Goal: Task Accomplishment & Management: Manage account settings

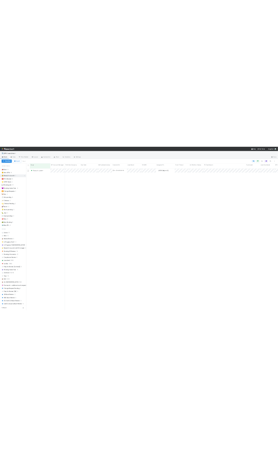
scroll to position [407, 715]
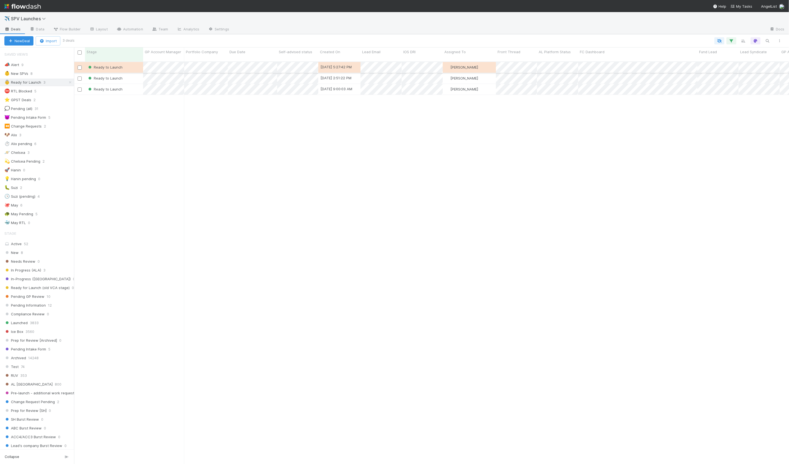
click at [131, 63] on div "Ready to Launch" at bounding box center [114, 67] width 58 height 11
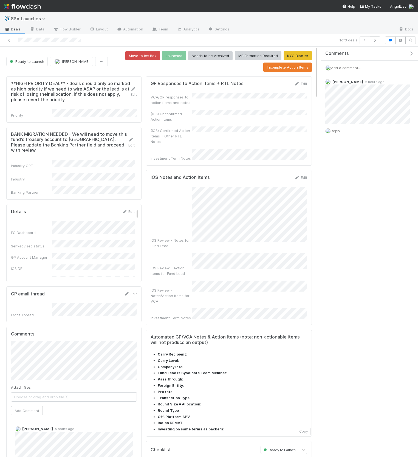
click at [411, 52] on icon "button" at bounding box center [410, 53] width 5 height 4
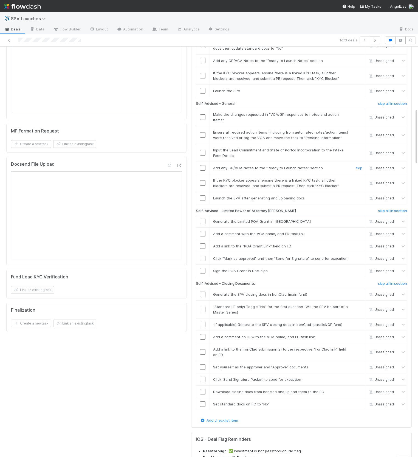
scroll to position [493, 0]
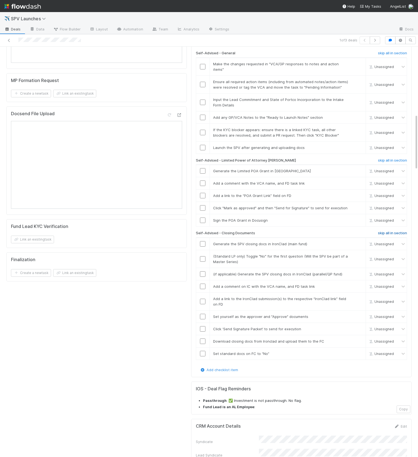
click at [396, 231] on h6 "skip all in section" at bounding box center [392, 233] width 29 height 4
click at [391, 158] on h6 "skip all in section" at bounding box center [392, 160] width 29 height 4
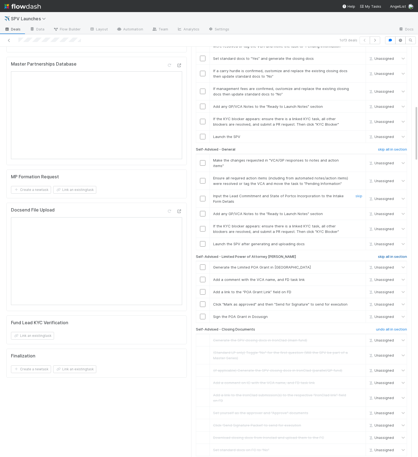
scroll to position [359, 0]
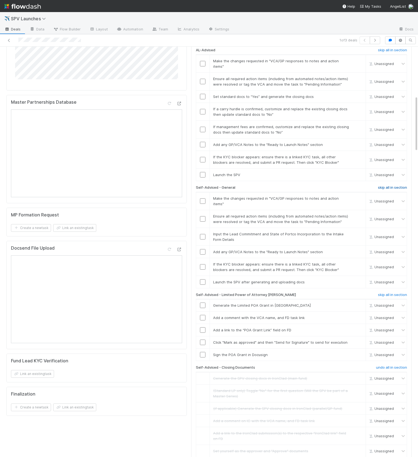
click at [392, 185] on h6 "skip all in section" at bounding box center [392, 187] width 29 height 4
click at [390, 292] on h6 "skip all in section" at bounding box center [392, 294] width 29 height 4
click at [388, 185] on h6 "skip all in section" at bounding box center [392, 187] width 29 height 4
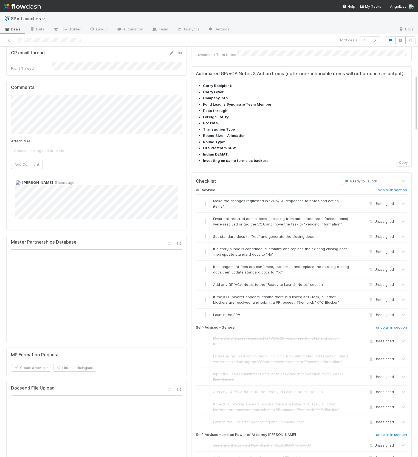
scroll to position [208, 0]
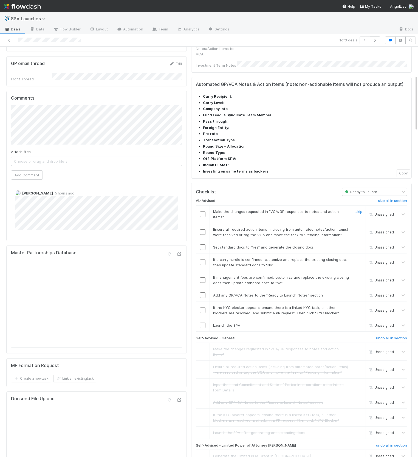
click at [203, 211] on input "checkbox" at bounding box center [202, 213] width 5 height 5
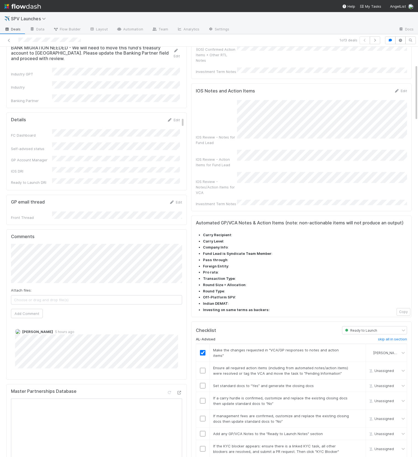
scroll to position [153, 0]
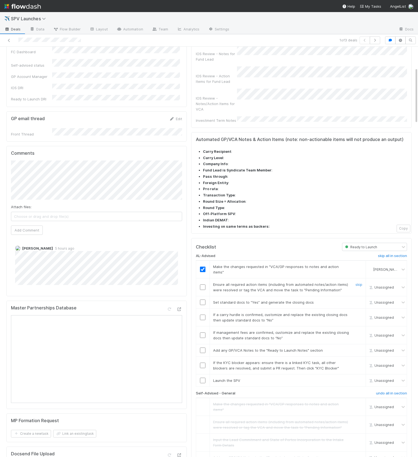
click at [203, 284] on input "checkbox" at bounding box center [202, 286] width 5 height 5
click at [201, 299] on input "checkbox" at bounding box center [202, 301] width 5 height 5
drag, startPoint x: 357, startPoint y: 281, endPoint x: 358, endPoint y: 293, distance: 12.4
click at [357, 312] on link "skip" at bounding box center [358, 314] width 7 height 4
click at [359, 330] on link "skip" at bounding box center [358, 332] width 7 height 4
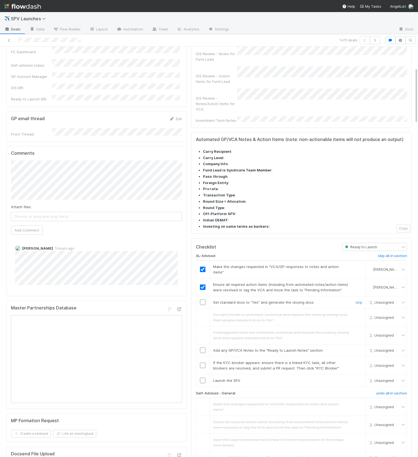
click at [204, 299] on input "checkbox" at bounding box center [202, 301] width 5 height 5
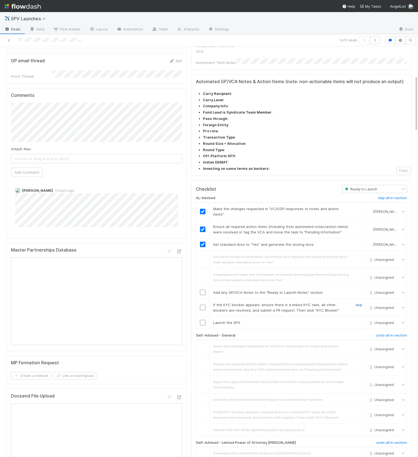
click at [358, 302] on link "skip" at bounding box center [358, 304] width 7 height 4
click at [201, 289] on input "checkbox" at bounding box center [202, 291] width 5 height 5
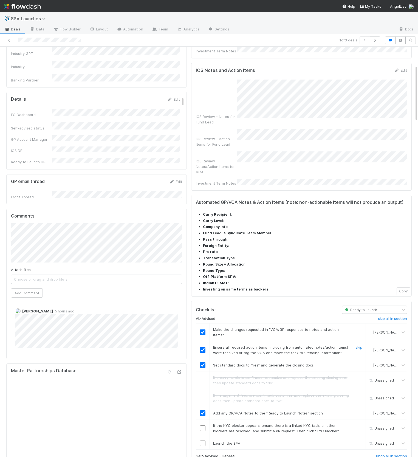
scroll to position [152, 0]
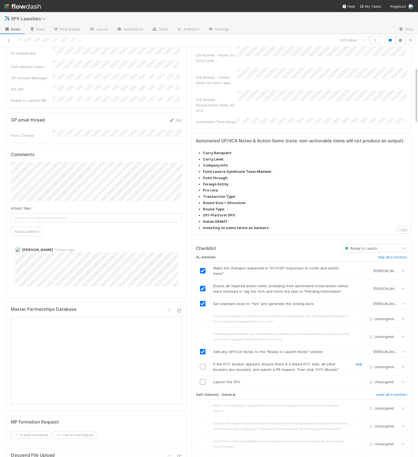
click at [360, 362] on link "skip" at bounding box center [358, 364] width 7 height 4
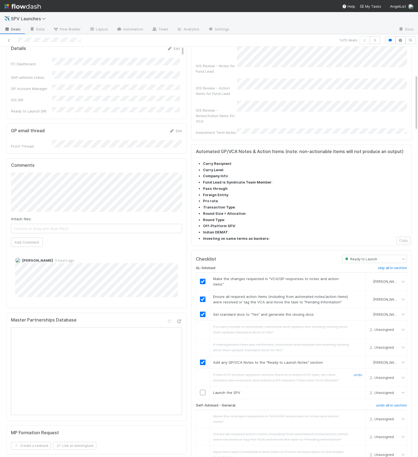
scroll to position [204, 0]
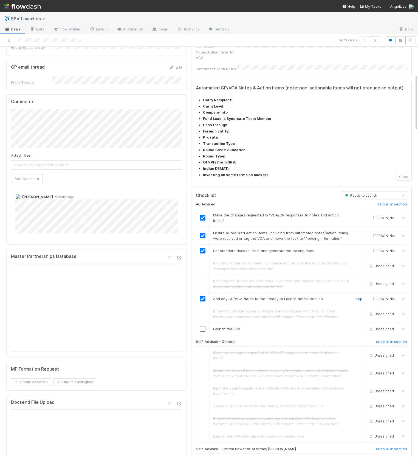
click at [359, 296] on link "skip" at bounding box center [358, 298] width 7 height 4
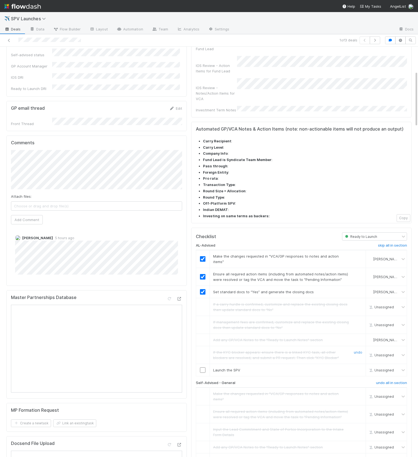
scroll to position [178, 0]
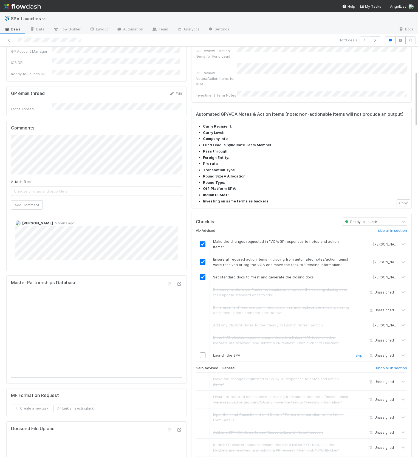
click at [201, 349] on td at bounding box center [203, 355] width 14 height 12
click at [201, 352] on input "checkbox" at bounding box center [202, 354] width 5 height 5
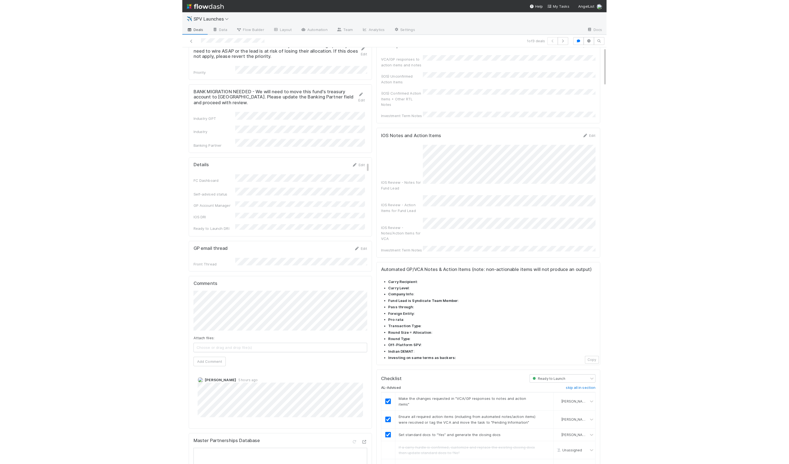
scroll to position [0, 0]
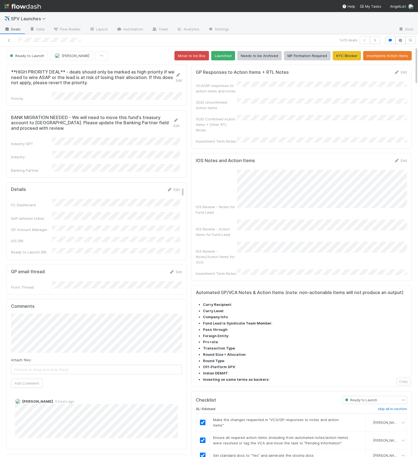
click at [218, 59] on button "Launched" at bounding box center [223, 55] width 24 height 9
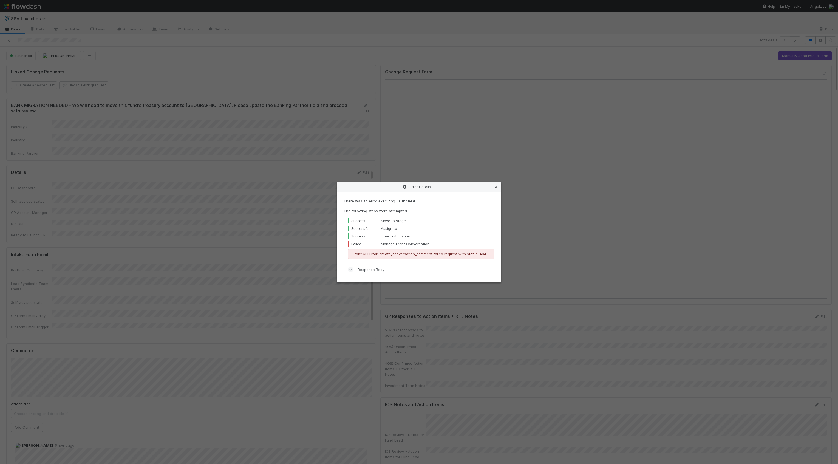
click at [495, 188] on icon at bounding box center [495, 187] width 5 height 4
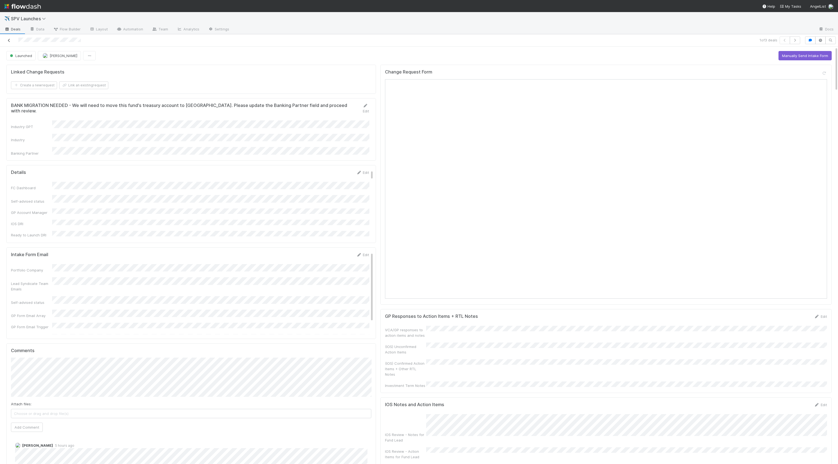
click at [10, 42] on link at bounding box center [8, 40] width 5 height 5
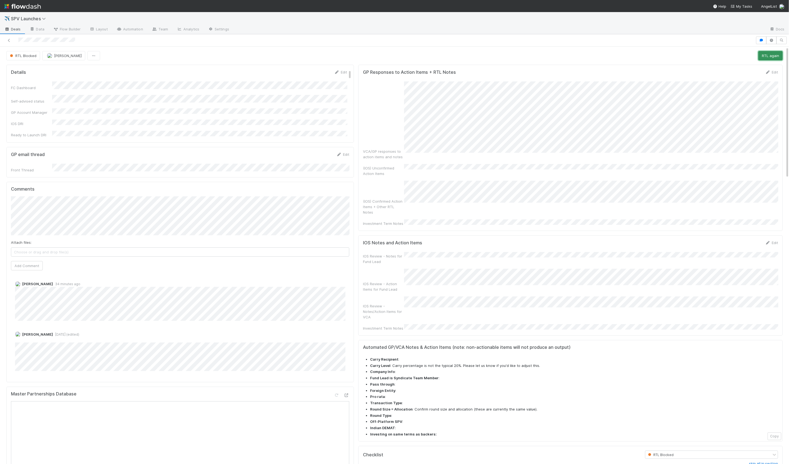
click at [772, 57] on button "RTL again" at bounding box center [770, 55] width 24 height 9
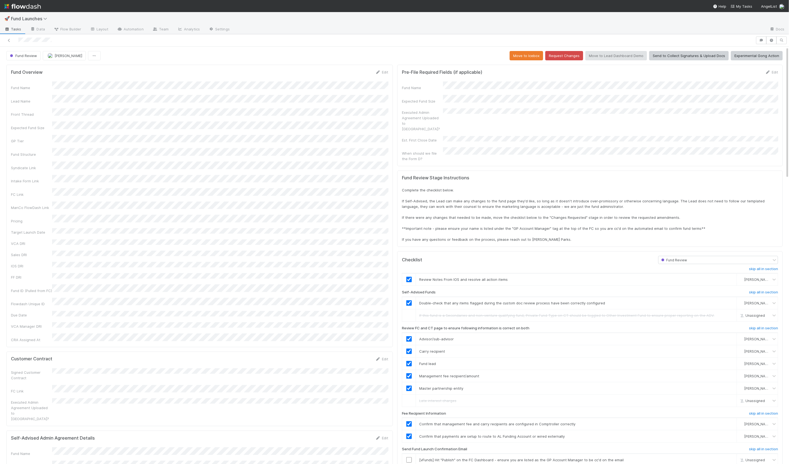
scroll to position [112, 767]
click at [759, 37] on button "button" at bounding box center [761, 40] width 10 height 8
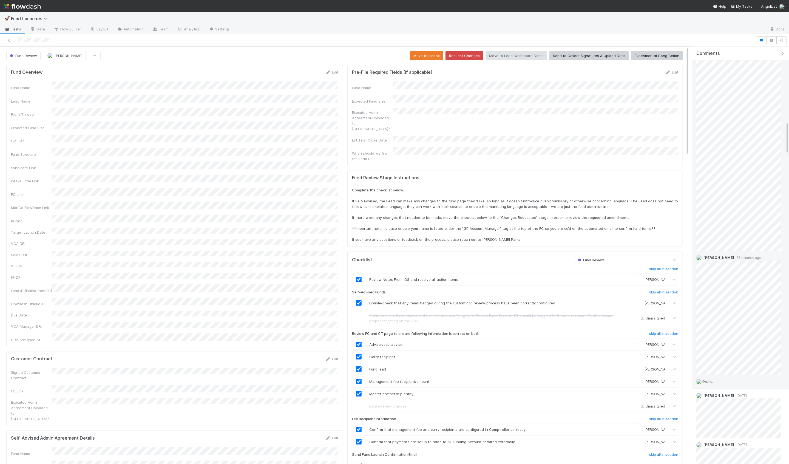
scroll to position [965, 0]
click at [701, 378] on img at bounding box center [698, 380] width 5 height 5
click at [707, 379] on span "Reply..." at bounding box center [708, 380] width 12 height 4
click at [718, 427] on button "Add Reply" at bounding box center [715, 428] width 24 height 9
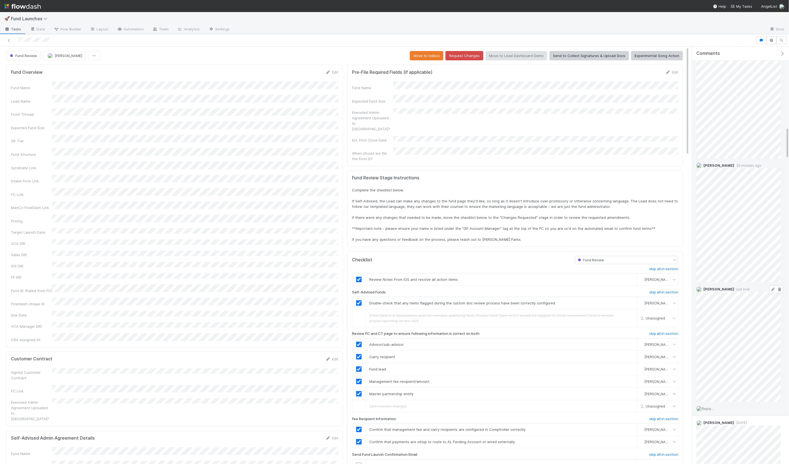
scroll to position [1058, 0]
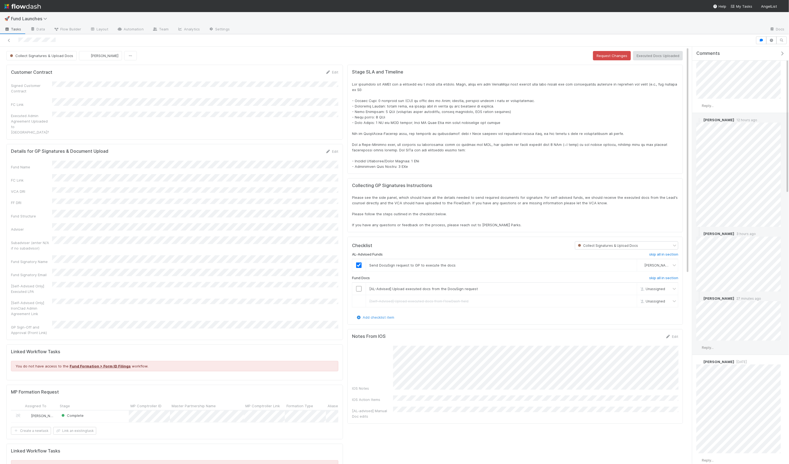
scroll to position [36, 0]
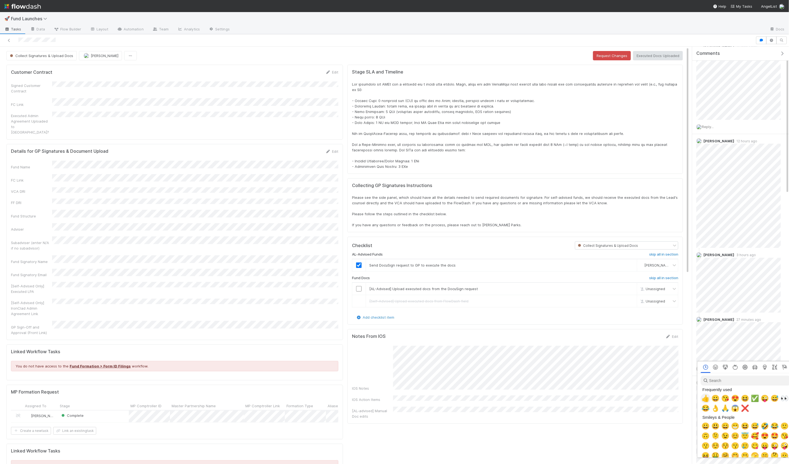
click at [705, 397] on span "👍" at bounding box center [705, 398] width 8 height 8
click at [723, 410] on span "🙏" at bounding box center [725, 408] width 8 height 8
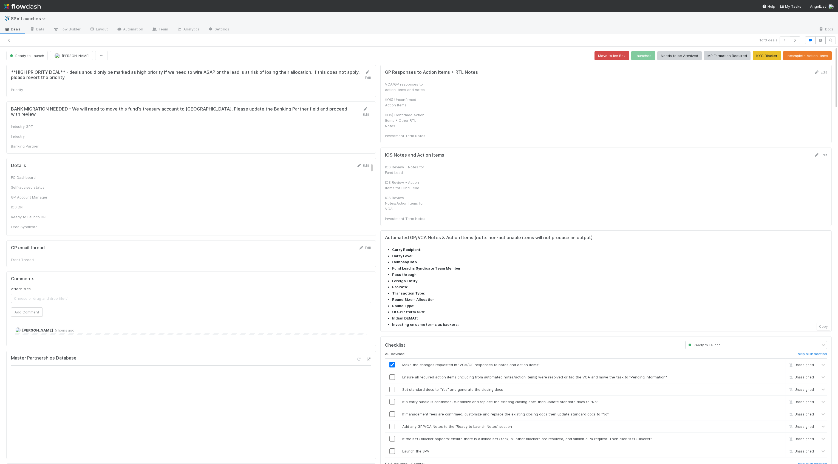
checkbox input "true"
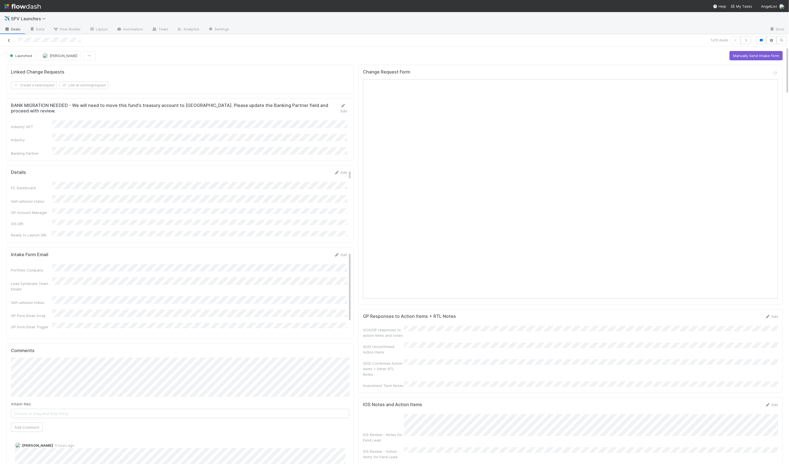
click at [8, 40] on icon at bounding box center [8, 41] width 5 height 4
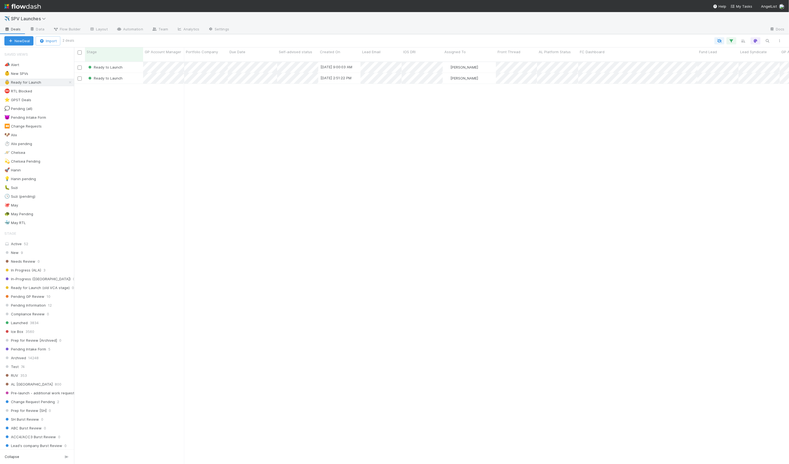
scroll to position [407, 715]
click at [47, 167] on div "🚀 Hanin 1" at bounding box center [39, 170] width 70 height 7
click at [144, 109] on div "New 8/22/25, 12:47:52 PM Hanin Almoallim 0 0 0 0 0 0 0 0 0 0 0 0" at bounding box center [431, 265] width 715 height 407
click at [55, 79] on div "👵 Ready for Launch 2" at bounding box center [39, 82] width 70 height 7
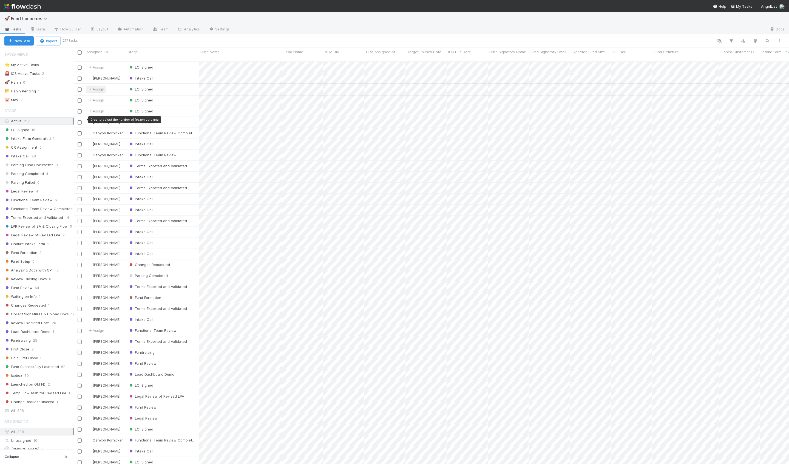
scroll to position [407, 715]
click at [53, 100] on div "🐷 [DATE]" at bounding box center [39, 99] width 70 height 7
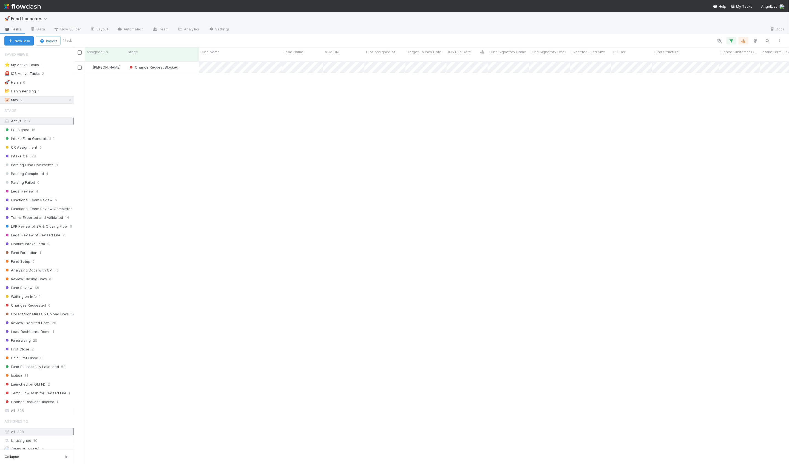
scroll to position [407, 715]
click at [124, 64] on div "[PERSON_NAME]" at bounding box center [105, 67] width 41 height 11
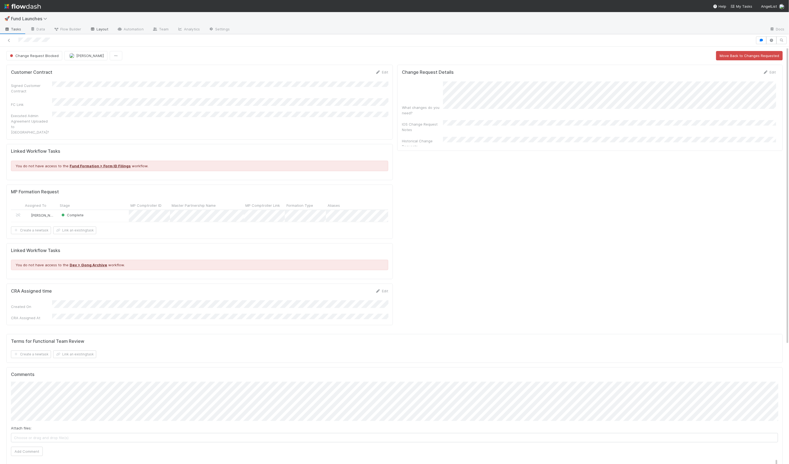
click at [106, 30] on link "Layout" at bounding box center [99, 29] width 27 height 9
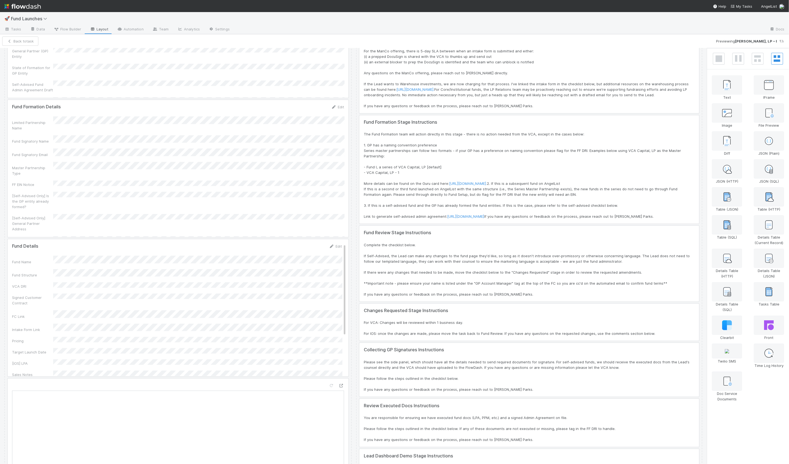
scroll to position [1132, 0]
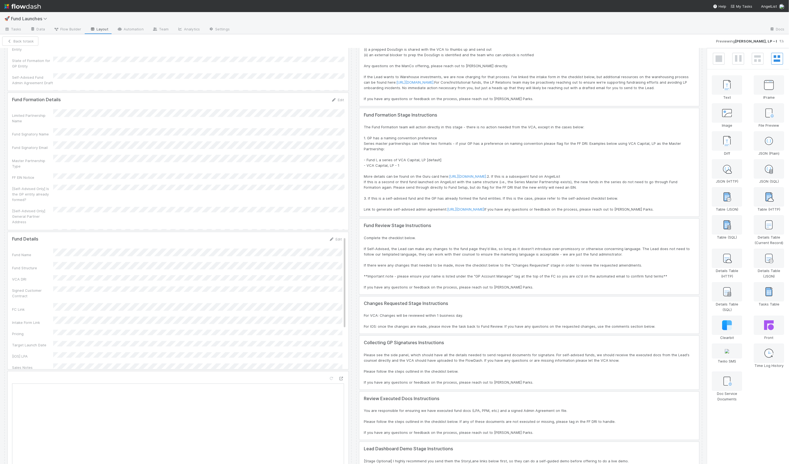
click at [200, 232] on div at bounding box center [178, 300] width 341 height 137
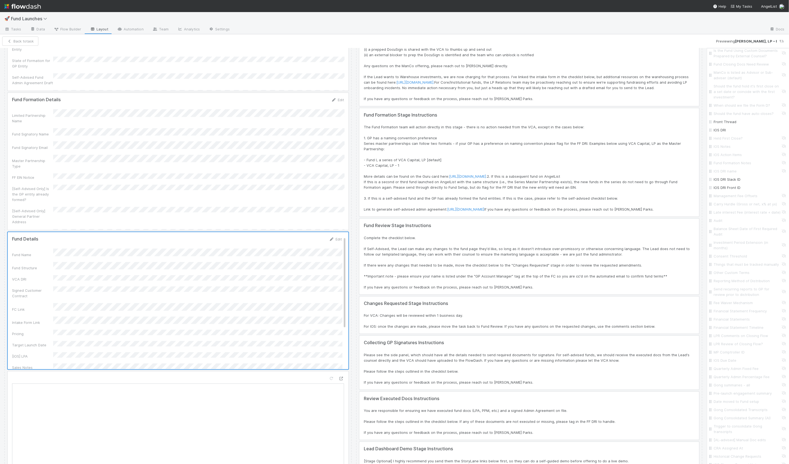
scroll to position [1335, 0]
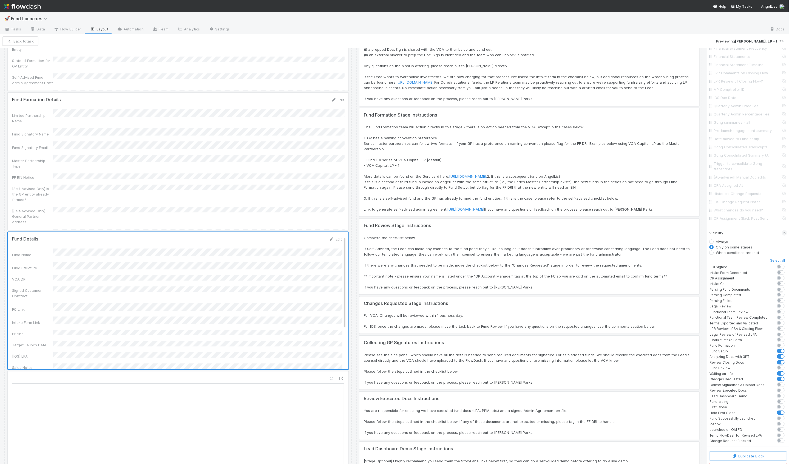
click at [787, 438] on label at bounding box center [787, 438] width 0 height 0
click at [777, 438] on input "checkbox" at bounding box center [775, 440] width 4 height 5
checkbox input "true"
click at [30, 41] on button "Save Changes" at bounding box center [41, 40] width 35 height 9
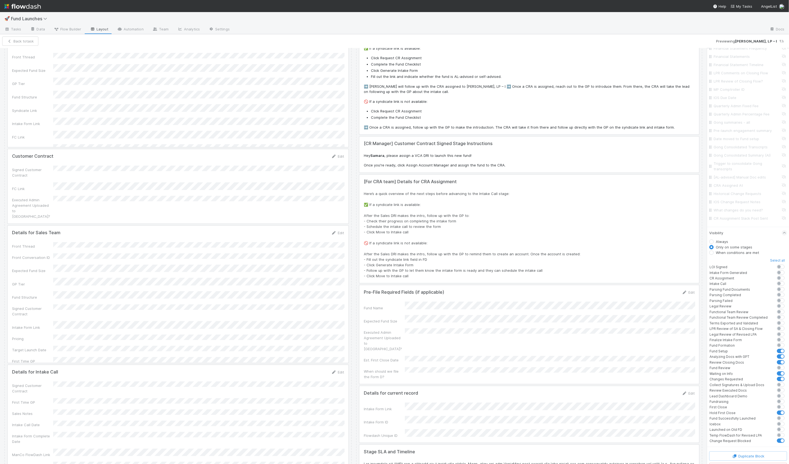
scroll to position [0, 0]
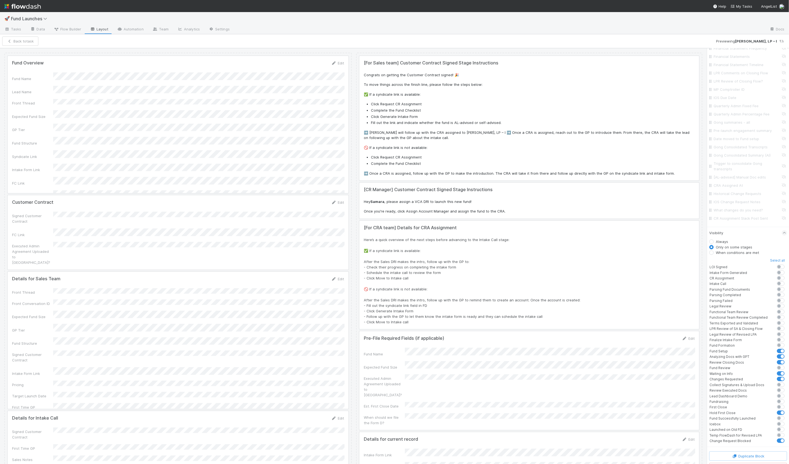
click at [211, 220] on div at bounding box center [178, 232] width 341 height 74
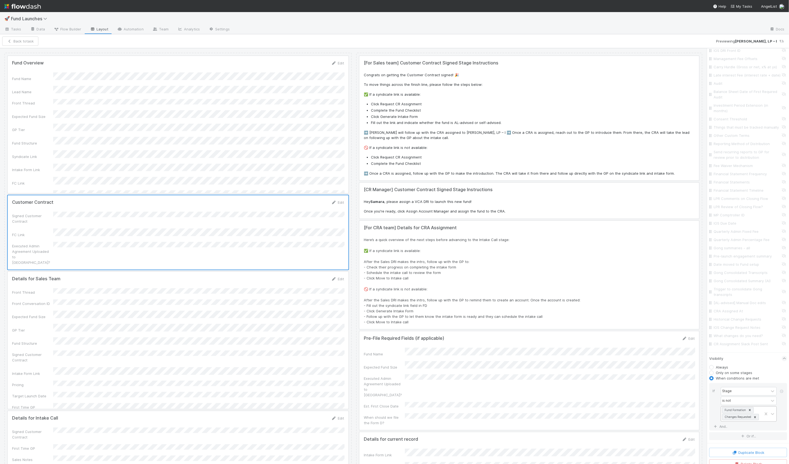
click at [762, 412] on div "Fund Formation Changes Requested" at bounding box center [741, 413] width 41 height 15
type input "bloc"
type input "set"
click at [744, 429] on icon at bounding box center [744, 431] width 4 height 4
click at [45, 44] on button "Save Changes" at bounding box center [41, 40] width 35 height 9
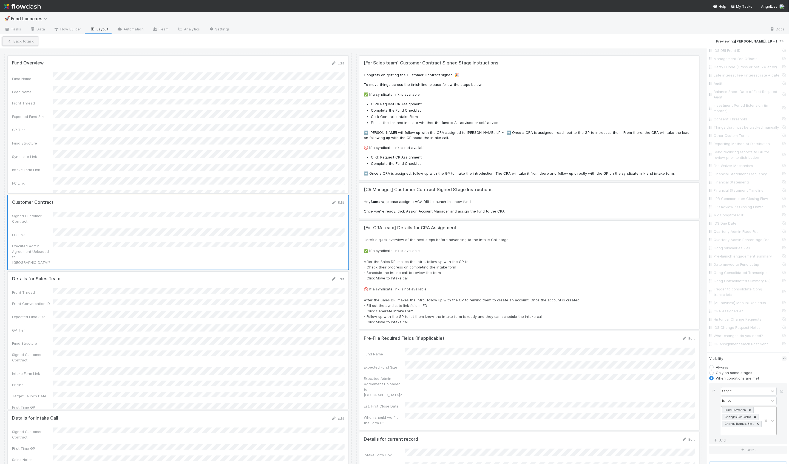
click at [30, 41] on button "Back to task" at bounding box center [20, 40] width 36 height 9
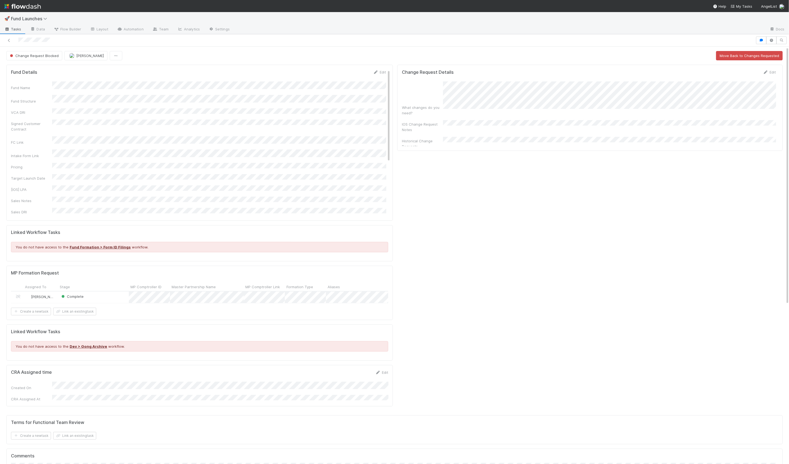
scroll to position [0, 1]
click at [771, 43] on button "button" at bounding box center [771, 40] width 10 height 8
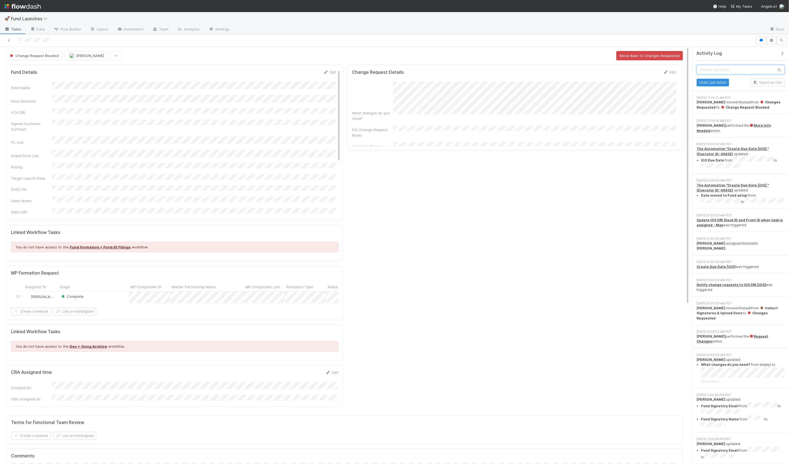
click at [723, 71] on input "text" at bounding box center [741, 69] width 88 height 9
type input "signator"
click at [10, 39] on icon at bounding box center [8, 41] width 5 height 4
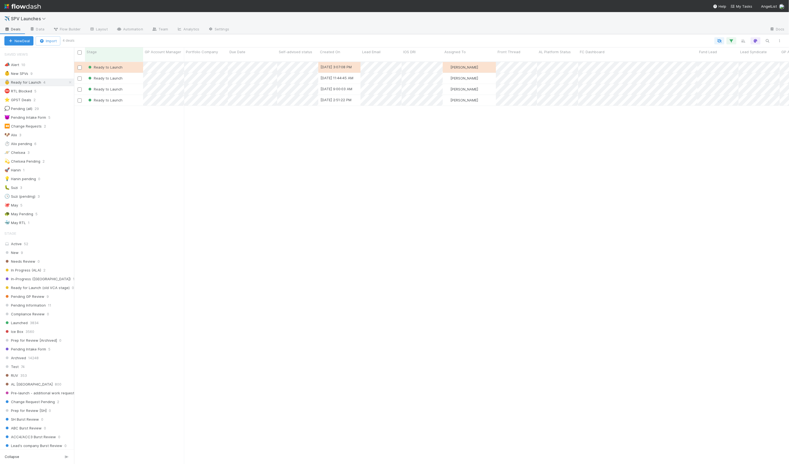
click at [137, 118] on div "Ready to Launch [DATE] 3:07:08 PM [PERSON_NAME] 0 0 0 0 0 0 0 0 1 0 0 0 Ready t…" at bounding box center [431, 265] width 715 height 407
click at [134, 62] on div "Ready to Launch" at bounding box center [114, 67] width 58 height 11
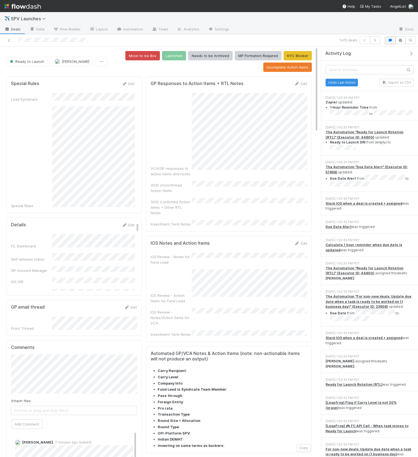
click at [388, 41] on icon "button" at bounding box center [389, 40] width 5 height 3
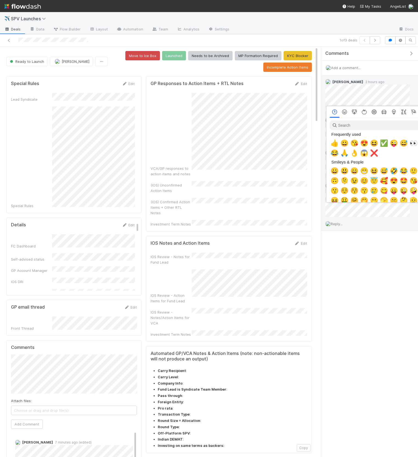
drag, startPoint x: 373, startPoint y: 227, endPoint x: 371, endPoint y: 218, distance: 9.0
click at [373, 227] on div at bounding box center [209, 228] width 418 height 457
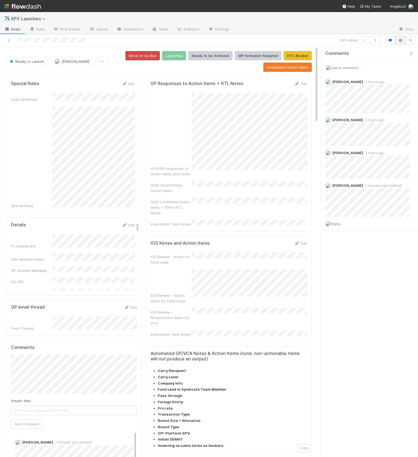
click at [399, 39] on icon "button" at bounding box center [399, 40] width 5 height 3
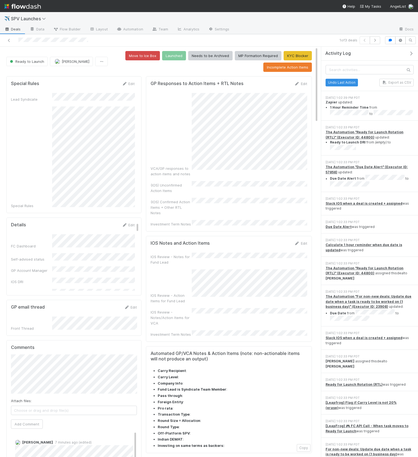
click at [410, 49] on div "Activity Log" at bounding box center [369, 54] width 97 height 14
click at [410, 51] on icon "button" at bounding box center [410, 53] width 5 height 4
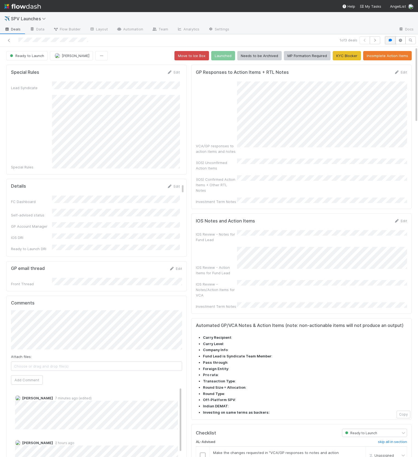
click at [392, 40] on icon "button" at bounding box center [389, 40] width 5 height 3
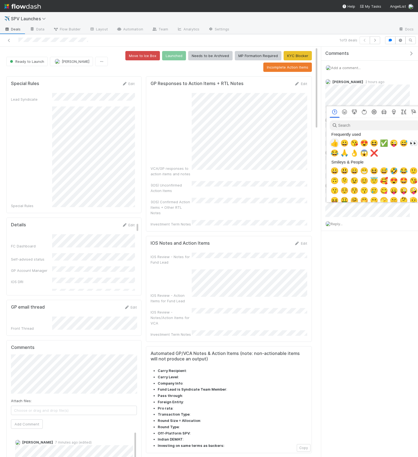
click at [335, 144] on span "👍" at bounding box center [334, 143] width 8 height 8
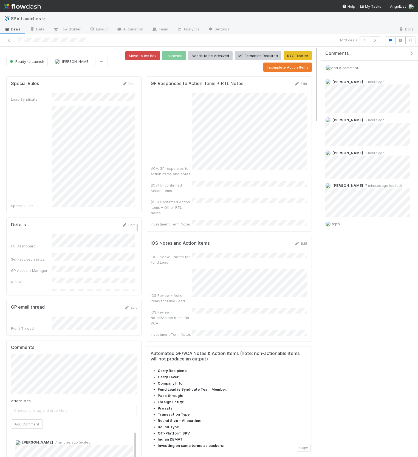
click at [410, 53] on icon "button" at bounding box center [410, 53] width 5 height 4
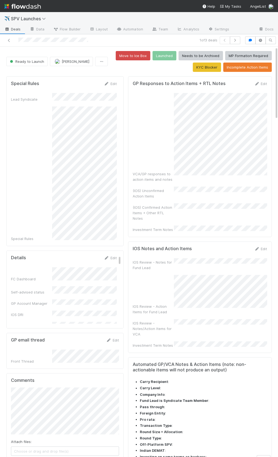
scroll to position [16, 0]
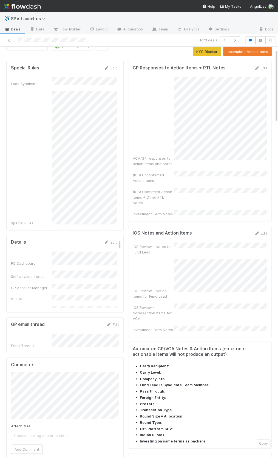
click at [266, 61] on div "GP Responses to Action Items + RTL Notes Edit VCA/GP responses to action items …" at bounding box center [200, 141] width 144 height 161
click at [265, 66] on link "Edit" at bounding box center [260, 68] width 13 height 4
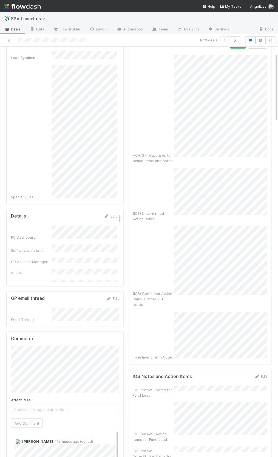
click at [150, 267] on div "(IOS) Confirmed Action Items + Other RTL Notes" at bounding box center [200, 266] width 134 height 81
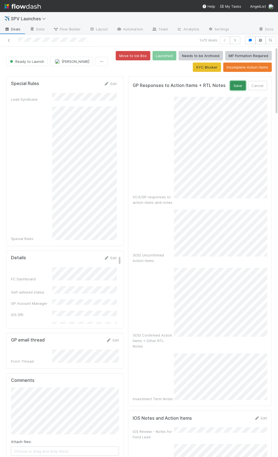
click at [232, 82] on button "Save" at bounding box center [238, 85] width 16 height 9
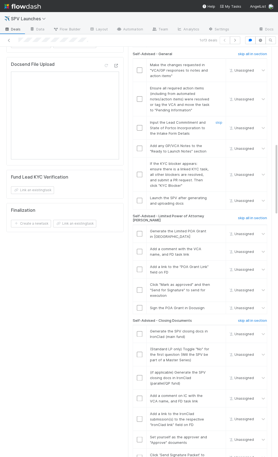
scroll to position [722, 0]
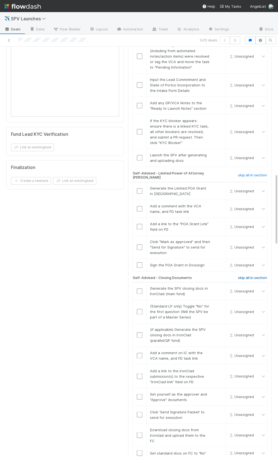
click at [249, 275] on h6 "skip all in section" at bounding box center [252, 277] width 29 height 4
click at [248, 173] on h6 "skip all in section" at bounding box center [252, 175] width 29 height 4
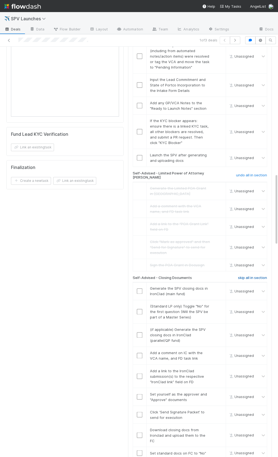
click at [245, 275] on h6 "skip all in section" at bounding box center [252, 277] width 29 height 4
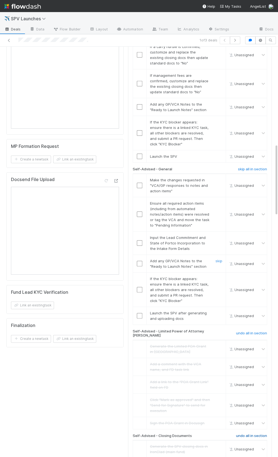
scroll to position [480, 0]
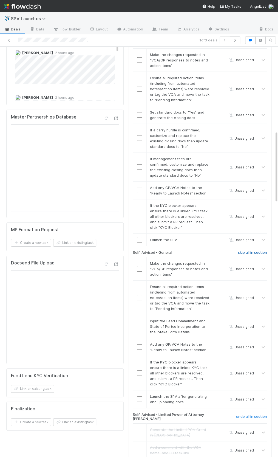
click at [249, 250] on h6 "skip all in section" at bounding box center [252, 252] width 29 height 4
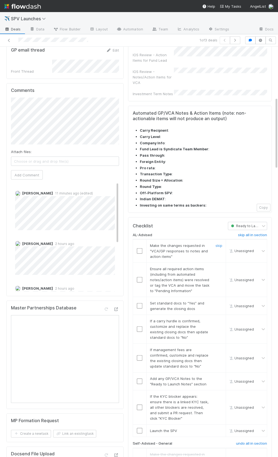
scroll to position [288, 0]
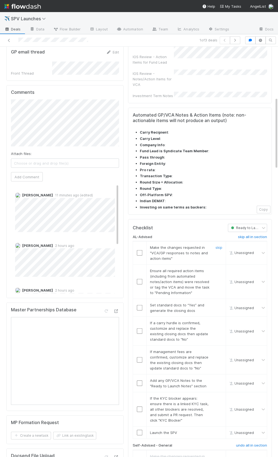
click at [140, 241] on td at bounding box center [140, 252] width 14 height 23
click at [140, 250] on input "checkbox" at bounding box center [139, 252] width 5 height 5
click at [139, 279] on input "checkbox" at bounding box center [139, 281] width 5 height 5
checkbox input "true"
drag, startPoint x: 138, startPoint y: 272, endPoint x: 162, endPoint y: 282, distance: 25.6
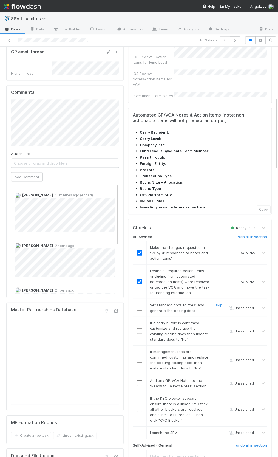
click at [138, 305] on input "checkbox" at bounding box center [139, 307] width 5 height 5
click at [222, 320] on link "skip" at bounding box center [218, 322] width 7 height 4
click at [217, 349] on link "skip" at bounding box center [218, 351] width 7 height 4
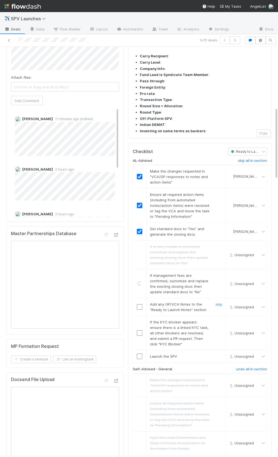
scroll to position [370, 0]
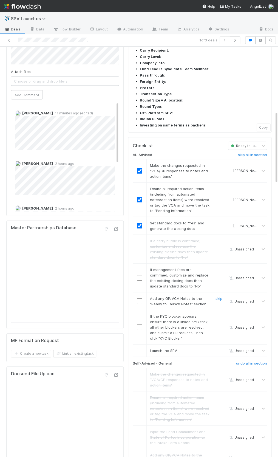
click at [139, 298] on input "checkbox" at bounding box center [139, 300] width 5 height 5
click at [222, 267] on div "skip" at bounding box center [218, 278] width 16 height 22
click at [221, 267] on link "skip" at bounding box center [218, 269] width 7 height 4
click at [218, 314] on link "skip" at bounding box center [218, 316] width 7 height 4
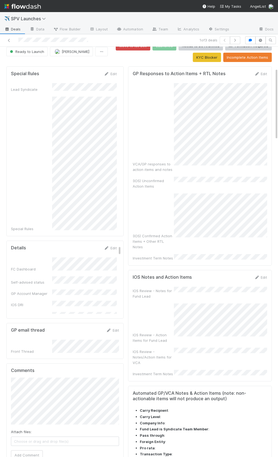
scroll to position [287, 0]
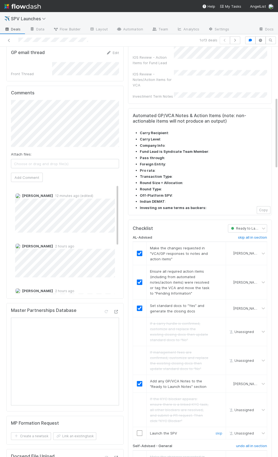
click at [140, 430] on input "checkbox" at bounding box center [139, 432] width 5 height 5
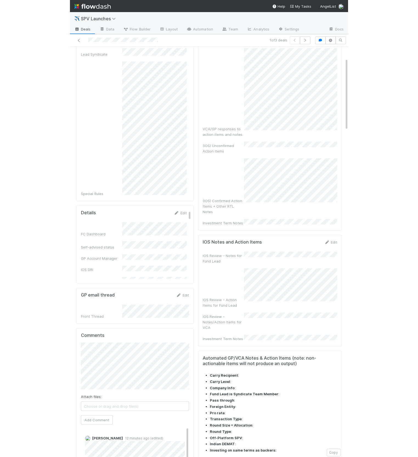
scroll to position [0, 0]
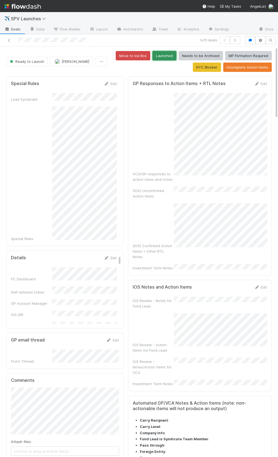
click at [170, 58] on button "Launched" at bounding box center [164, 55] width 24 height 9
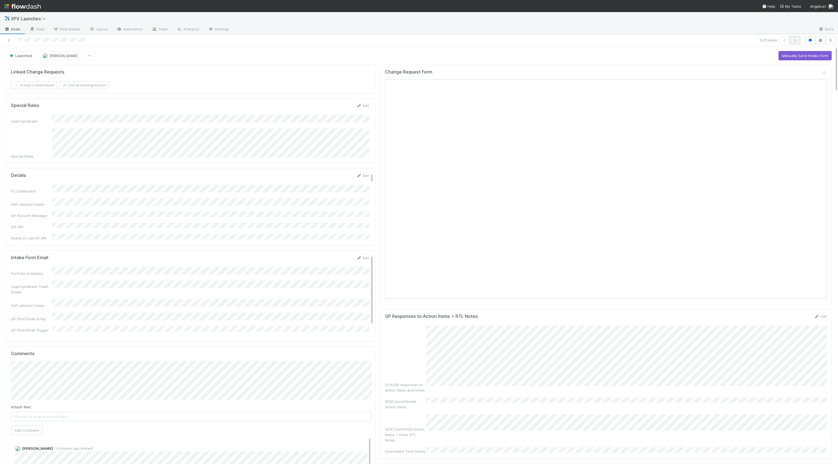
click at [789, 41] on button "button" at bounding box center [794, 40] width 10 height 8
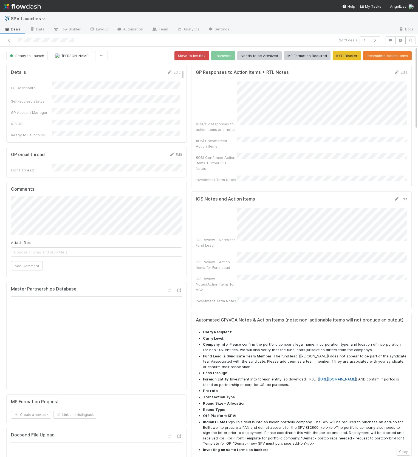
click at [233, 123] on div "VCA/GP responses to action items and notes" at bounding box center [301, 106] width 211 height 51
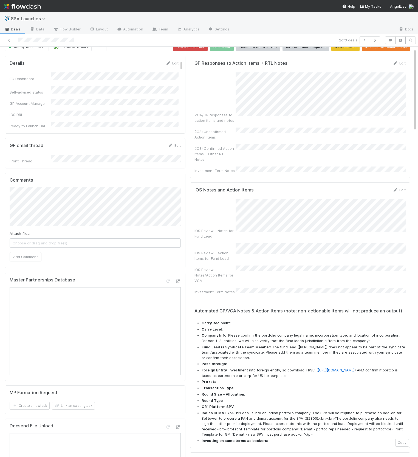
scroll to position [10, 0]
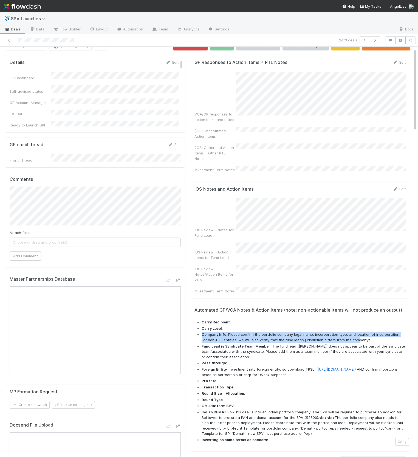
drag, startPoint x: 247, startPoint y: 303, endPoint x: 349, endPoint y: 310, distance: 102.2
click at [348, 332] on li "Company Info : Please confirm the portfolio company legal name, incorporation t…" at bounding box center [303, 337] width 204 height 11
drag, startPoint x: 290, startPoint y: 319, endPoint x: 289, endPoint y: 326, distance: 6.9
click at [289, 343] on li "Fund Lead is Syndicate Team Member : The fund lead (William Robbins) does not a…" at bounding box center [303, 351] width 204 height 16
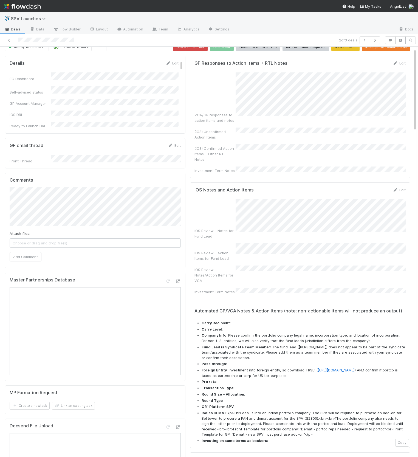
click at [273, 333] on li "Company Info : Please confirm the portfolio company legal name, incorporation t…" at bounding box center [303, 338] width 204 height 11
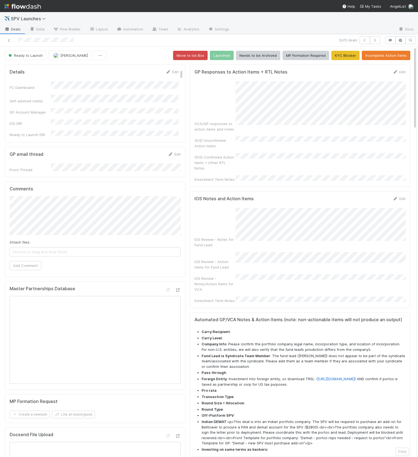
scroll to position [0, 0]
click at [400, 39] on icon "button" at bounding box center [399, 40] width 5 height 3
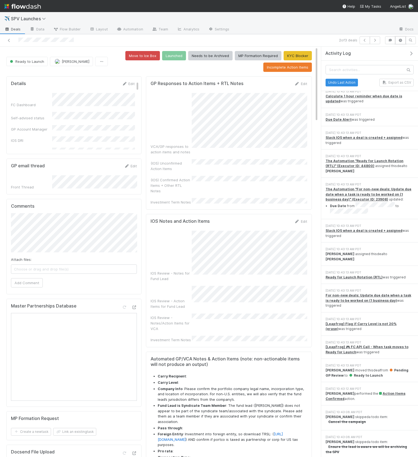
scroll to position [115, 0]
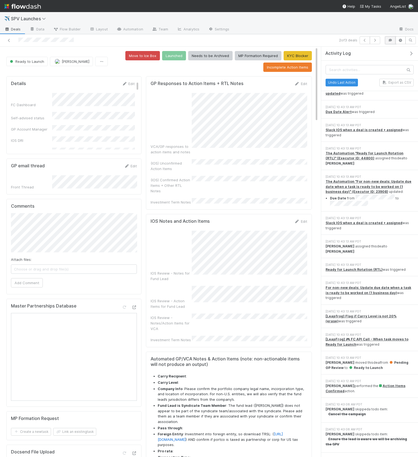
click at [388, 39] on icon "button" at bounding box center [389, 40] width 5 height 3
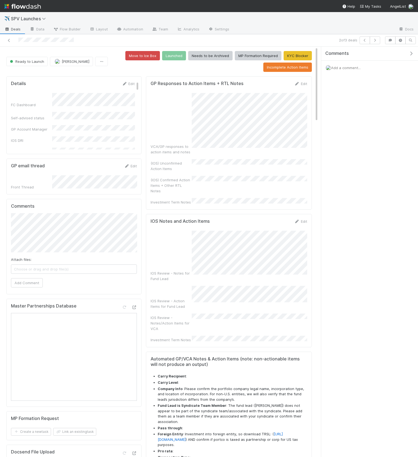
click at [411, 53] on icon "button" at bounding box center [410, 53] width 5 height 4
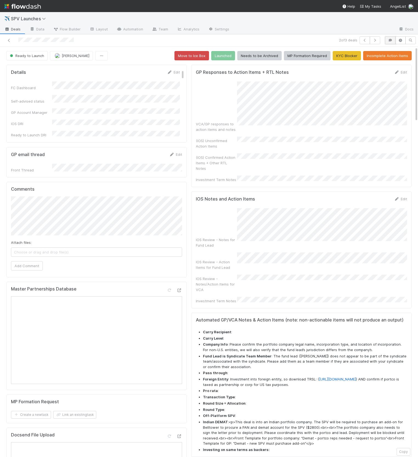
click at [390, 39] on icon "button" at bounding box center [389, 40] width 5 height 3
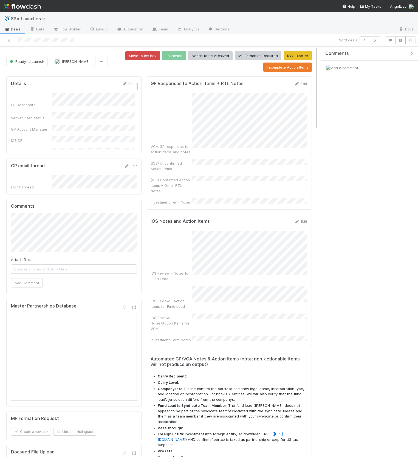
click at [338, 68] on span "Add a comment..." at bounding box center [346, 68] width 30 height 4
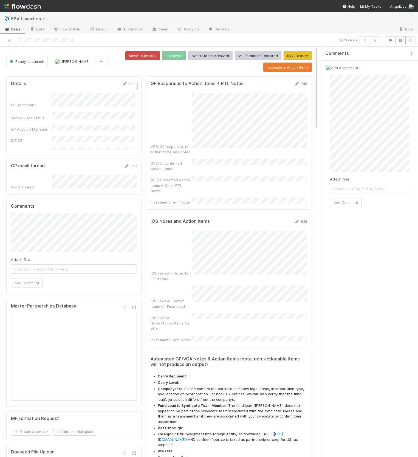
click at [354, 174] on div "Attach files: Choose or drag and drop file(s) Add Comment" at bounding box center [369, 141] width 79 height 132
click at [379, 165] on div "Attach files: Choose or drag and drop file(s) Add Comment" at bounding box center [369, 137] width 79 height 124
click at [354, 194] on button "Add Comment" at bounding box center [346, 194] width 32 height 9
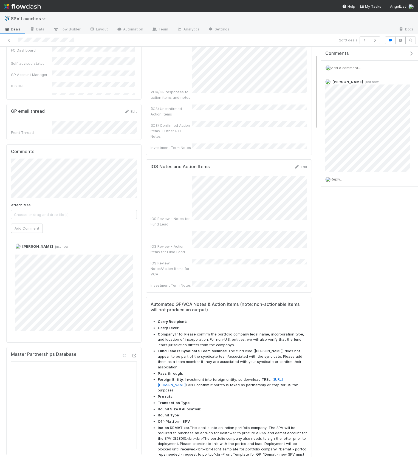
scroll to position [72, 0]
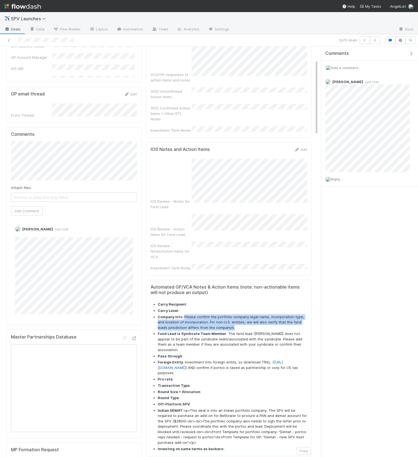
drag, startPoint x: 184, startPoint y: 288, endPoint x: 234, endPoint y: 297, distance: 50.4
click at [234, 314] on li "Company Info : Please confirm the portfolio company legal name, incorporation t…" at bounding box center [232, 322] width 149 height 16
copy li "Please confirm the portfolio company legal name, incorporation type, and locati…"
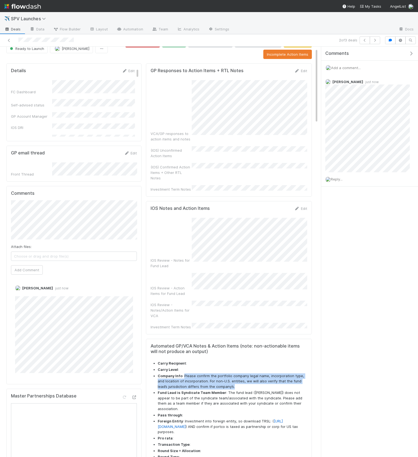
scroll to position [0, 0]
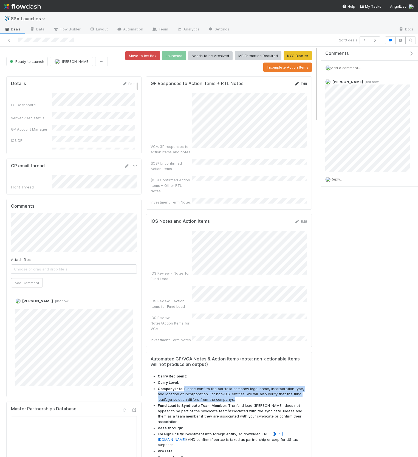
click at [302, 81] on link "Edit" at bounding box center [300, 83] width 13 height 4
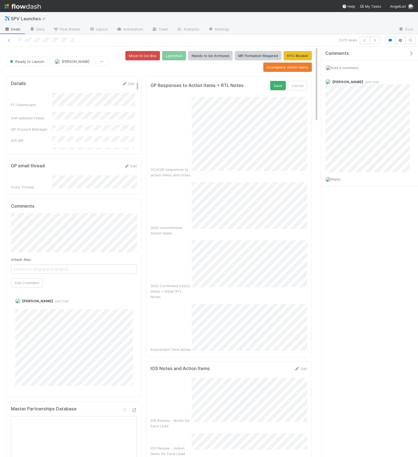
click at [175, 204] on div "(IOS) Unconfirmed Action Items" at bounding box center [228, 209] width 157 height 54
click at [277, 83] on button "Save" at bounding box center [278, 84] width 16 height 9
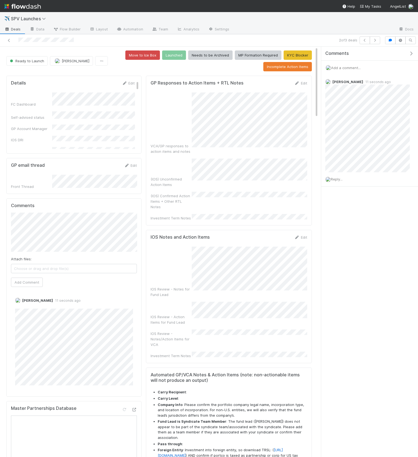
click at [413, 52] on icon "button" at bounding box center [410, 53] width 5 height 4
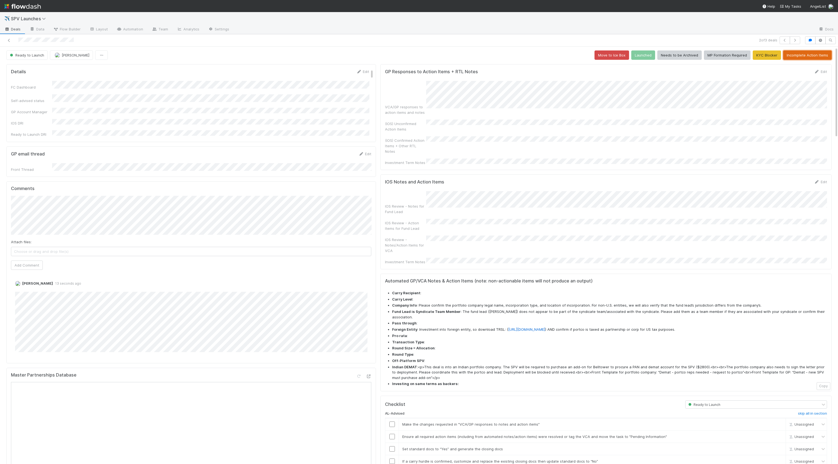
click at [789, 53] on button "Incomplete Action Items" at bounding box center [807, 54] width 49 height 9
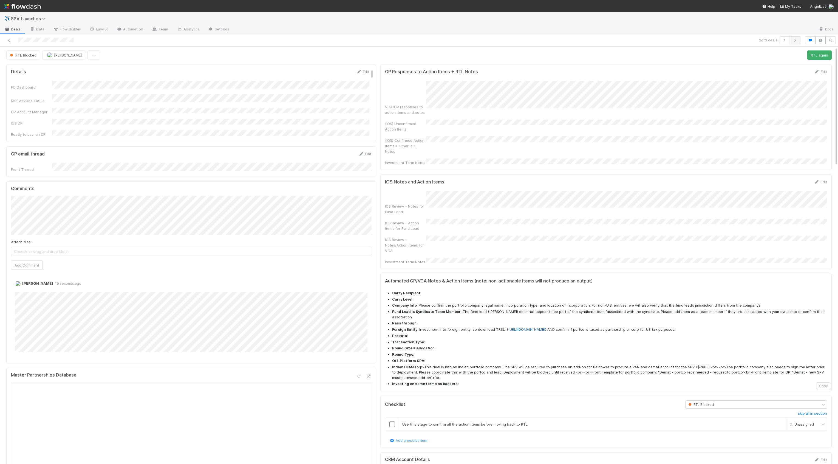
click at [789, 42] on button "button" at bounding box center [794, 40] width 10 height 8
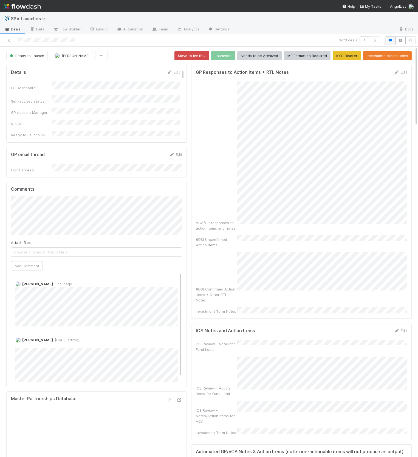
click at [393, 41] on button "button" at bounding box center [390, 40] width 10 height 8
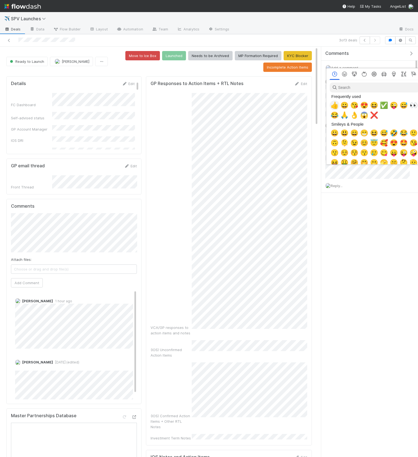
click at [336, 104] on span "👍" at bounding box center [334, 105] width 8 height 8
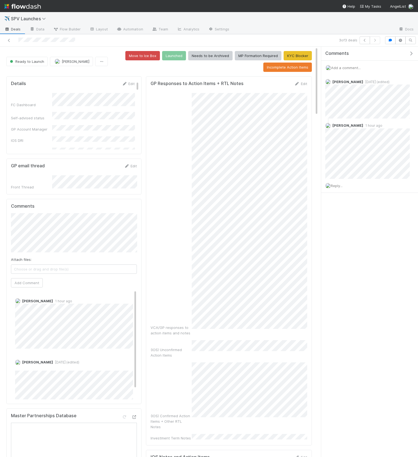
click at [409, 53] on icon "button" at bounding box center [410, 53] width 5 height 4
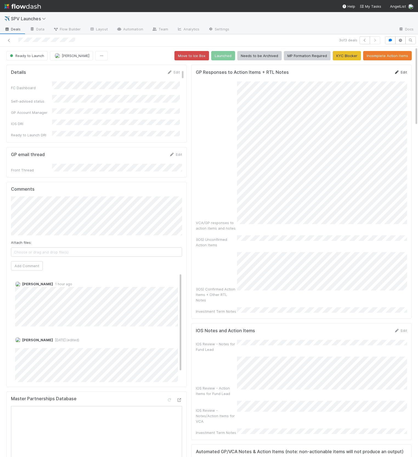
click at [403, 70] on link "Edit" at bounding box center [400, 72] width 13 height 4
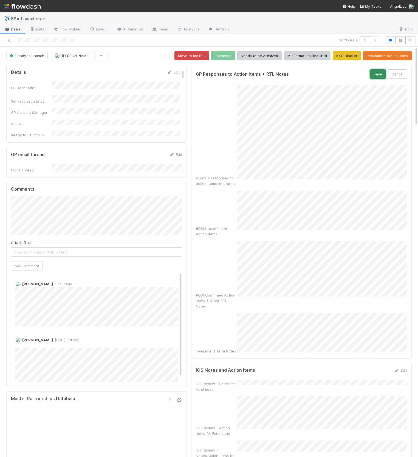
click at [381, 75] on button "Save" at bounding box center [378, 73] width 16 height 9
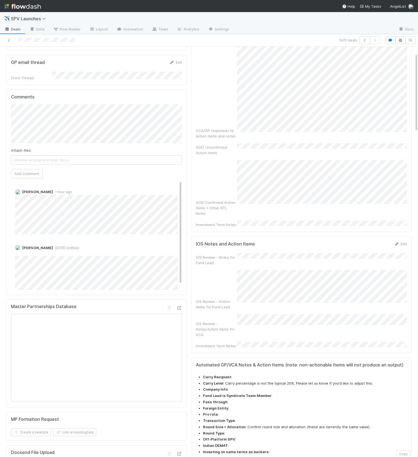
scroll to position [105, 0]
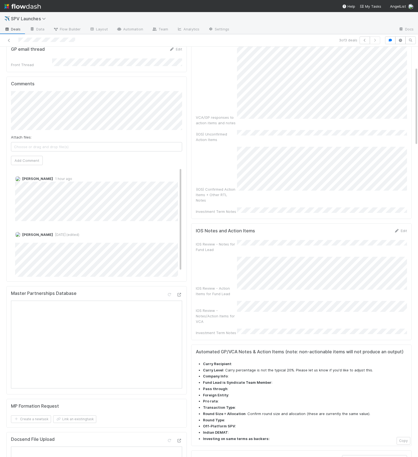
click at [310, 240] on div "IOS Review - Notes for Fund Lead IOS Review - Action Items for Fund Lead IOS Re…" at bounding box center [301, 287] width 211 height 95
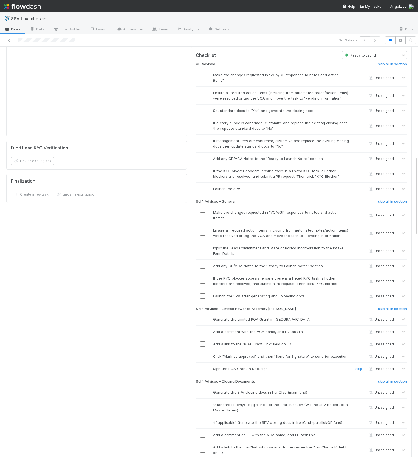
scroll to position [574, 0]
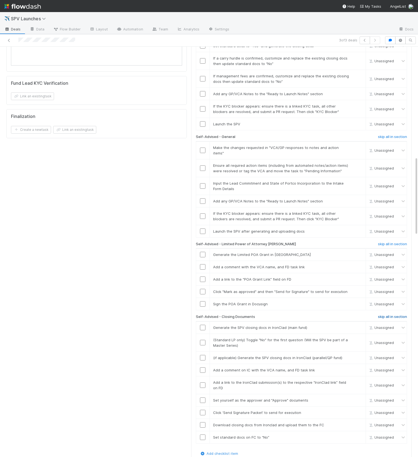
click at [388, 314] on h6 "skip all in section" at bounding box center [392, 316] width 29 height 4
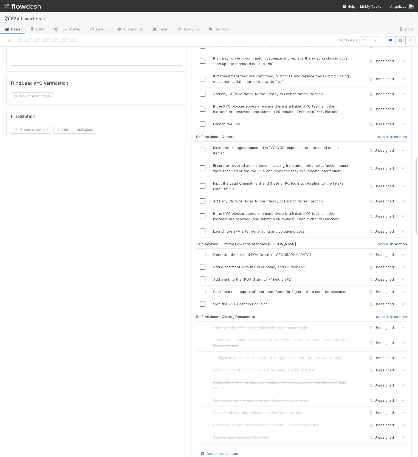
click at [391, 242] on h6 "skip all in section" at bounding box center [392, 244] width 29 height 4
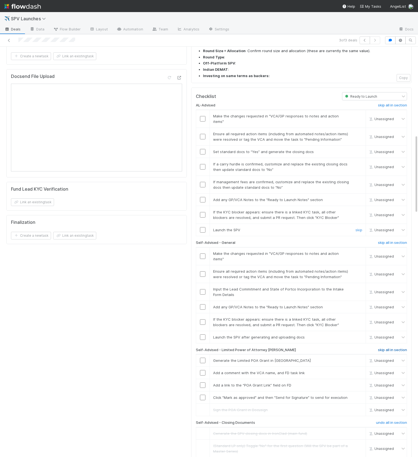
scroll to position [451, 0]
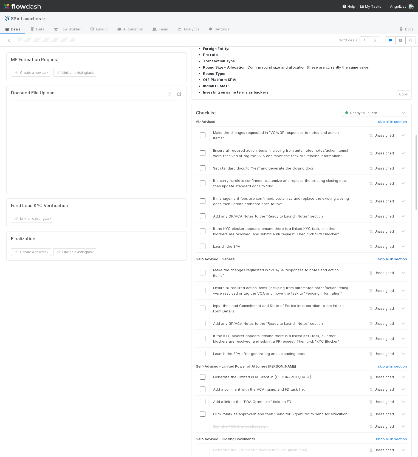
click at [391, 211] on div "AL-Advised skip all in section Make the changes requested in "VCA/GP responses …" at bounding box center [301, 345] width 211 height 456
click at [391, 257] on h6 "skip all in section" at bounding box center [392, 259] width 29 height 4
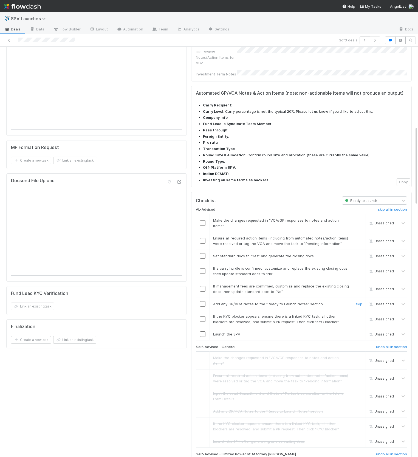
scroll to position [282, 0]
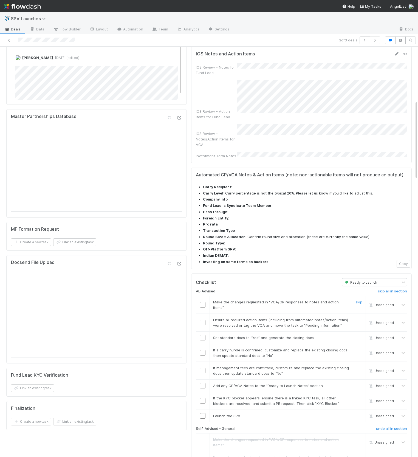
drag, startPoint x: 203, startPoint y: 264, endPoint x: 203, endPoint y: 278, distance: 14.0
click at [202, 302] on input "checkbox" at bounding box center [202, 304] width 5 height 5
click at [203, 320] on input "checkbox" at bounding box center [202, 322] width 5 height 5
click at [201, 335] on input "checkbox" at bounding box center [202, 337] width 5 height 5
click at [353, 347] on div "skip" at bounding box center [358, 352] width 16 height 11
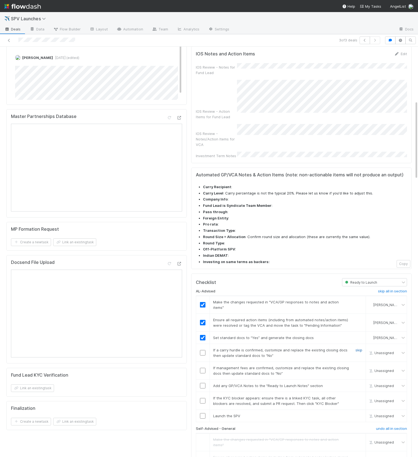
click at [357, 348] on link "skip" at bounding box center [358, 350] width 7 height 4
click at [357, 365] on link "skip" at bounding box center [358, 367] width 7 height 4
click at [203, 383] on input "checkbox" at bounding box center [202, 385] width 5 height 5
click at [357, 396] on link "skip" at bounding box center [358, 398] width 7 height 4
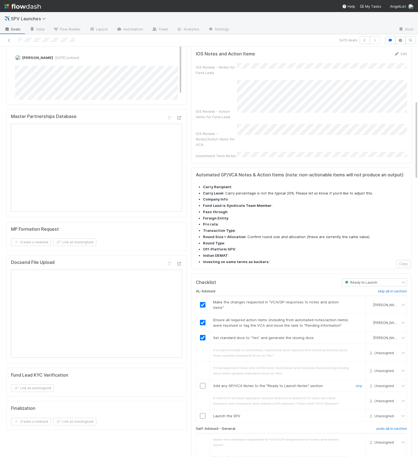
click at [201, 383] on input "checkbox" at bounding box center [202, 385] width 5 height 5
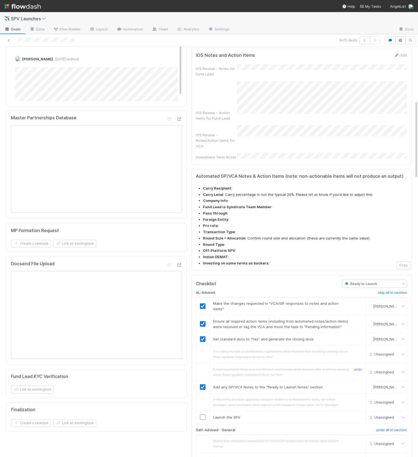
scroll to position [280, 0]
click at [202, 415] on input "checkbox" at bounding box center [202, 417] width 5 height 5
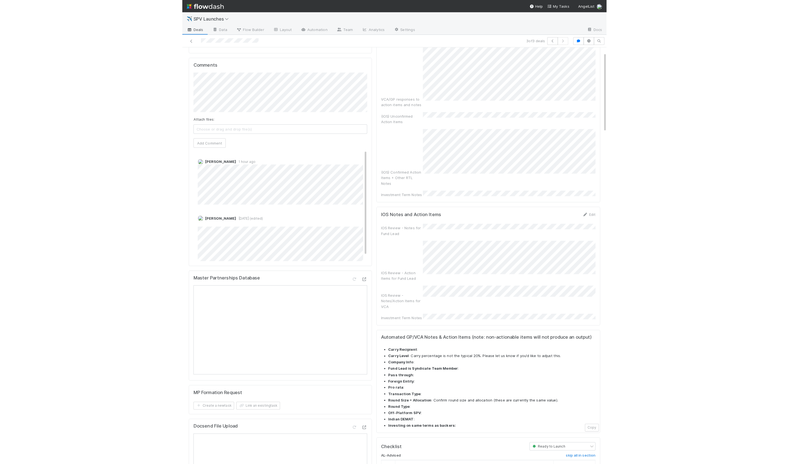
scroll to position [0, 0]
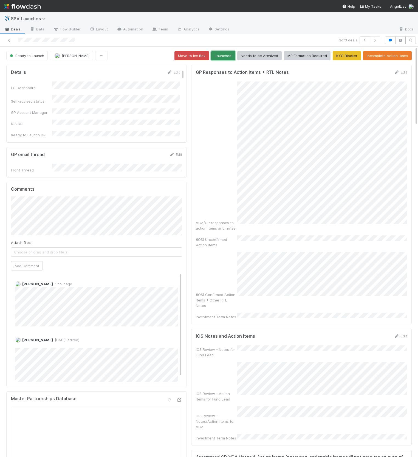
click at [221, 55] on button "Launched" at bounding box center [223, 55] width 24 height 9
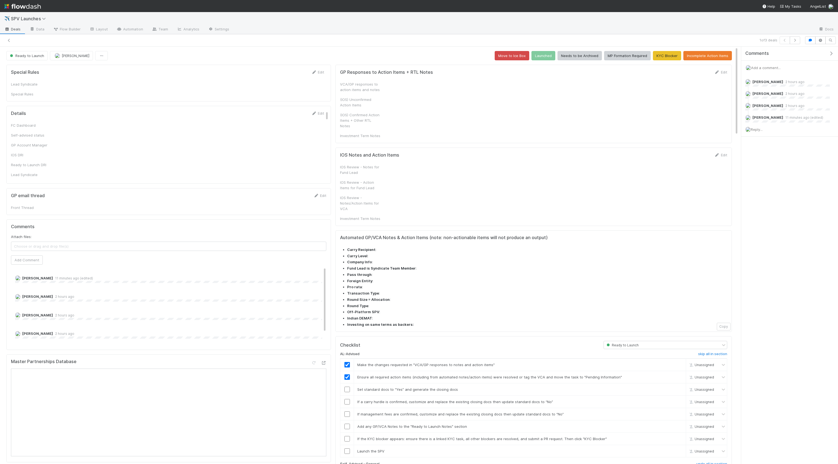
checkbox input "true"
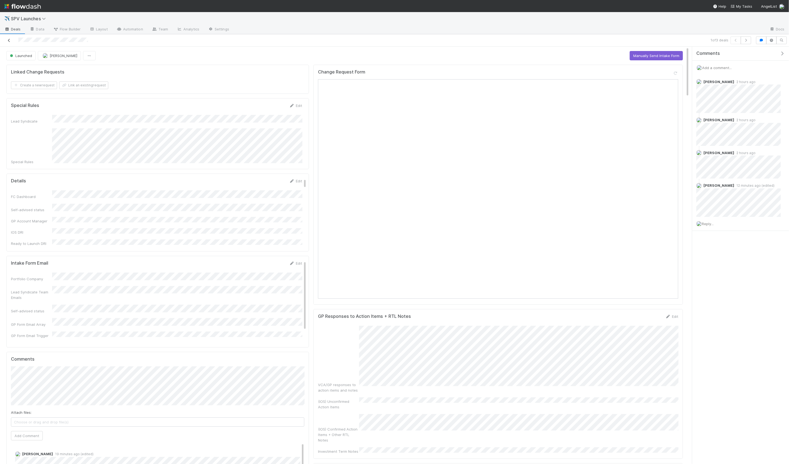
click at [9, 42] on link at bounding box center [8, 40] width 5 height 5
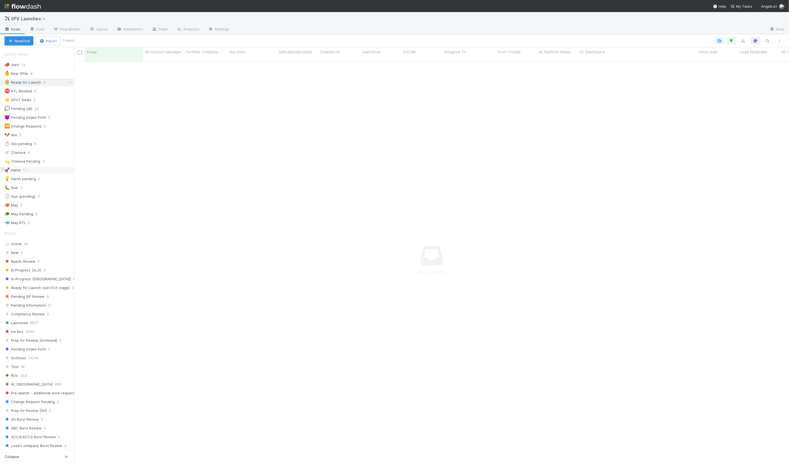
click at [47, 167] on div "🚀 Hanin 1" at bounding box center [39, 170] width 70 height 7
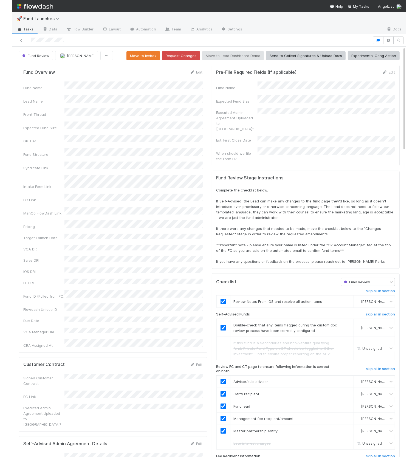
scroll to position [112, 396]
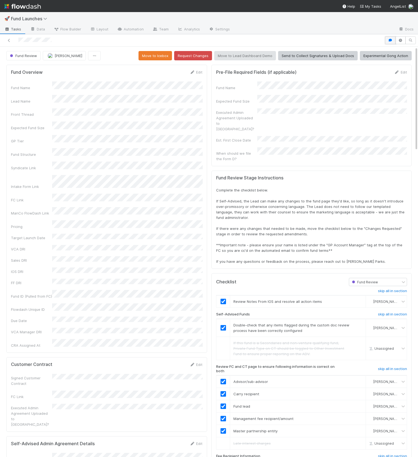
click at [391, 42] on button "button" at bounding box center [390, 40] width 10 height 8
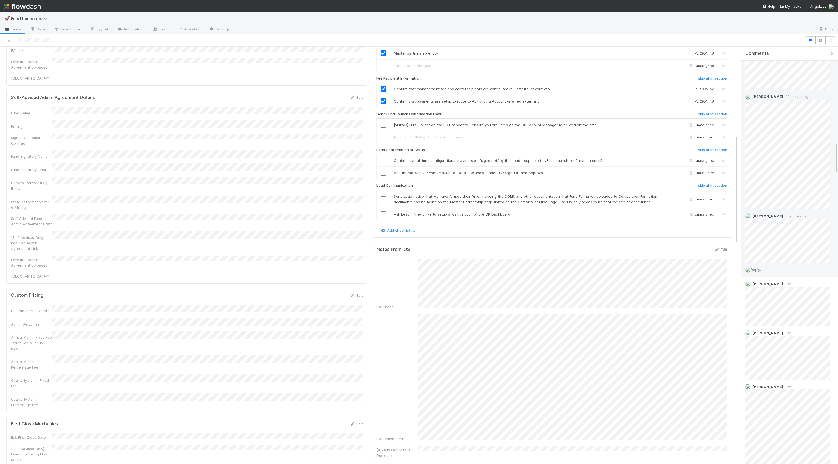
scroll to position [1229, 0]
click at [757, 289] on span "Reply..." at bounding box center [757, 290] width 12 height 4
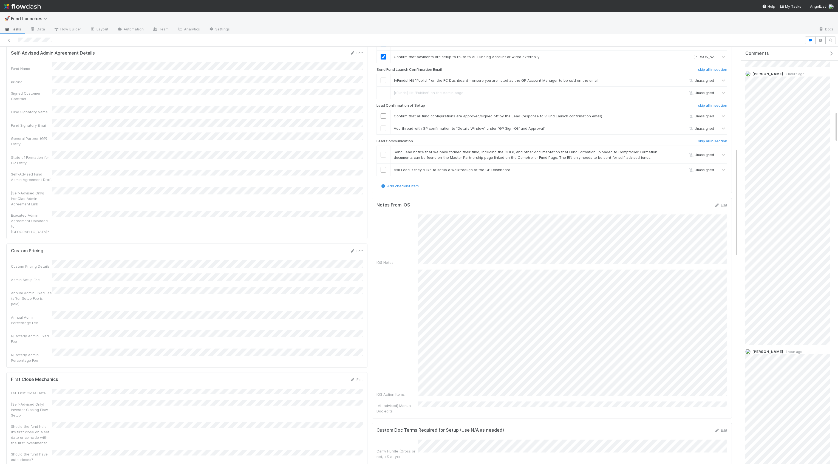
scroll to position [408, 0]
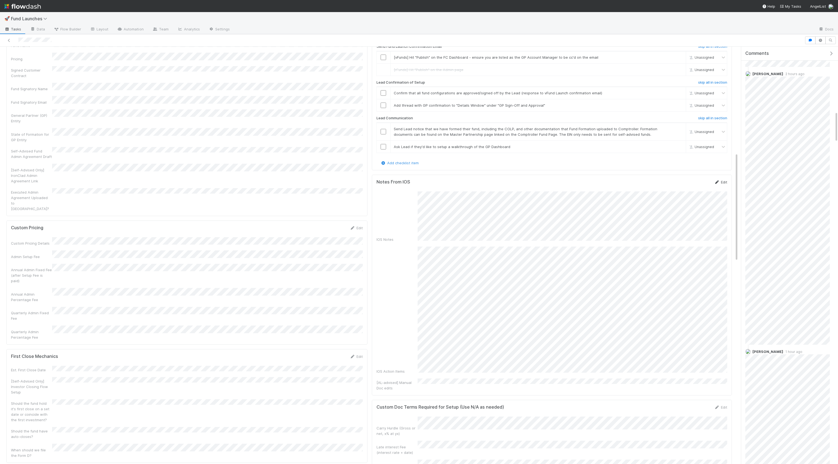
click at [722, 180] on link "Edit" at bounding box center [720, 182] width 13 height 4
click at [689, 179] on div "Notes From IOS Save Cancel" at bounding box center [551, 183] width 351 height 9
click at [695, 179] on button "Save" at bounding box center [698, 183] width 16 height 9
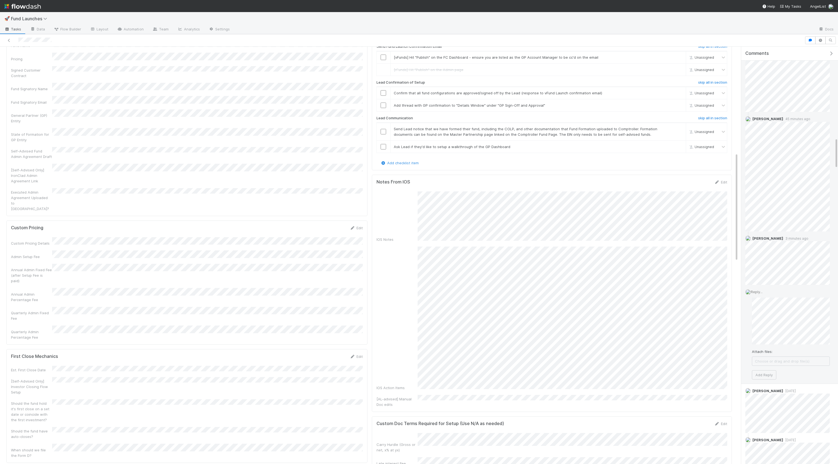
scroll to position [1229, 0]
click at [766, 376] on button "Add Reply" at bounding box center [764, 372] width 24 height 9
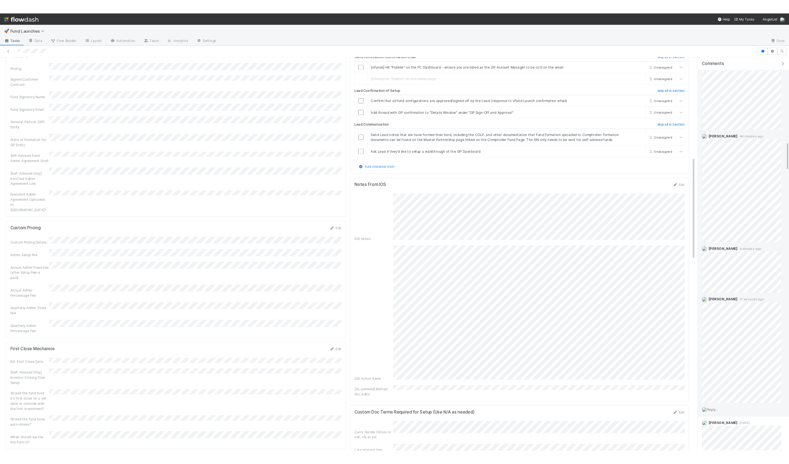
scroll to position [1215, 0]
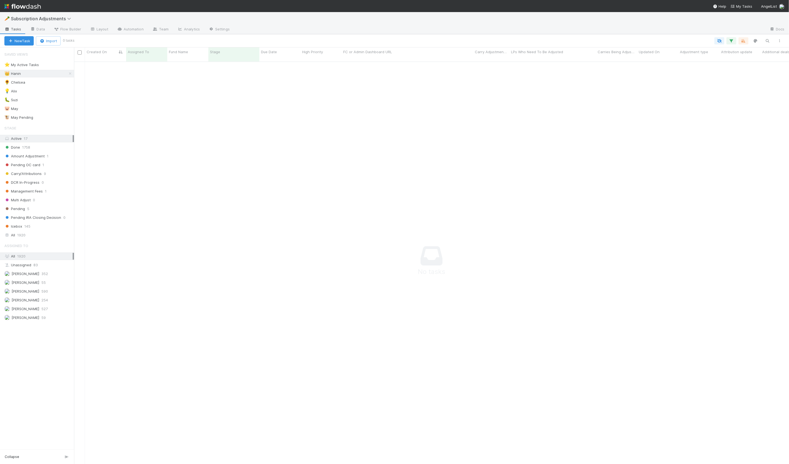
scroll to position [407, 715]
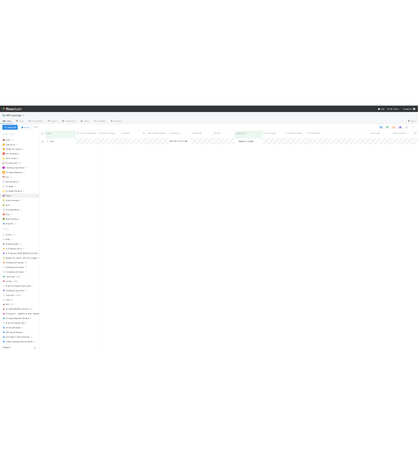
scroll to position [407, 715]
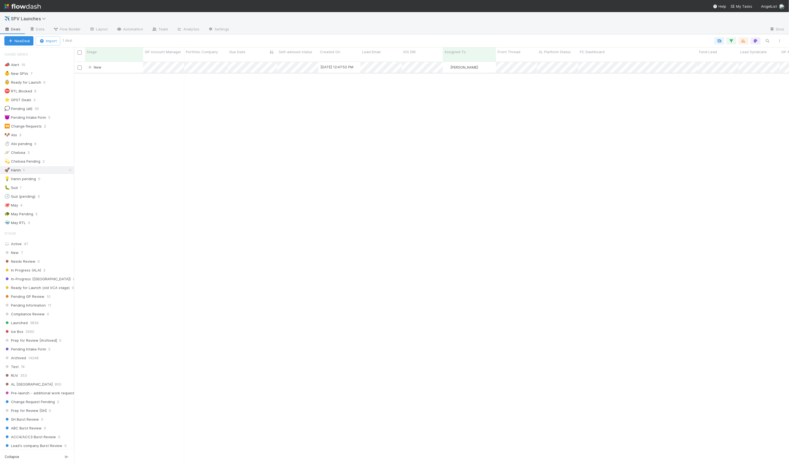
click at [126, 66] on div "New" at bounding box center [114, 67] width 58 height 11
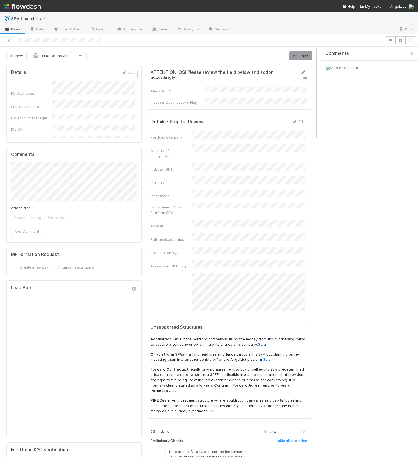
click at [278, 53] on icon "button" at bounding box center [410, 53] width 5 height 4
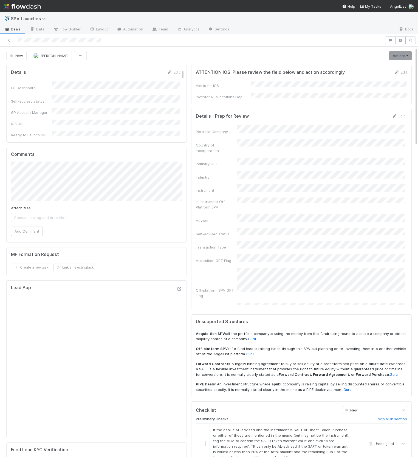
scroll to position [7, 0]
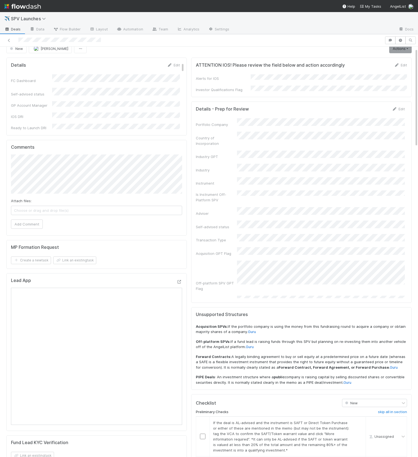
click at [224, 132] on div "Country of Incorporation" at bounding box center [300, 139] width 209 height 15
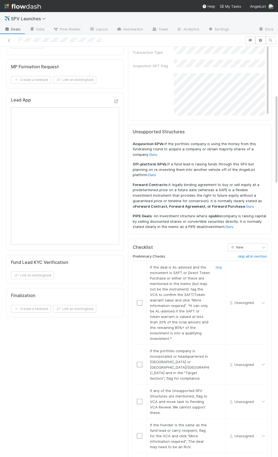
scroll to position [240, 0]
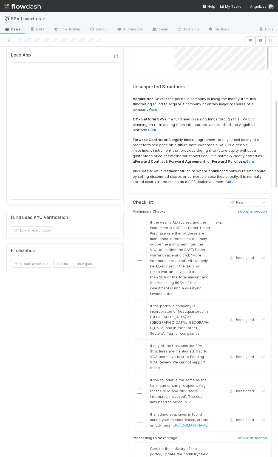
click at [220, 185] on link "skip" at bounding box center [218, 222] width 7 height 4
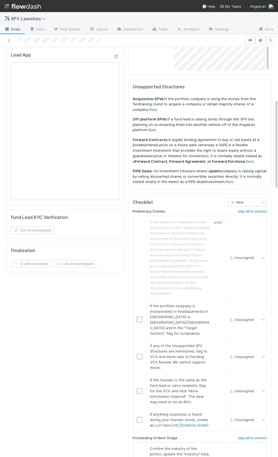
scroll to position [273, 0]
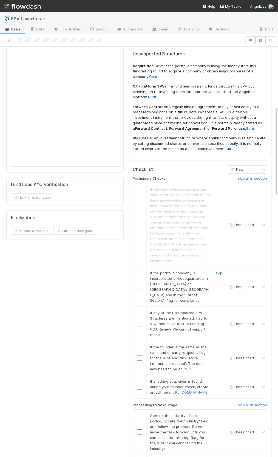
click at [217, 185] on link "skip" at bounding box center [218, 272] width 7 height 4
click at [217, 185] on link "skip" at bounding box center [218, 312] width 7 height 4
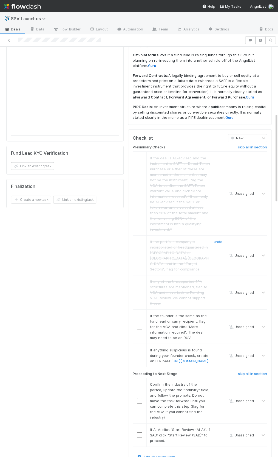
scroll to position [331, 0]
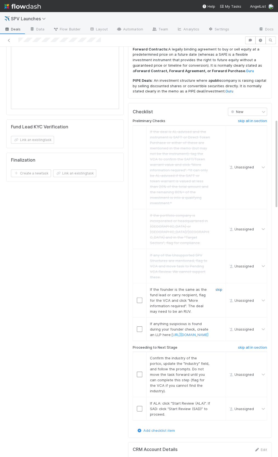
click at [221, 185] on link "skip" at bounding box center [218, 289] width 7 height 4
click at [220, 185] on link "skip" at bounding box center [218, 323] width 7 height 4
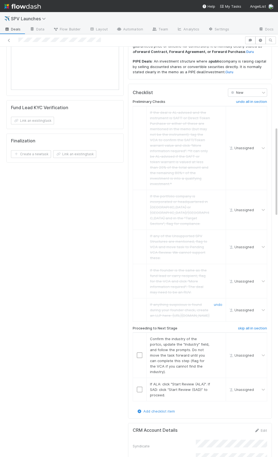
scroll to position [366, 0]
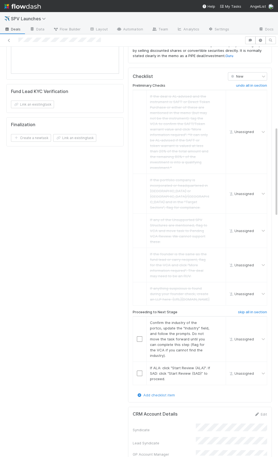
click at [165, 185] on h6 "Proceeding to Next Stage" at bounding box center [155, 312] width 45 height 4
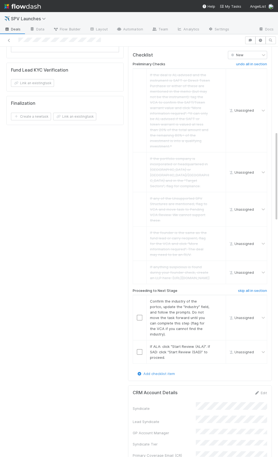
scroll to position [410, 0]
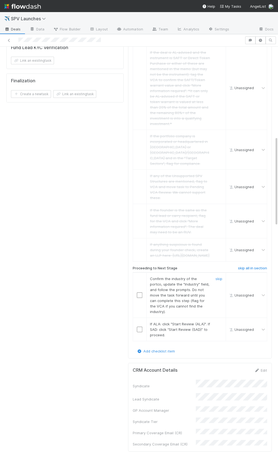
click at [143, 185] on div at bounding box center [139, 294] width 13 height 5
drag, startPoint x: 142, startPoint y: 310, endPoint x: 143, endPoint y: 300, distance: 9.9
click at [142, 185] on input "checkbox" at bounding box center [139, 328] width 5 height 5
click at [140, 185] on input "checkbox" at bounding box center [139, 294] width 5 height 5
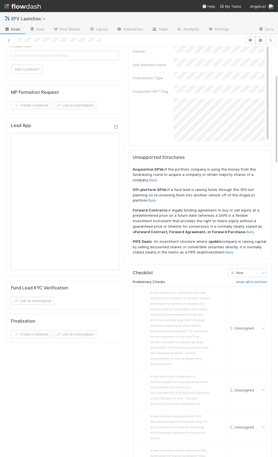
scroll to position [0, 0]
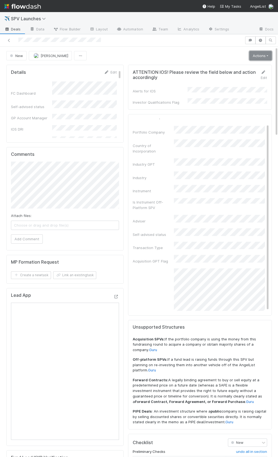
click at [255, 58] on link "Actions" at bounding box center [260, 55] width 22 height 9
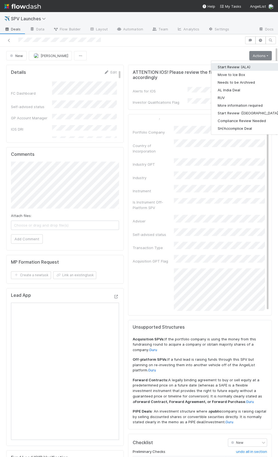
click at [244, 66] on button "Start Review (ALA)" at bounding box center [248, 67] width 75 height 8
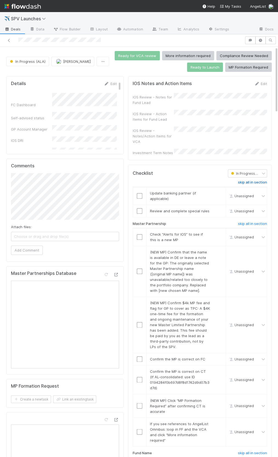
click at [245, 180] on h6 "skip all in section" at bounding box center [252, 182] width 29 height 4
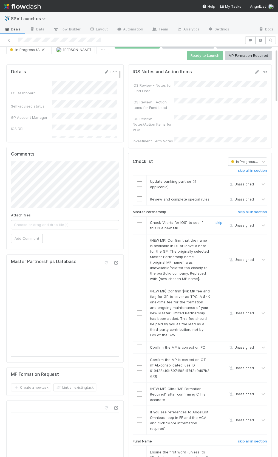
scroll to position [23, 0]
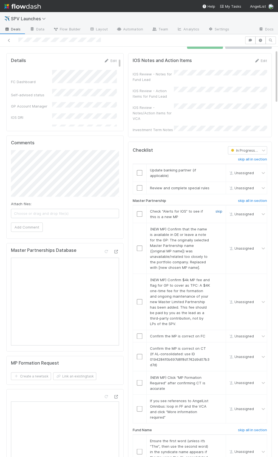
click at [221, 185] on link "skip" at bounding box center [218, 211] width 7 height 4
click at [218, 185] on link "skip" at bounding box center [218, 229] width 7 height 4
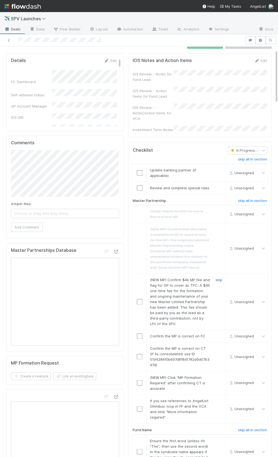
click at [221, 185] on link "skip" at bounding box center [218, 279] width 7 height 4
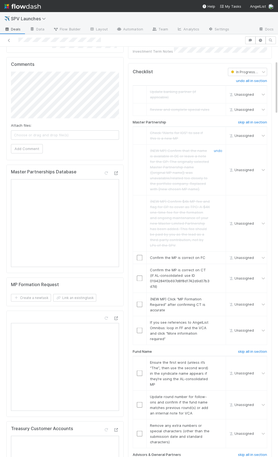
scroll to position [109, 0]
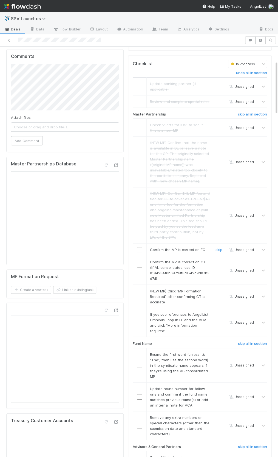
click at [139, 185] on input "checkbox" at bounding box center [139, 249] width 5 height 5
click at [138, 185] on input "checkbox" at bounding box center [139, 269] width 5 height 5
click at [217, 185] on link "skip" at bounding box center [218, 290] width 7 height 4
click at [216, 185] on link "skip" at bounding box center [218, 314] width 7 height 4
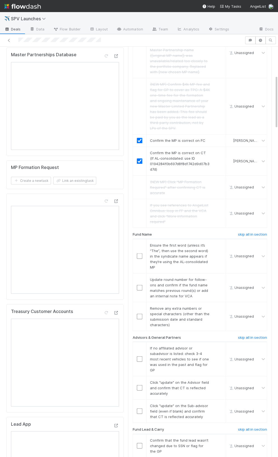
scroll to position [226, 0]
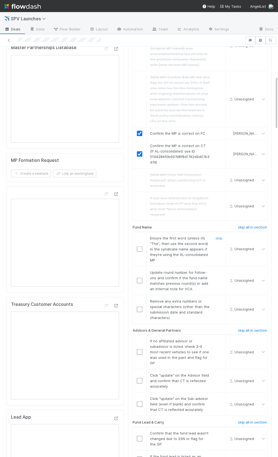
click at [141, 185] on input "checkbox" at bounding box center [139, 248] width 5 height 5
click at [216, 185] on link "skip" at bounding box center [218, 272] width 7 height 4
click at [219, 185] on link "skip" at bounding box center [218, 301] width 7 height 4
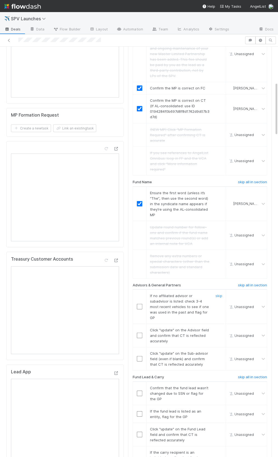
scroll to position [280, 0]
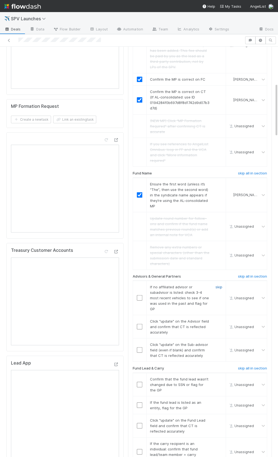
click at [217, 185] on link "skip" at bounding box center [218, 286] width 7 height 4
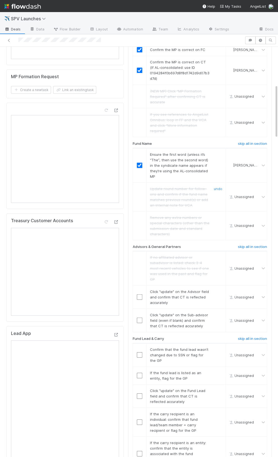
scroll to position [355, 0]
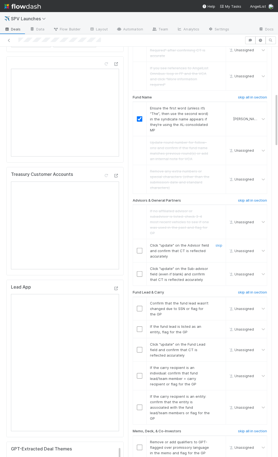
drag, startPoint x: 140, startPoint y: 244, endPoint x: 138, endPoint y: 248, distance: 4.7
click at [140, 185] on input "checkbox" at bounding box center [139, 250] width 5 height 5
click at [138, 185] on td at bounding box center [140, 273] width 14 height 23
drag, startPoint x: 139, startPoint y: 266, endPoint x: 133, endPoint y: 331, distance: 66.0
click at [139, 185] on input "checkbox" at bounding box center [139, 273] width 5 height 5
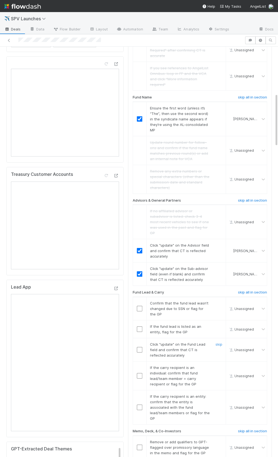
click at [139, 185] on input "checkbox" at bounding box center [139, 349] width 5 height 5
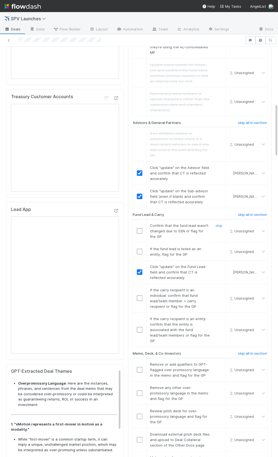
scroll to position [501, 0]
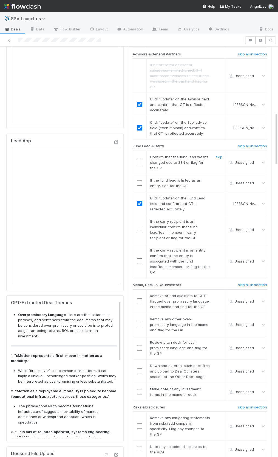
click at [138, 160] on input "checkbox" at bounding box center [139, 162] width 5 height 5
click at [219, 178] on link "skip" at bounding box center [218, 180] width 7 height 4
click at [134, 185] on div at bounding box center [139, 229] width 13 height 5
click at [138, 185] on input "checkbox" at bounding box center [139, 229] width 5 height 5
click at [220, 185] on link "skip" at bounding box center [218, 250] width 7 height 4
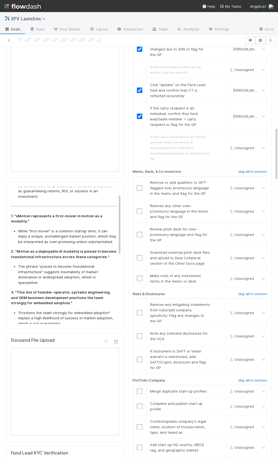
scroll to position [33, 0]
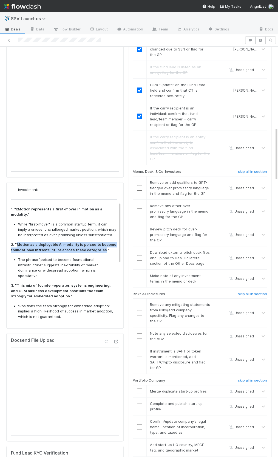
drag, startPoint x: 99, startPoint y: 238, endPoint x: 16, endPoint y: 234, distance: 82.9
click at [16, 185] on strong "2. "Motion as a deployable AI modality is poised to become foundational infrast…" at bounding box center [63, 247] width 105 height 10
copy strong "Motion as a deployable AI modality is poised to become foundational infrastruct…"
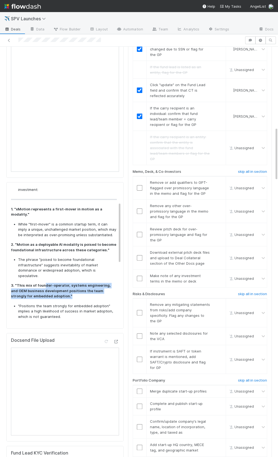
drag, startPoint x: 44, startPoint y: 268, endPoint x: 49, endPoint y: 277, distance: 10.1
click at [49, 185] on p "3. "This mix of founder-operator, systems engineering, and OEM business develop…" at bounding box center [64, 291] width 106 height 16
click at [26, 185] on strong "3. "This mix of founder-operator, systems engineering, and OEM business develop…" at bounding box center [61, 290] width 100 height 15
drag, startPoint x: 64, startPoint y: 272, endPoint x: 101, endPoint y: 273, distance: 36.5
click at [101, 185] on strong "3. "This mix of founder-operator, systems engineering, and OEM business develop…" at bounding box center [61, 290] width 100 height 15
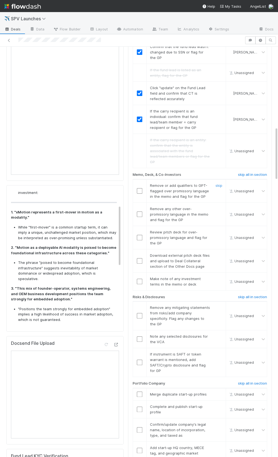
click at [141, 179] on td at bounding box center [140, 190] width 14 height 23
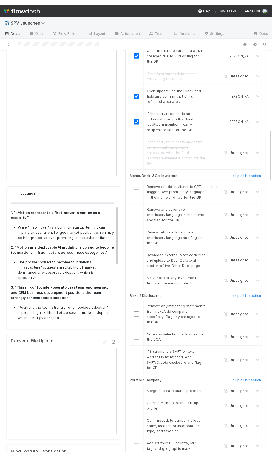
scroll to position [612, 0]
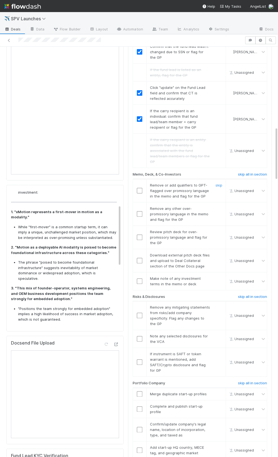
click at [138, 185] on input "checkbox" at bounding box center [139, 190] width 5 height 5
click at [218, 185] on link "skip" at bounding box center [218, 208] width 7 height 4
click at [140, 185] on input "checkbox" at bounding box center [139, 236] width 5 height 5
click at [220, 185] on link "skip" at bounding box center [218, 255] width 7 height 4
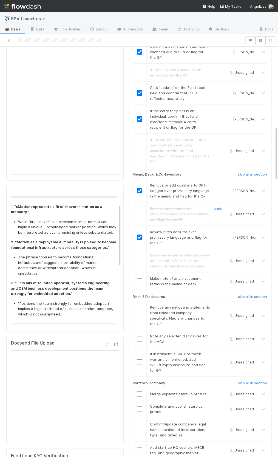
scroll to position [33, 0]
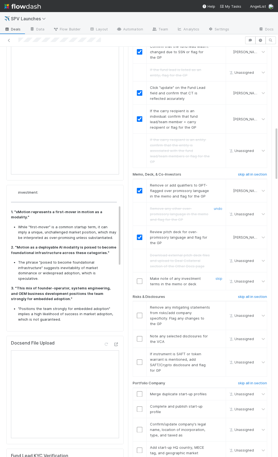
click at [141, 185] on input "checkbox" at bounding box center [139, 280] width 5 height 5
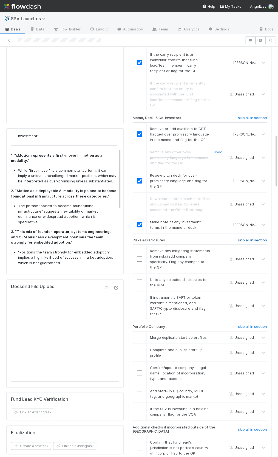
click at [251, 185] on h6 "skip all in section" at bounding box center [252, 240] width 29 height 4
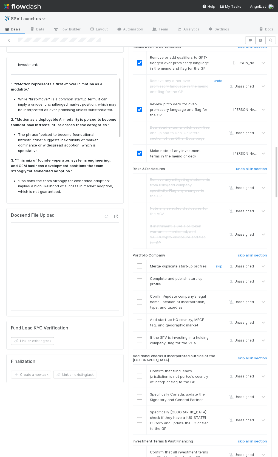
scroll to position [790, 0]
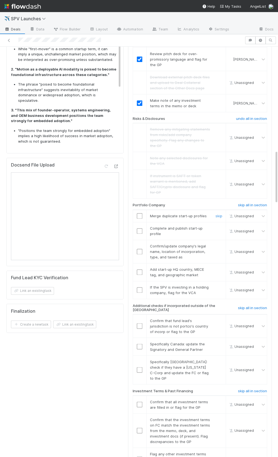
click at [141, 185] on input "checkbox" at bounding box center [139, 215] width 5 height 5
click at [141, 185] on input "checkbox" at bounding box center [139, 230] width 5 height 5
click at [60, 158] on p "Additional Notes:" at bounding box center [64, 160] width 106 height 5
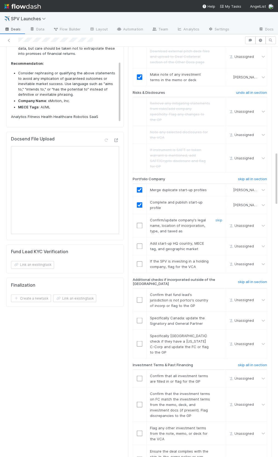
scroll to position [820, 0]
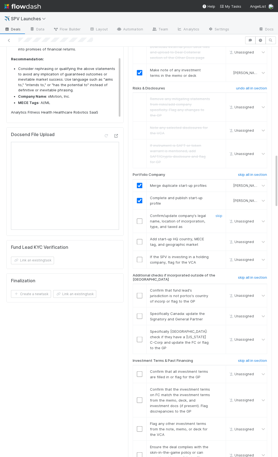
click at [141, 185] on input "checkbox" at bounding box center [139, 220] width 5 height 5
click at [221, 185] on link "skip" at bounding box center [218, 239] width 7 height 4
click at [219, 185] on link "skip" at bounding box center [218, 256] width 7 height 4
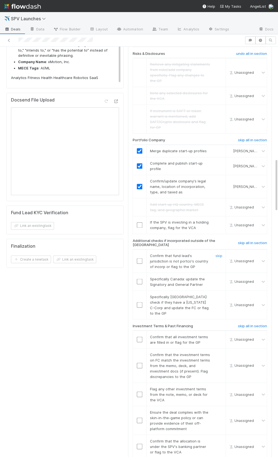
scroll to position [857, 0]
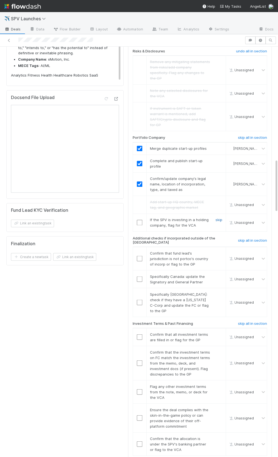
click at [215, 185] on link "skip" at bounding box center [218, 219] width 7 height 4
click at [221, 185] on link "undo" at bounding box center [218, 202] width 8 height 4
click at [141, 185] on input "checkbox" at bounding box center [139, 204] width 5 height 5
click at [247, 185] on h6 "skip all in section" at bounding box center [252, 240] width 29 height 4
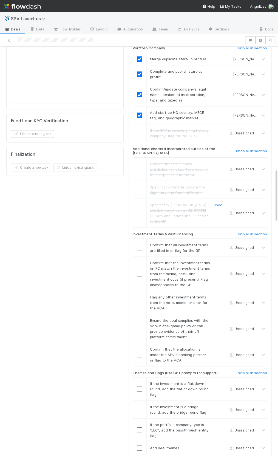
scroll to position [953, 0]
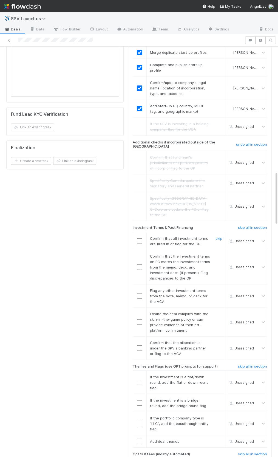
drag, startPoint x: 138, startPoint y: 213, endPoint x: 138, endPoint y: 239, distance: 26.0
click at [138, 185] on input "checkbox" at bounding box center [139, 240] width 5 height 5
drag, startPoint x: 138, startPoint y: 239, endPoint x: 149, endPoint y: 240, distance: 11.0
click at [138, 185] on input "checkbox" at bounding box center [139, 266] width 5 height 5
click at [136, 185] on div at bounding box center [139, 295] width 13 height 5
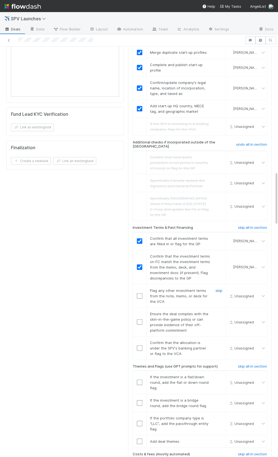
click at [218, 185] on link "skip" at bounding box center [218, 290] width 7 height 4
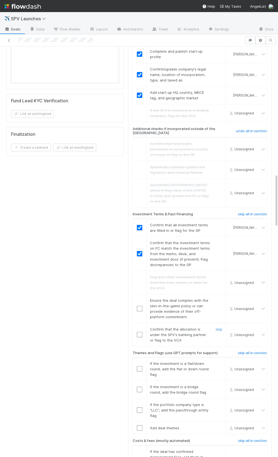
scroll to position [970, 0]
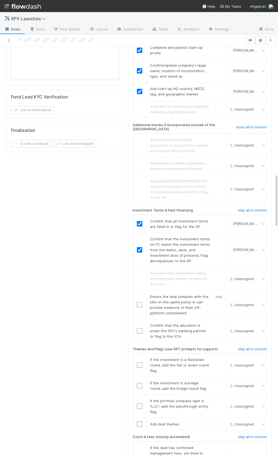
click at [137, 185] on input "checkbox" at bounding box center [139, 304] width 5 height 5
click at [138, 185] on input "checkbox" at bounding box center [139, 330] width 5 height 5
click at [140, 185] on input "checkbox" at bounding box center [139, 304] width 5 height 5
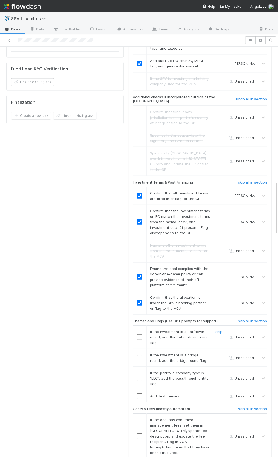
scroll to position [1059, 0]
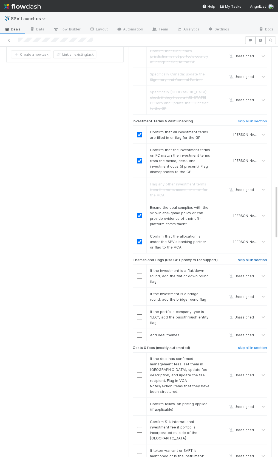
click at [242, 185] on h6 "skip all in section" at bounding box center [252, 260] width 29 height 4
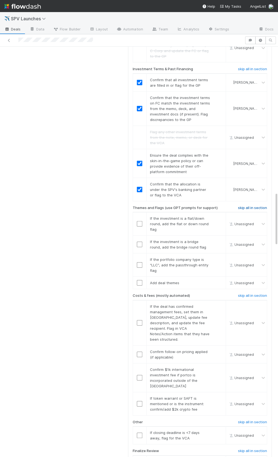
scroll to position [1111, 0]
click at [245, 185] on h6 "skip all in section" at bounding box center [252, 208] width 29 height 4
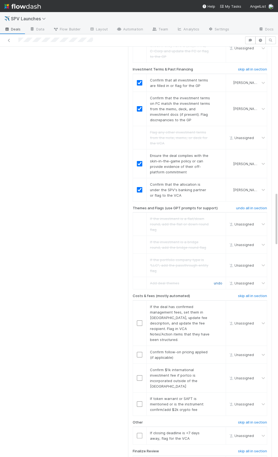
click at [217, 185] on link "undo" at bounding box center [218, 283] width 8 height 4
click at [142, 185] on input "checkbox" at bounding box center [139, 282] width 5 height 5
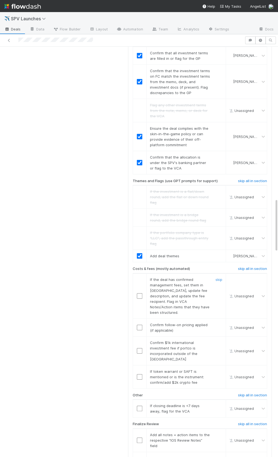
scroll to position [1173, 0]
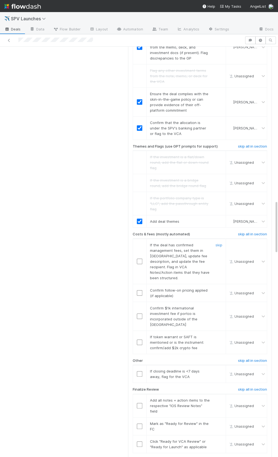
click at [163, 185] on span "If the deal has confirmed management fees, set them in CT, update fee descripti…" at bounding box center [179, 261] width 59 height 37
click at [249, 185] on h6 "skip all in section" at bounding box center [252, 234] width 29 height 4
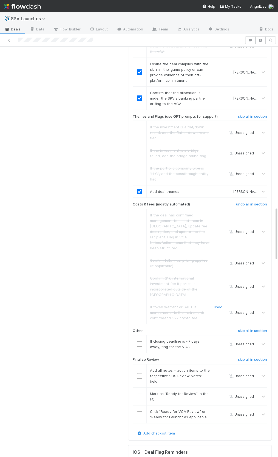
scroll to position [1234, 0]
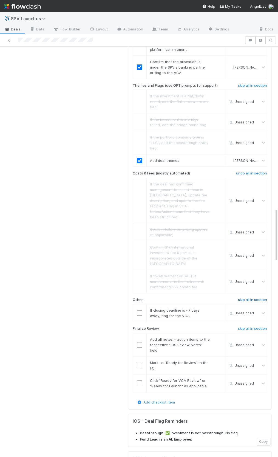
click at [239, 185] on h6 "skip all in section" at bounding box center [252, 299] width 29 height 4
click at [138, 185] on input "checkbox" at bounding box center [139, 344] width 5 height 5
click at [135, 185] on div at bounding box center [139, 364] width 13 height 5
click at [138, 185] on input "checkbox" at bounding box center [139, 364] width 5 height 5
click at [137, 185] on input "checkbox" at bounding box center [139, 382] width 5 height 5
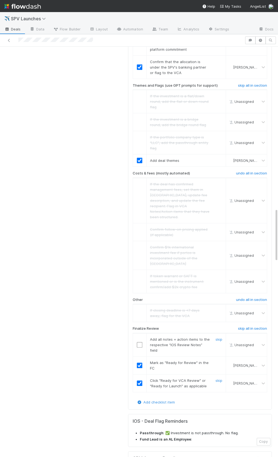
click at [138, 185] on input "checkbox" at bounding box center [139, 344] width 5 height 5
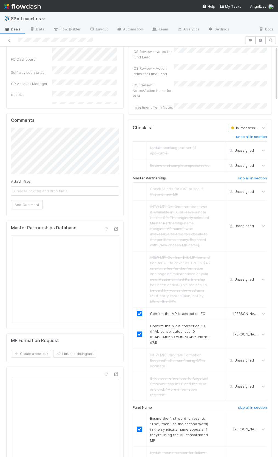
scroll to position [0, 0]
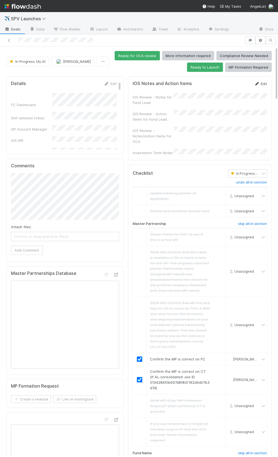
click at [259, 84] on icon at bounding box center [256, 84] width 5 height 4
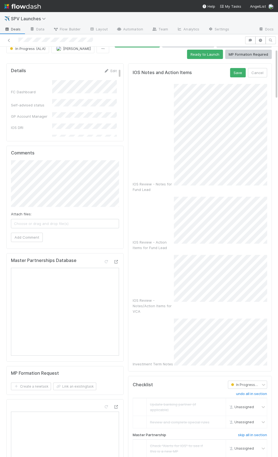
scroll to position [22, 0]
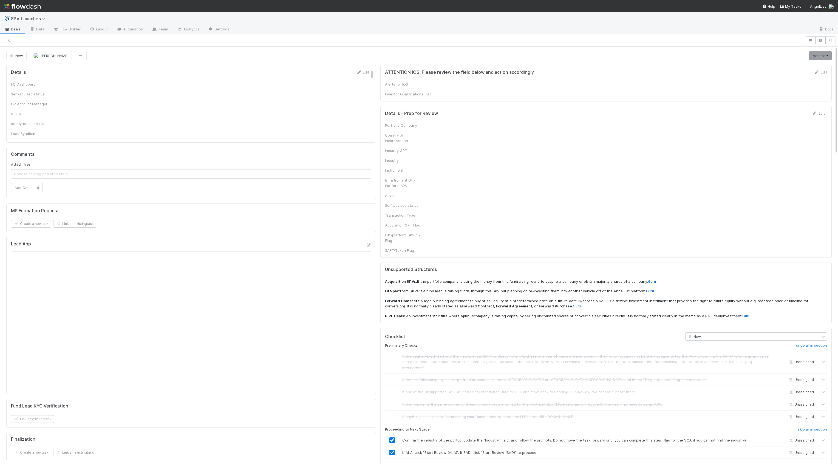
checkbox input "true"
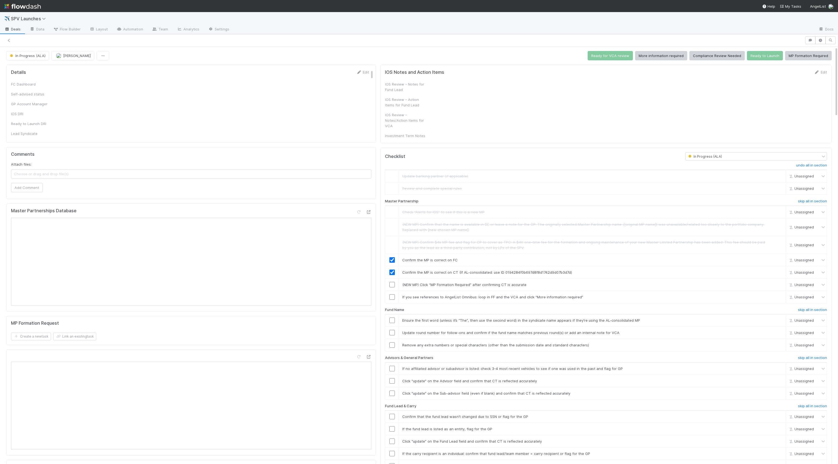
checkbox input "true"
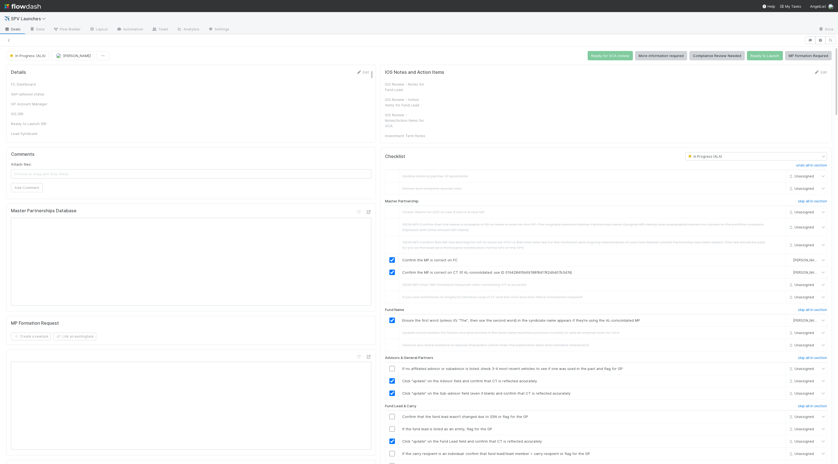
checkbox input "true"
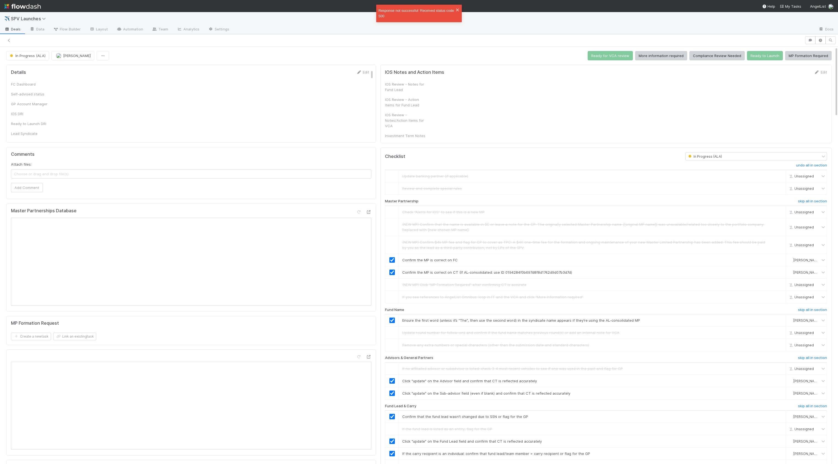
checkbox input "true"
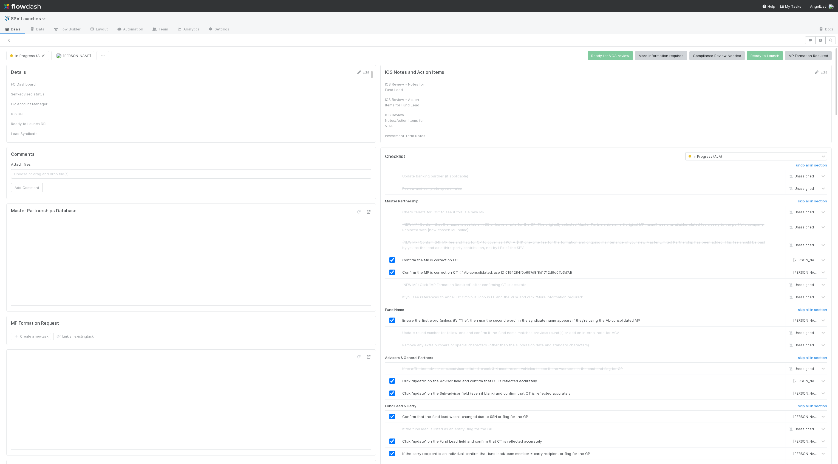
checkbox input "true"
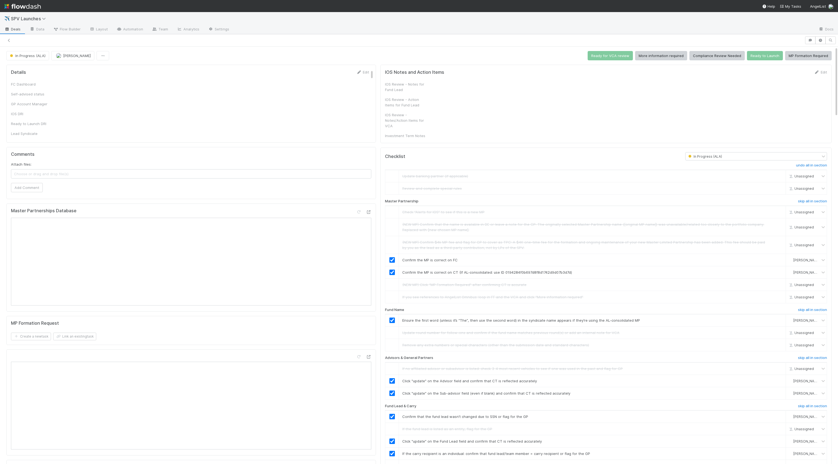
checkbox input "true"
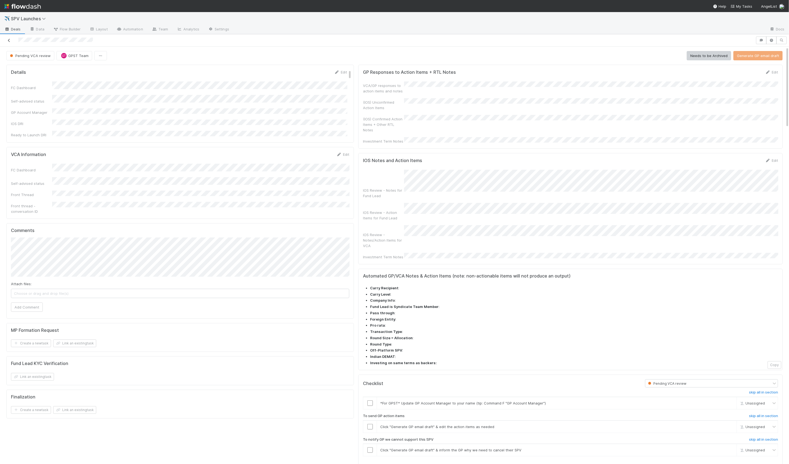
click at [9, 39] on icon at bounding box center [8, 41] width 5 height 4
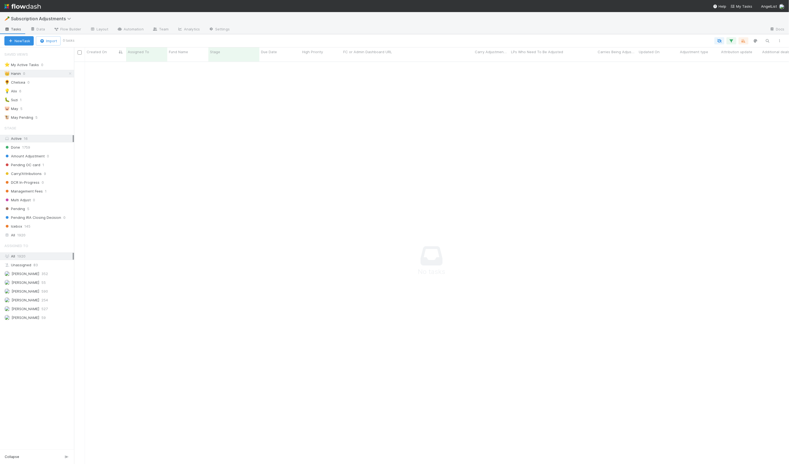
scroll to position [407, 715]
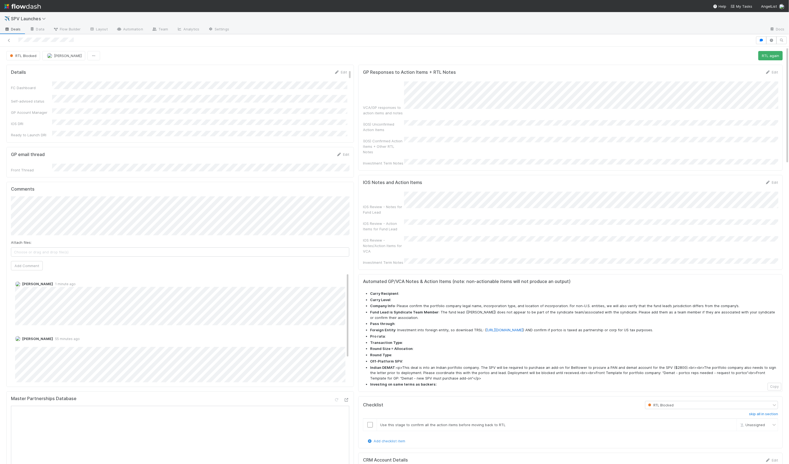
click at [26, 189] on h5 "Comments" at bounding box center [180, 188] width 338 height 5
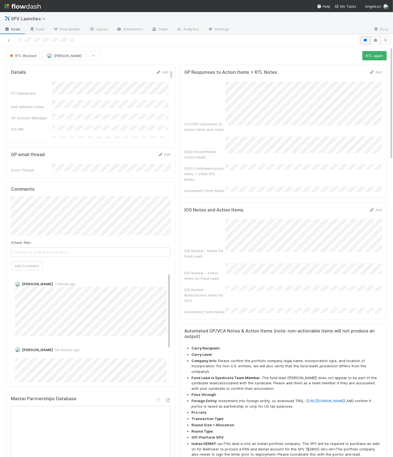
click at [370, 40] on button "button" at bounding box center [365, 40] width 10 height 8
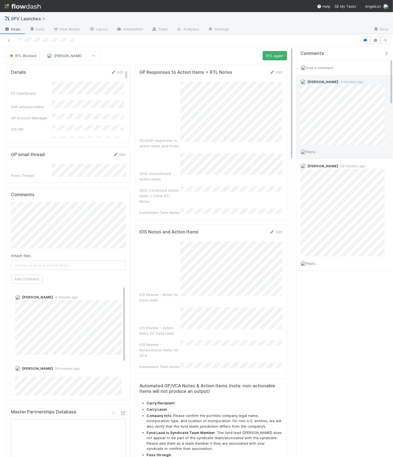
click at [314, 152] on span "Reply..." at bounding box center [312, 151] width 12 height 4
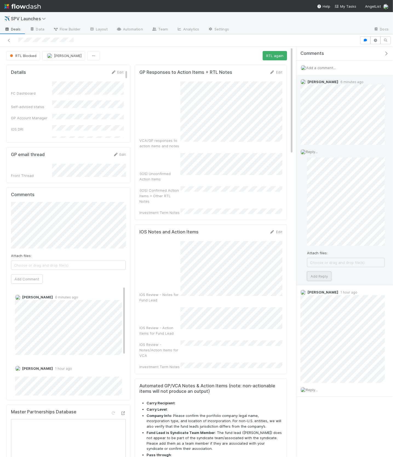
click at [323, 277] on button "Add Reply" at bounding box center [319, 275] width 24 height 9
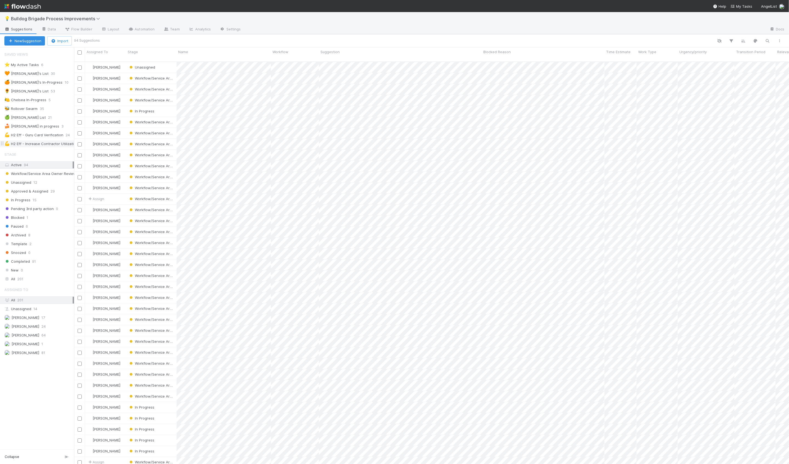
click at [46, 143] on div "💪 H2 Eff - Increase Contractor Utilization" at bounding box center [41, 143] width 74 height 7
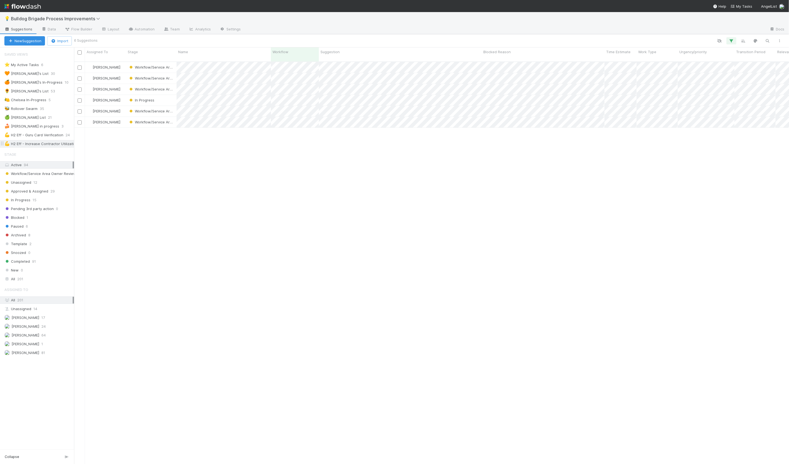
scroll to position [407, 715]
click at [732, 43] on button "button" at bounding box center [731, 40] width 10 height 7
click at [577, 82] on link "And.." at bounding box center [576, 85] width 17 height 8
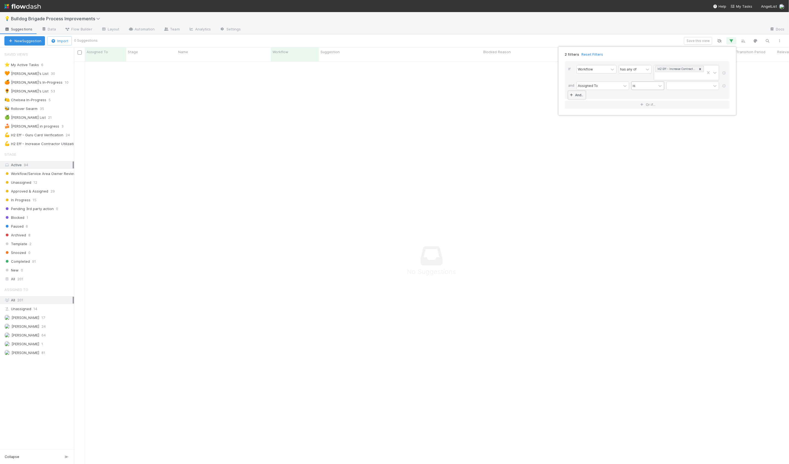
scroll to position [407, 715]
click at [672, 84] on div at bounding box center [689, 86] width 44 height 8
click at [678, 98] on div "[PERSON_NAME]" at bounding box center [692, 97] width 53 height 9
click at [518, 33] on div "2 filters Reset Filters If Workflow has any of H2 Eff - Increase Contractor Uti…" at bounding box center [394, 232] width 789 height 464
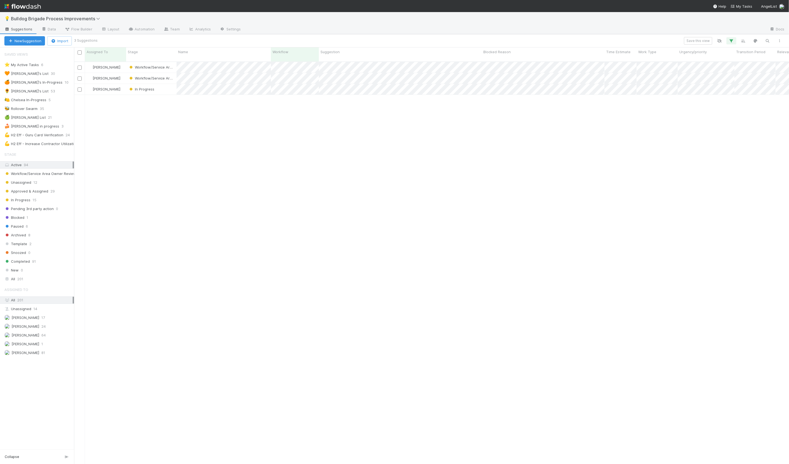
click at [244, 116] on div "Hanin Almoallim Workflow/Service Area Owner Review 8/19/25, 10:26:32 AM 8/19/25…" at bounding box center [431, 265] width 715 height 407
click at [174, 85] on div "In Progress" at bounding box center [151, 89] width 50 height 11
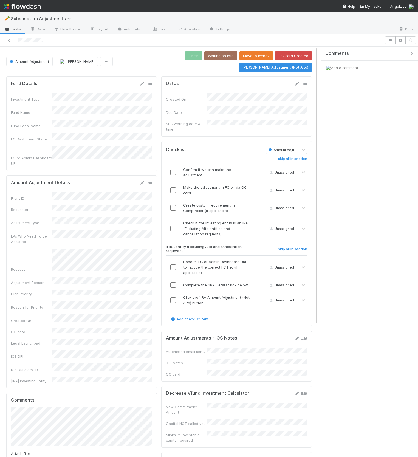
click at [411, 54] on icon "button" at bounding box center [410, 53] width 5 height 4
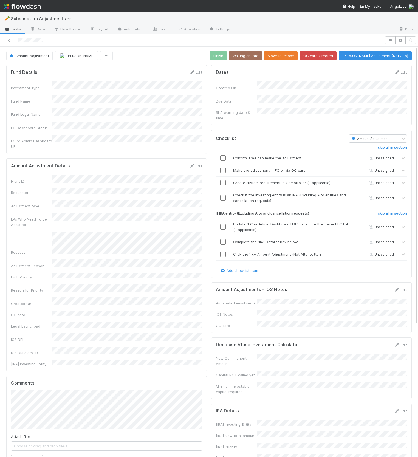
click at [206, 245] on div "Amount Adjustment Details Edit Front ID Requester Adjustment type LPs Who Need …" at bounding box center [106, 264] width 200 height 213
click at [402, 287] on link "Edit" at bounding box center [400, 289] width 13 height 4
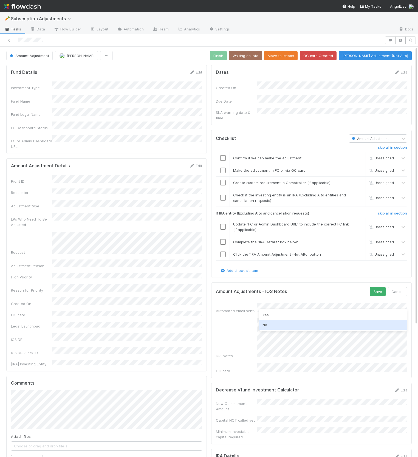
click at [304, 323] on div "No" at bounding box center [333, 325] width 148 height 10
click at [376, 287] on button "Save" at bounding box center [378, 291] width 16 height 9
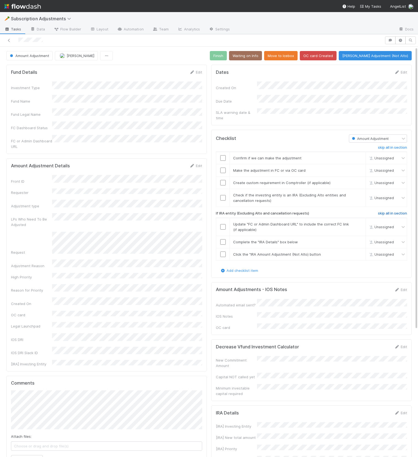
click at [399, 211] on h6 "skip all in section" at bounding box center [392, 213] width 29 height 4
click at [358, 193] on link "skip" at bounding box center [358, 195] width 7 height 4
click at [359, 180] on link "skip" at bounding box center [358, 182] width 7 height 4
drag, startPoint x: 226, startPoint y: 153, endPoint x: 224, endPoint y: 156, distance: 3.3
click at [226, 155] on div at bounding box center [222, 157] width 13 height 5
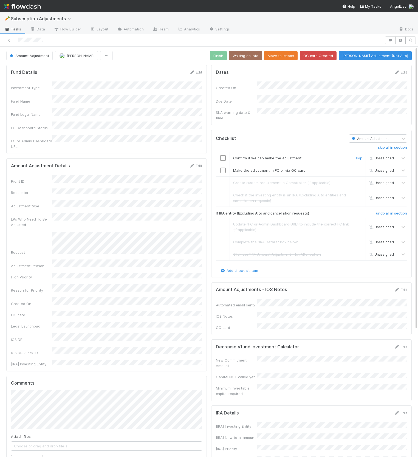
drag, startPoint x: 223, startPoint y: 155, endPoint x: 222, endPoint y: 166, distance: 11.0
click at [223, 155] on input "checkbox" at bounding box center [222, 157] width 5 height 5
click at [222, 167] on input "checkbox" at bounding box center [222, 169] width 5 height 5
click at [396, 288] on icon at bounding box center [396, 290] width 5 height 4
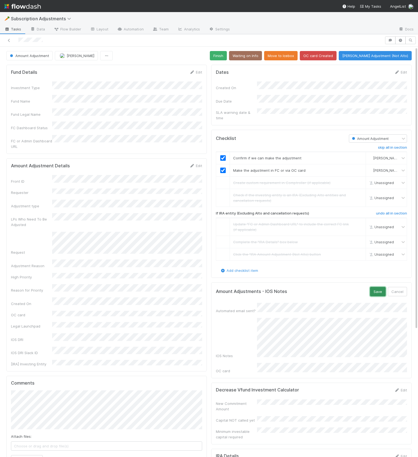
click at [374, 287] on button "Save" at bounding box center [378, 291] width 16 height 9
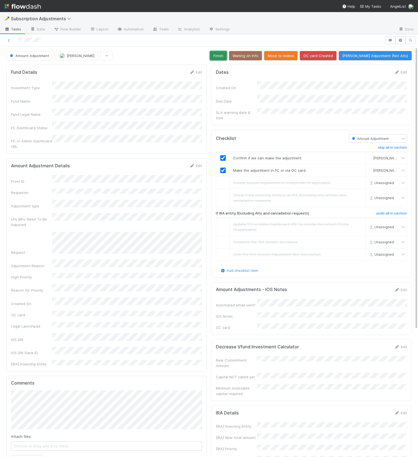
click at [223, 58] on button "Finish" at bounding box center [218, 55] width 17 height 9
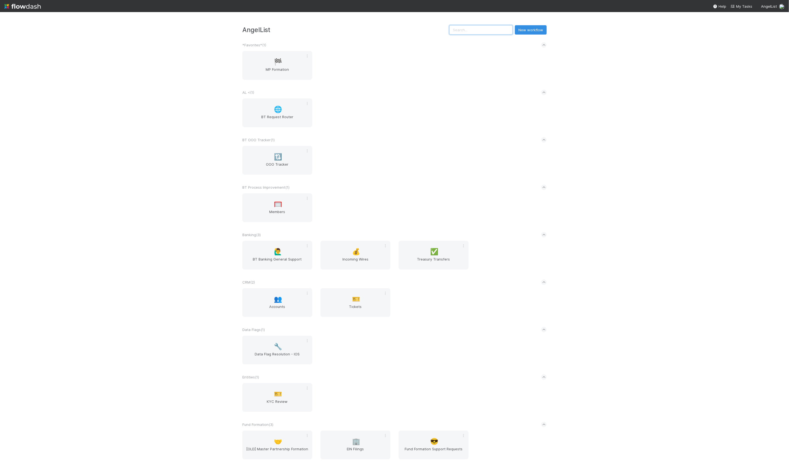
click at [470, 30] on input "text" at bounding box center [480, 29] width 63 height 9
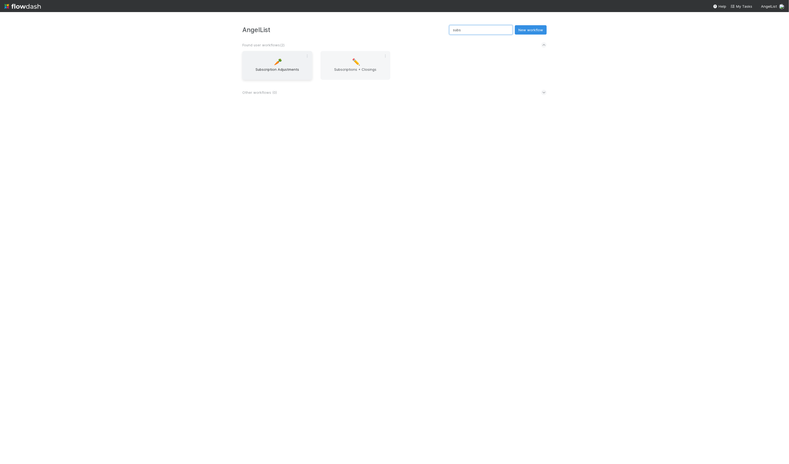
type input "subs"
click at [268, 61] on div "🥕 Subscription Adjustments" at bounding box center [277, 65] width 70 height 29
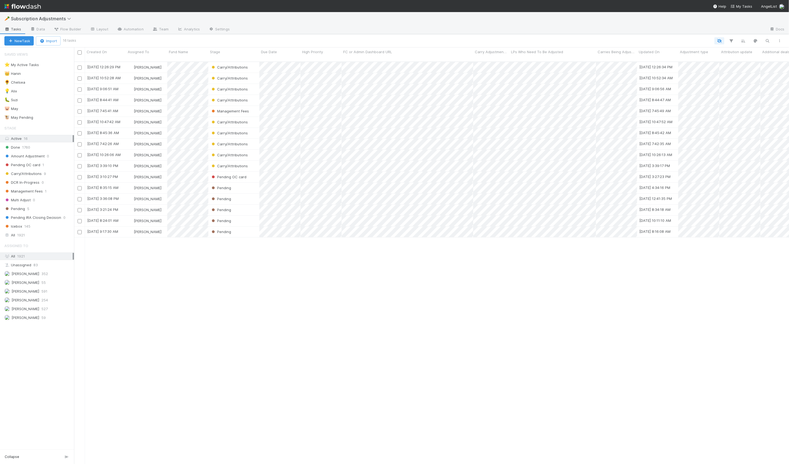
scroll to position [407, 715]
click at [184, 30] on link "Analytics" at bounding box center [188, 29] width 31 height 9
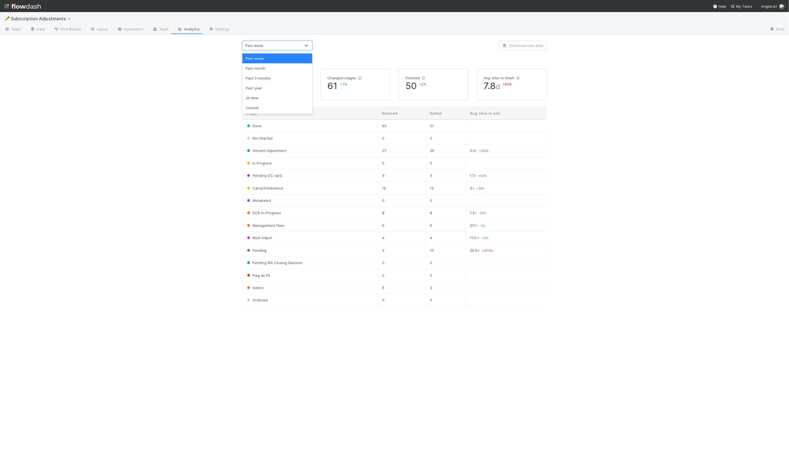
click at [281, 42] on div "Past week" at bounding box center [272, 45] width 58 height 9
click at [282, 110] on div "Custom" at bounding box center [277, 108] width 70 height 10
click at [352, 50] on input "text" at bounding box center [350, 45] width 61 height 9
click at [315, 59] on button "Previous Month" at bounding box center [316, 58] width 9 height 9
click at [316, 58] on button "Previous Month" at bounding box center [316, 58] width 9 height 9
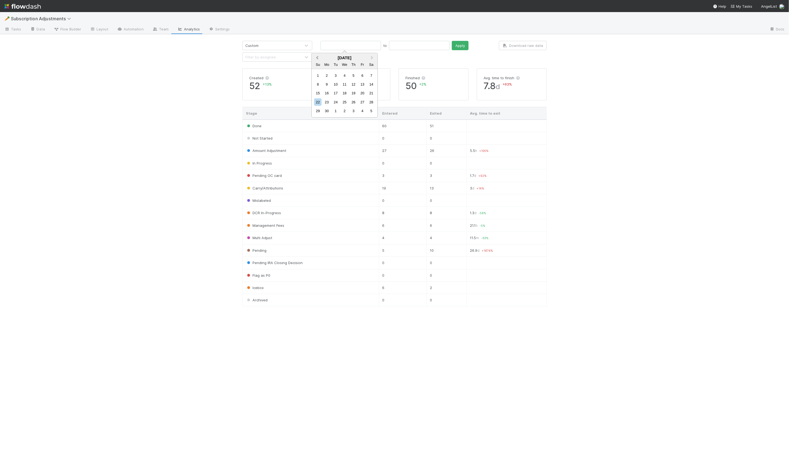
click at [316, 58] on button "Previous Month" at bounding box center [316, 58] width 9 height 9
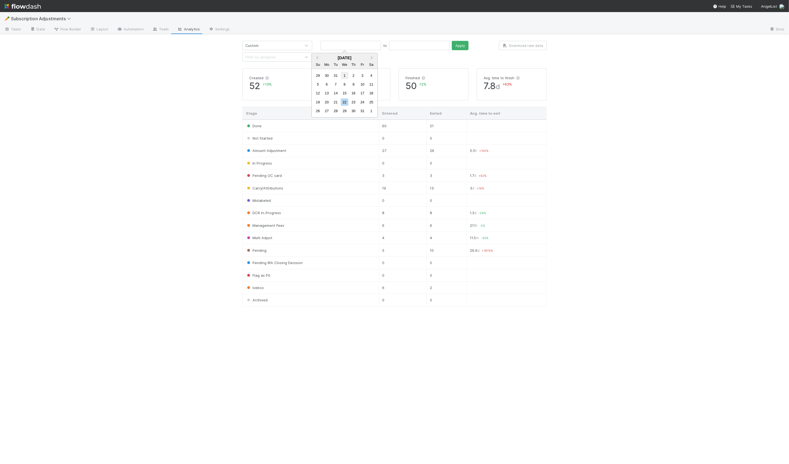
click at [344, 74] on div "1" at bounding box center [344, 75] width 7 height 7
type input "01/01/2025"
click at [389, 49] on input "text" at bounding box center [419, 45] width 61 height 9
click at [428, 58] on span "Next Month" at bounding box center [428, 58] width 0 height 6
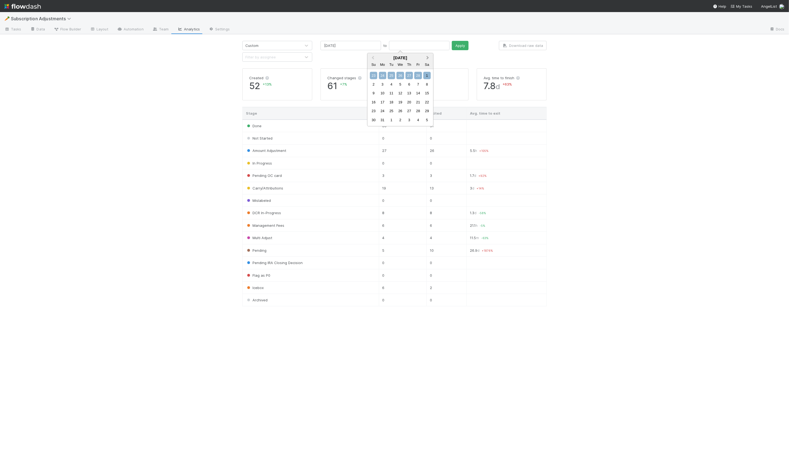
click at [428, 58] on span "Next Month" at bounding box center [428, 58] width 0 height 6
click at [380, 109] on div "30" at bounding box center [382, 110] width 7 height 7
type input "06/30/2025"
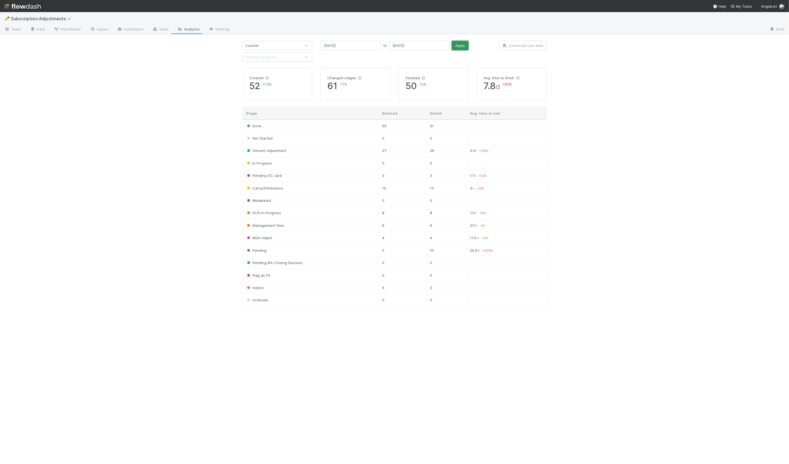
click at [452, 47] on button "Apply" at bounding box center [460, 45] width 17 height 9
click at [541, 49] on button "Download raw data" at bounding box center [523, 45] width 48 height 9
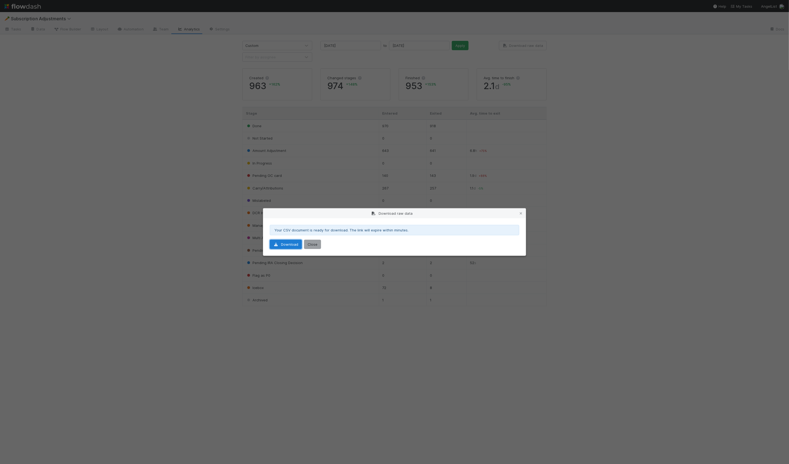
click at [282, 246] on link "Download" at bounding box center [286, 244] width 32 height 9
click at [311, 246] on button "Close" at bounding box center [312, 244] width 17 height 9
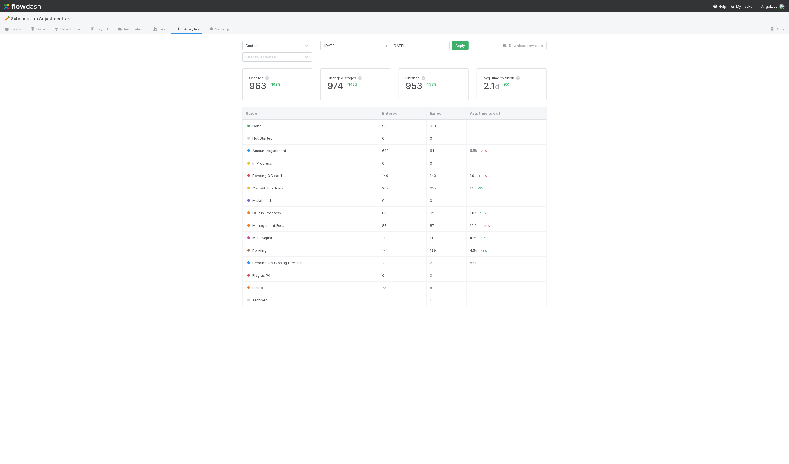
click at [412, 115] on th "Entered" at bounding box center [403, 113] width 48 height 13
click at [400, 113] on th "Entered" at bounding box center [403, 113] width 48 height 13
click at [446, 114] on th "Exited" at bounding box center [447, 113] width 40 height 13
click at [498, 112] on th "Avg. time to exit" at bounding box center [507, 113] width 80 height 13
click at [8, 28] on icon at bounding box center [6, 29] width 5 height 3
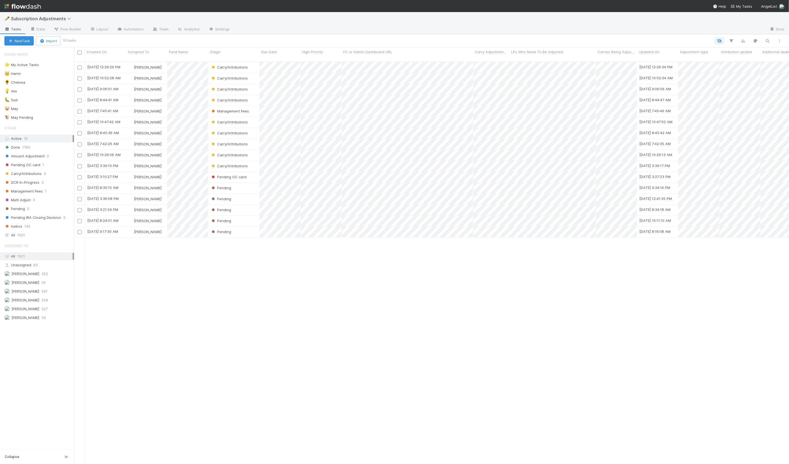
scroll to position [407, 715]
click at [25, 229] on div "Stage Active 16 Done 1760 Amount Adjustment 0 Pending OC card 1 Carry/Attributi…" at bounding box center [37, 181] width 74 height 116
click at [25, 232] on span "1921" at bounding box center [21, 235] width 8 height 7
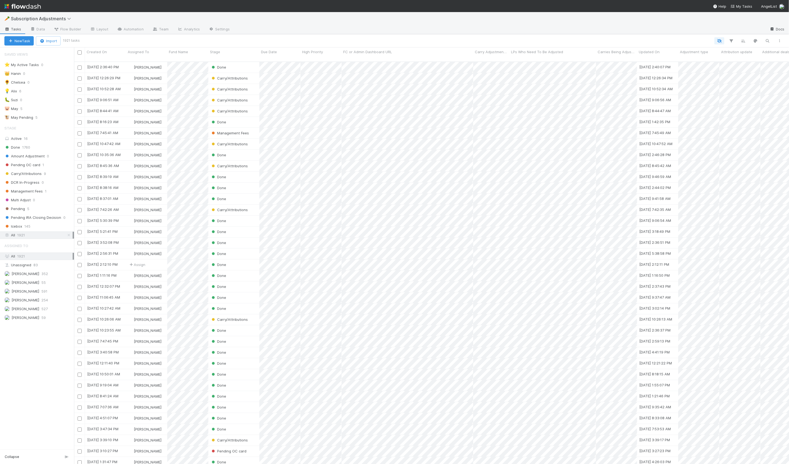
scroll to position [407, 715]
click at [735, 36] on div "New Task Import 1921 tasks" at bounding box center [394, 40] width 789 height 13
click at [734, 37] on button "button" at bounding box center [731, 40] width 10 height 7
click at [667, 55] on button "Add Filter" at bounding box center [647, 57] width 164 height 8
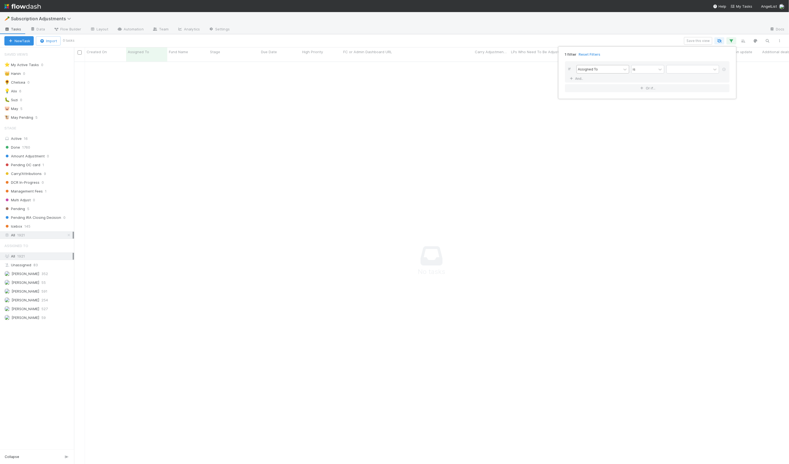
click at [598, 70] on div "Assigned To" at bounding box center [599, 69] width 44 height 8
type input "creat"
click at [634, 70] on div "is" at bounding box center [634, 69] width 3 height 5
click at [607, 72] on div "Created On" at bounding box center [599, 69] width 44 height 8
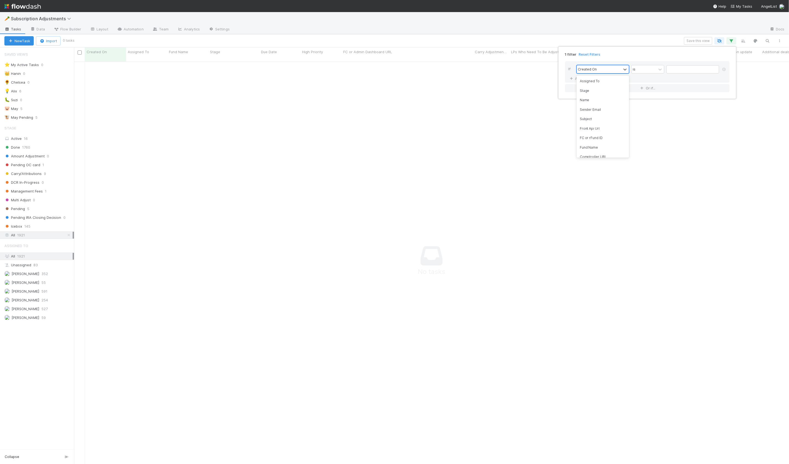
scroll to position [511, 0]
click at [725, 71] on icon at bounding box center [723, 69] width 5 height 3
click at [700, 56] on button "Add Filter" at bounding box center [647, 57] width 164 height 8
click at [654, 41] on div "1 filter Reset Filters If Assigned To is And.. Or if..." at bounding box center [394, 232] width 789 height 464
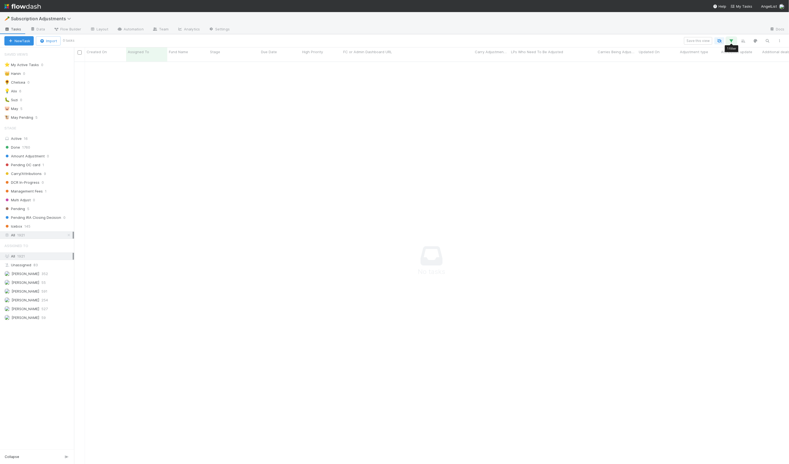
click at [733, 38] on icon "button" at bounding box center [731, 40] width 5 height 5
click at [723, 68] on icon at bounding box center [723, 69] width 5 height 3
click at [582, 34] on div "Add Filter" at bounding box center [394, 232] width 789 height 464
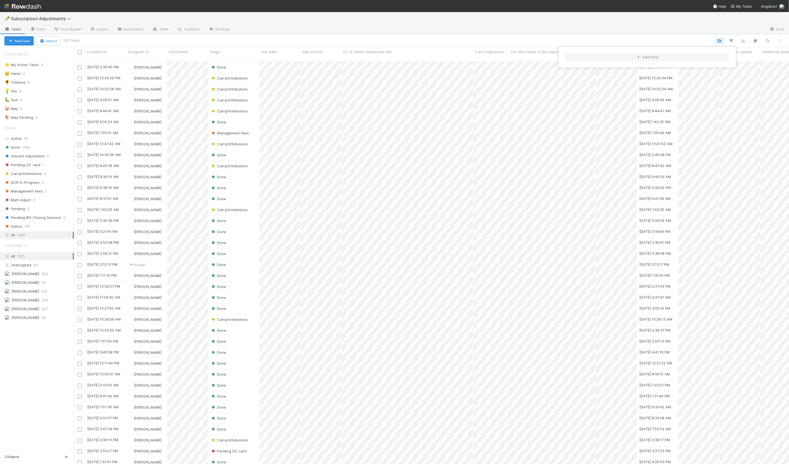
click at [518, 35] on div "Add Filter" at bounding box center [394, 232] width 789 height 464
click at [780, 41] on icon "button" at bounding box center [779, 40] width 5 height 3
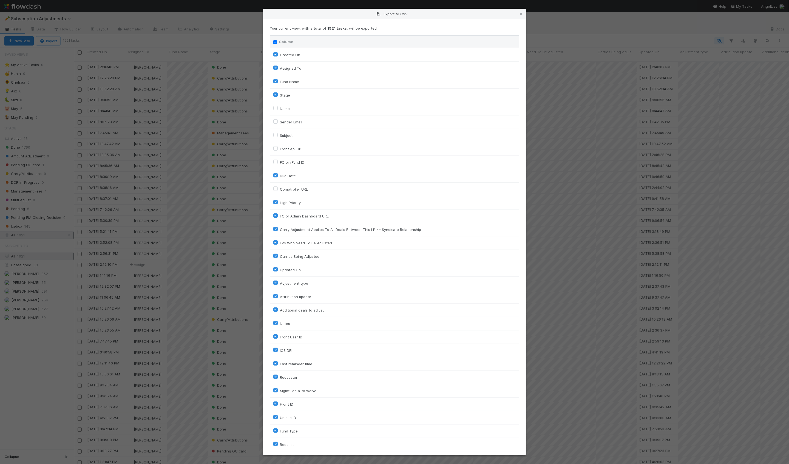
click at [291, 68] on label "Assigned To" at bounding box center [290, 68] width 21 height 7
click at [278, 68] on To "Assigned To" at bounding box center [275, 67] width 4 height 5
checkbox To "false"
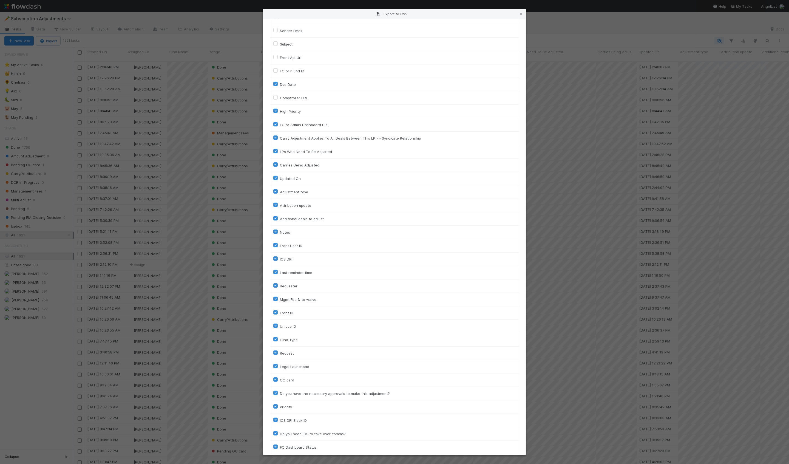
scroll to position [95, 0]
click at [280, 133] on label "Carry Adjustment Applies To All Deals Between This LP <> Syndicate Relationship" at bounding box center [350, 134] width 141 height 7
click at [274, 133] on input "Carry Adjustment Applies To All Deals Between This LP <> Syndicate Relationship" at bounding box center [275, 133] width 4 height 5
checkbox input "false"
drag, startPoint x: 274, startPoint y: 146, endPoint x: 274, endPoint y: 155, distance: 9.0
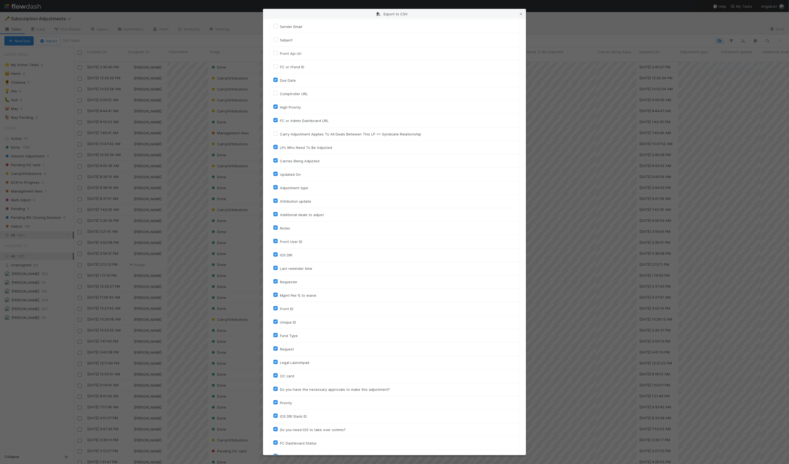
click at [280, 146] on label "LPs Who Need To Be Adjusted" at bounding box center [306, 147] width 52 height 7
click at [274, 146] on input "LPs Who Need To Be Adjusted" at bounding box center [275, 146] width 4 height 5
checkbox input "false"
click at [280, 160] on label "Carries Being Adjusted" at bounding box center [299, 161] width 39 height 7
click at [274, 160] on input "Carries Being Adjusted" at bounding box center [275, 160] width 4 height 5
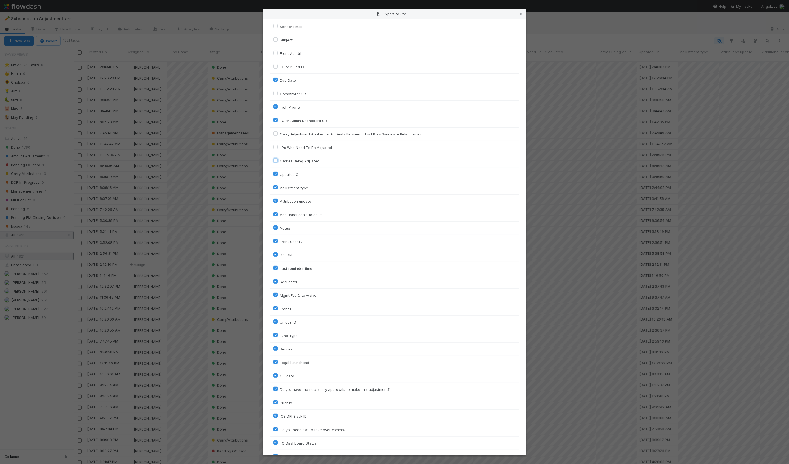
checkbox input "false"
click at [280, 171] on label "Updated On" at bounding box center [290, 174] width 21 height 7
click at [275, 171] on On "Updated On" at bounding box center [275, 173] width 4 height 5
checkbox On "false"
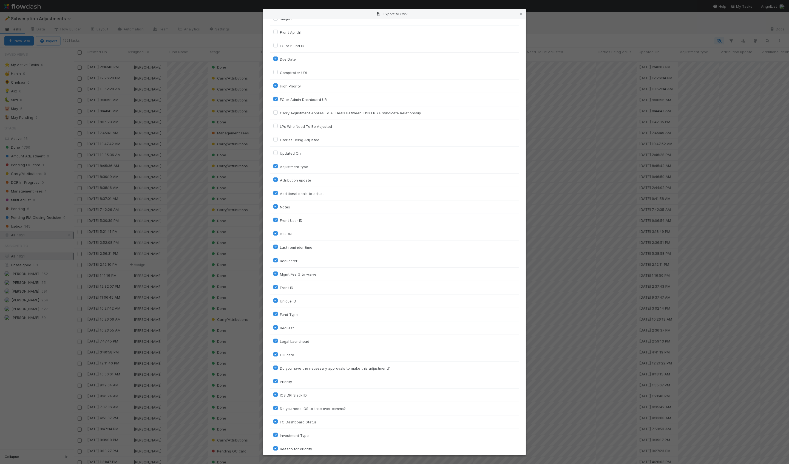
click at [280, 178] on label "Attribution update" at bounding box center [295, 180] width 31 height 7
click at [275, 178] on input "Attribution update" at bounding box center [275, 179] width 4 height 5
checkbox input "false"
click at [280, 193] on label "Additional deals to adjust" at bounding box center [302, 193] width 44 height 7
click at [276, 193] on input "Additional deals to adjust" at bounding box center [275, 192] width 4 height 5
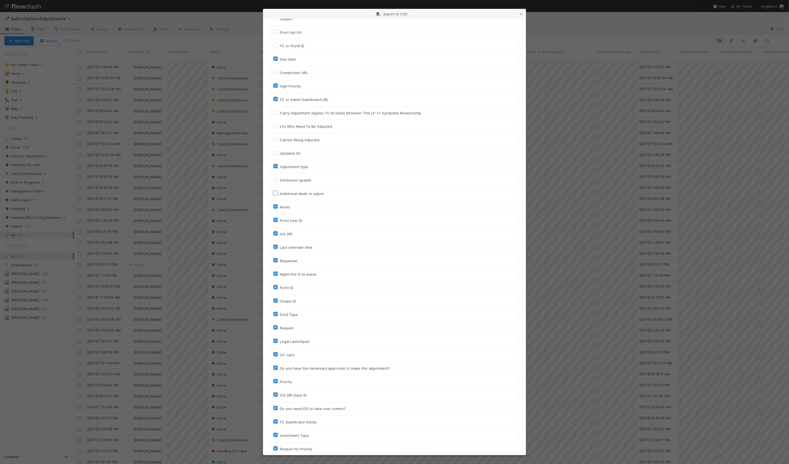
checkbox input "false"
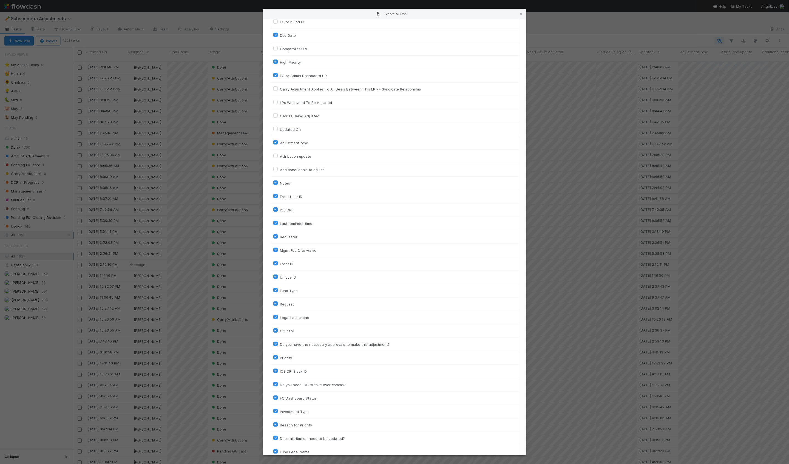
click at [275, 184] on div "Notes" at bounding box center [394, 183] width 242 height 7
drag, startPoint x: 275, startPoint y: 195, endPoint x: 276, endPoint y: 189, distance: 6.1
click at [280, 195] on label "Front User ID" at bounding box center [291, 196] width 22 height 7
click at [275, 195] on input "Front User ID" at bounding box center [275, 195] width 4 height 5
checkbox input "false"
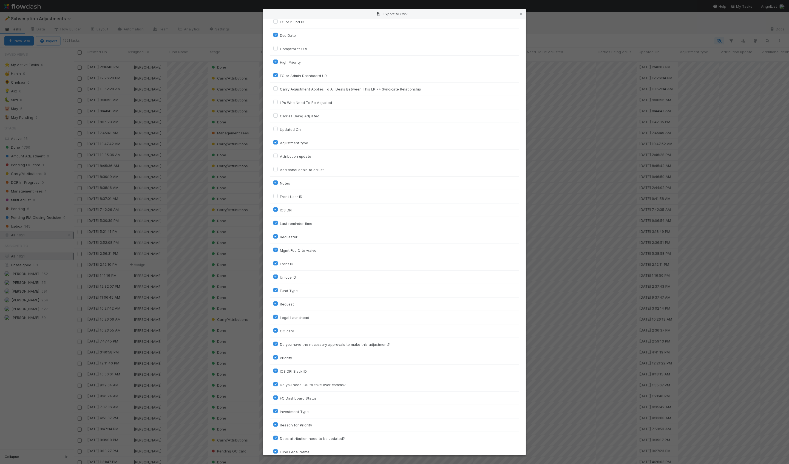
drag, startPoint x: 276, startPoint y: 182, endPoint x: 275, endPoint y: 189, distance: 7.4
click at [280, 182] on label "Notes" at bounding box center [285, 183] width 10 height 7
click at [276, 182] on input "Notes" at bounding box center [275, 182] width 4 height 5
checkbox input "false"
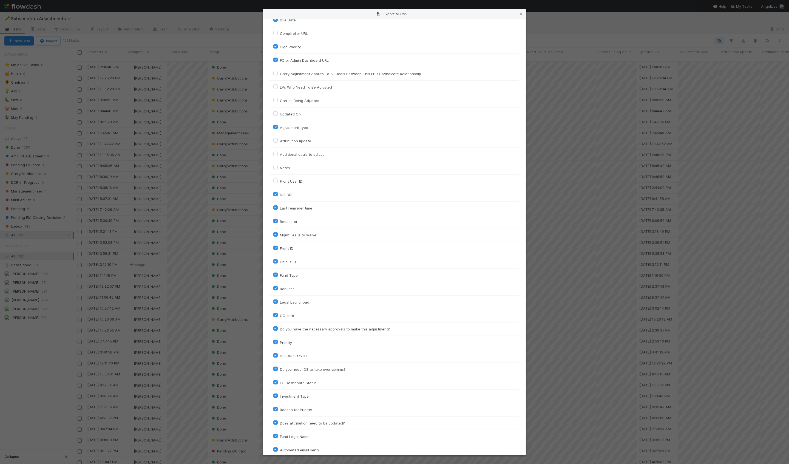
click at [280, 193] on label "IOS DRI" at bounding box center [286, 194] width 12 height 7
click at [275, 193] on input "IOS DRI" at bounding box center [275, 193] width 4 height 5
checkbox input "false"
click at [280, 207] on label "Last reminder time" at bounding box center [296, 208] width 32 height 7
click at [276, 207] on input "Last reminder time" at bounding box center [275, 207] width 4 height 5
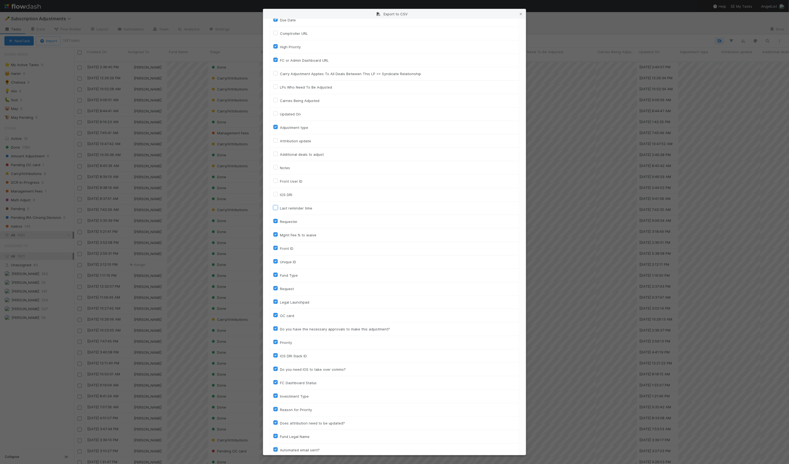
checkbox input "false"
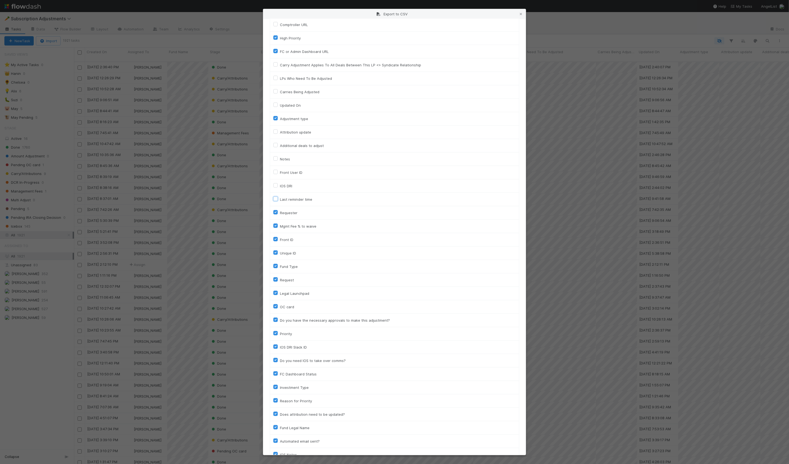
scroll to position [170, 0]
click at [280, 205] on label "Requester" at bounding box center [289, 207] width 18 height 7
click at [276, 205] on input "Requester" at bounding box center [275, 206] width 4 height 5
checkbox input "false"
click at [275, 221] on div "Mgmt Fee % to waive" at bounding box center [394, 220] width 242 height 7
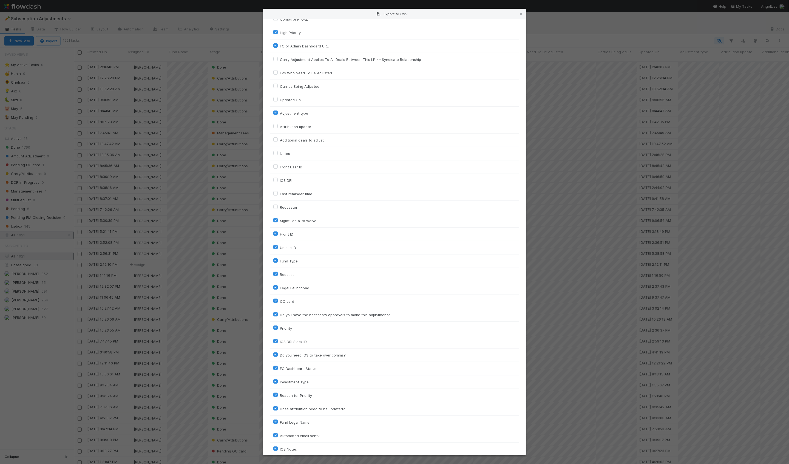
click at [280, 219] on label "Mgmt Fee % to waive" at bounding box center [298, 220] width 36 height 7
click at [275, 219] on input "Mgmt Fee % to waive" at bounding box center [275, 219] width 4 height 5
checkbox input "false"
drag, startPoint x: 277, startPoint y: 232, endPoint x: 277, endPoint y: 242, distance: 10.1
click at [280, 232] on label "Front ID" at bounding box center [286, 234] width 13 height 7
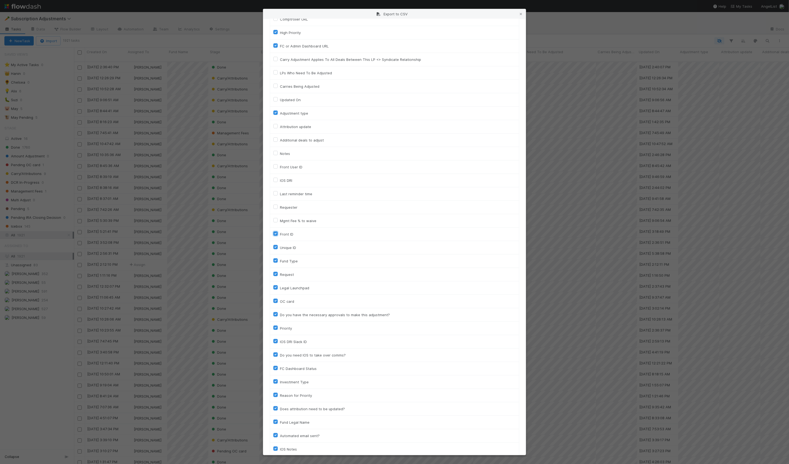
click at [277, 232] on input "Front ID" at bounding box center [275, 233] width 4 height 5
checkbox input "false"
click at [280, 246] on label "Unique ID" at bounding box center [288, 247] width 16 height 7
click at [276, 246] on input "Unique ID" at bounding box center [275, 246] width 4 height 5
checkbox input "false"
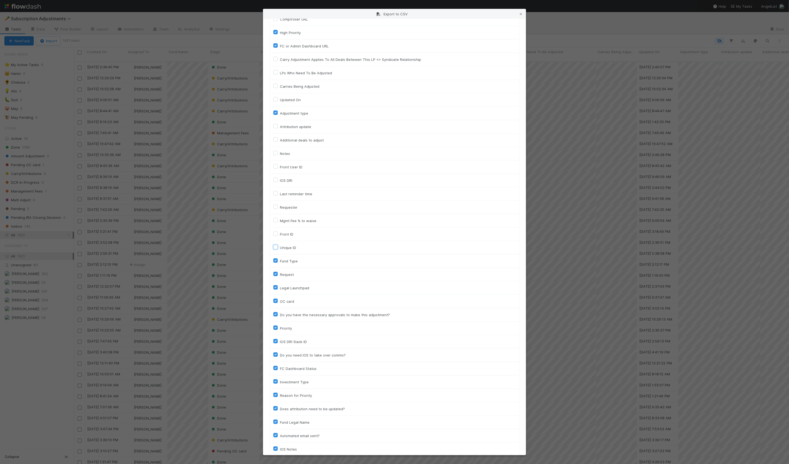
scroll to position [208, 0]
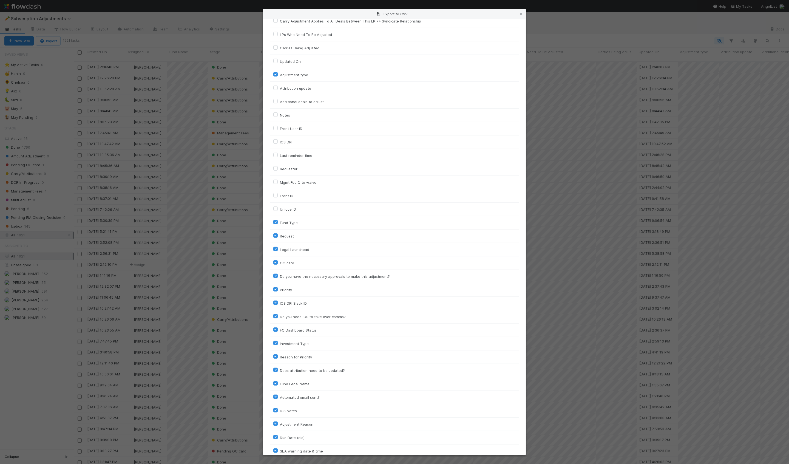
click at [280, 233] on label "Request" at bounding box center [287, 236] width 14 height 7
click at [275, 233] on input "Request" at bounding box center [275, 235] width 4 height 5
checkbox input "false"
click at [280, 248] on label "Legal Launchpad" at bounding box center [294, 249] width 29 height 7
click at [274, 248] on input "Legal Launchpad" at bounding box center [275, 248] width 4 height 5
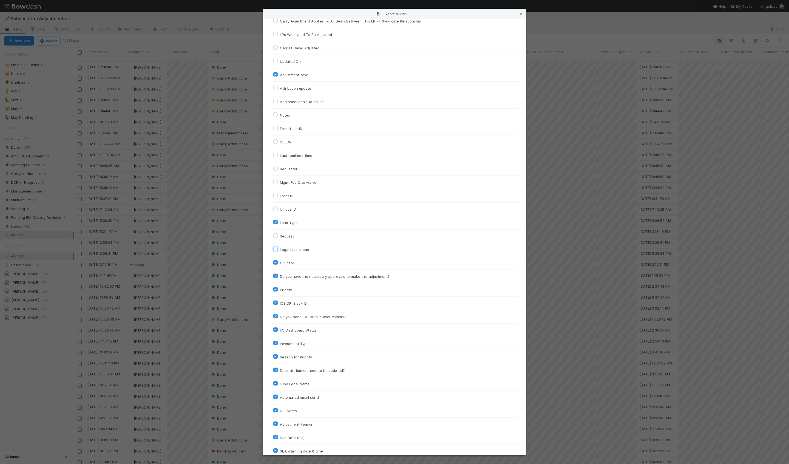
checkbox input "false"
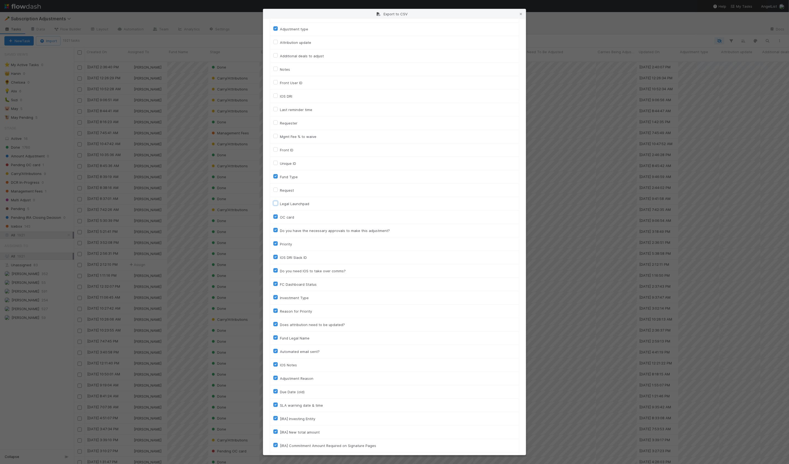
scroll to position [258, 0]
click at [280, 239] on label "Priority" at bounding box center [286, 240] width 12 height 7
click at [275, 239] on input "Priority" at bounding box center [275, 239] width 4 height 5
checkbox input "false"
click at [280, 250] on label "IOS DRI Slack ID" at bounding box center [293, 253] width 27 height 7
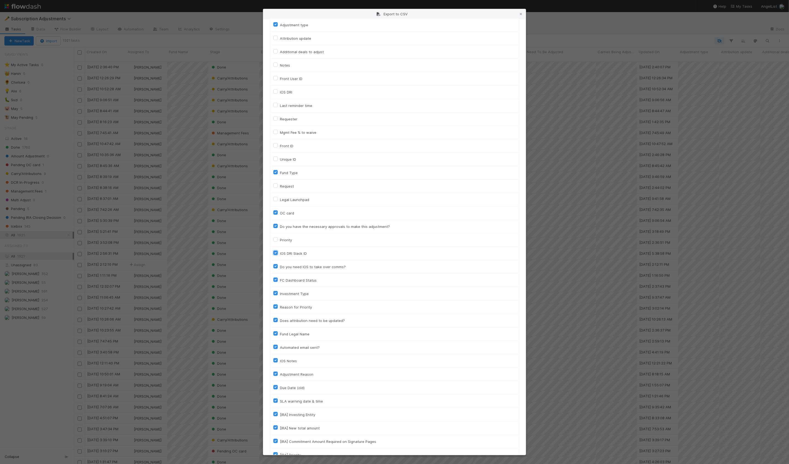
click at [275, 250] on input "IOS DRI Slack ID" at bounding box center [275, 252] width 4 height 5
checkbox input "false"
click at [280, 253] on label "Do you need IOS to take over comms?" at bounding box center [313, 255] width 66 height 7
click at [274, 253] on input "Do you need IOS to take over comms?" at bounding box center [275, 254] width 4 height 5
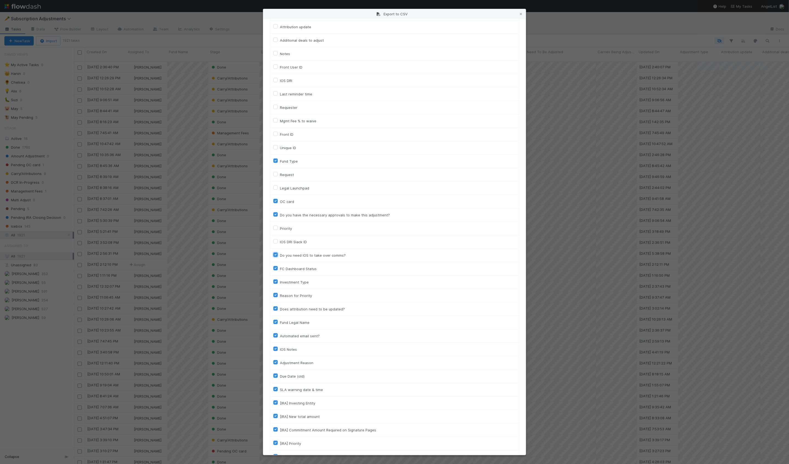
checkbox input "false"
click at [280, 255] on label "Reason for Priority" at bounding box center [296, 258] width 32 height 7
click at [276, 255] on input "Reason for Priority" at bounding box center [275, 257] width 4 height 5
checkbox input "false"
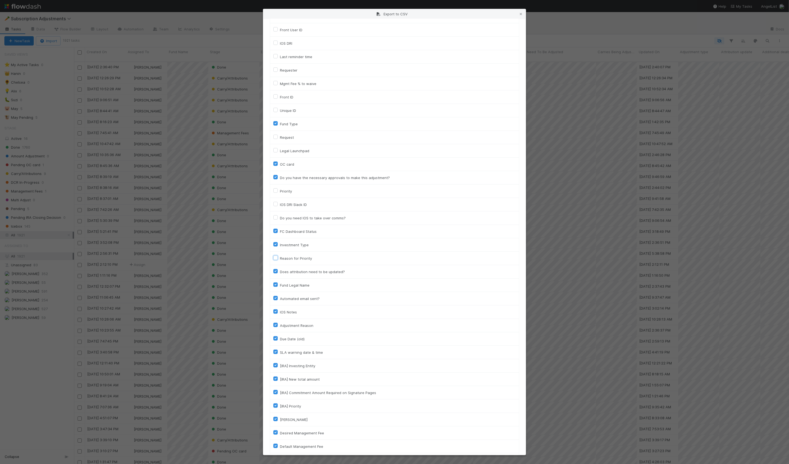
scroll to position [324, 0]
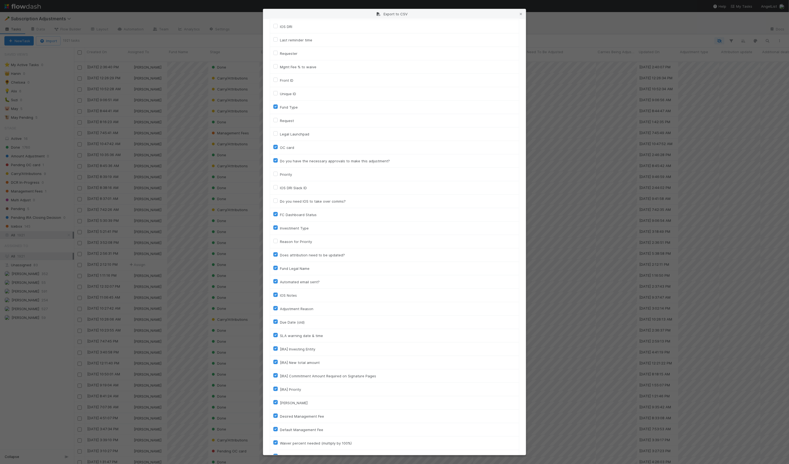
click at [274, 255] on div "Does attribution need to be updated?" at bounding box center [394, 255] width 242 height 7
click at [280, 252] on label "Does attribution need to be updated?" at bounding box center [312, 254] width 65 height 7
click at [274, 252] on input "Does attribution need to be updated?" at bounding box center [275, 253] width 4 height 5
checkbox input "false"
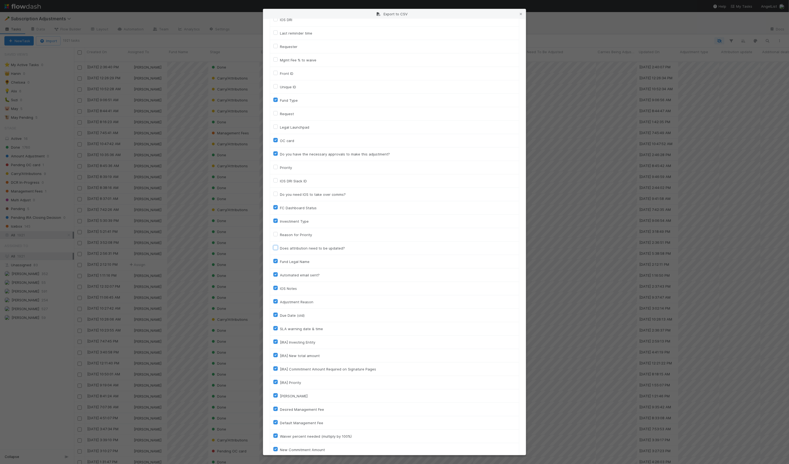
scroll to position [332, 0]
click at [280, 271] on label "Automated email sent?" at bounding box center [300, 273] width 40 height 7
click at [275, 271] on input "Automated email sent?" at bounding box center [275, 272] width 4 height 5
checkbox input "false"
click at [280, 284] on label "IOS Notes" at bounding box center [288, 286] width 17 height 7
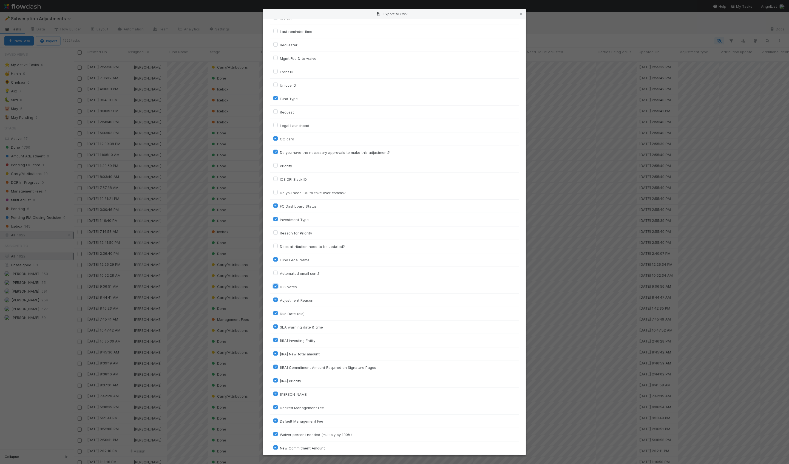
click at [275, 284] on input "IOS Notes" at bounding box center [275, 285] width 4 height 5
checkbox input "false"
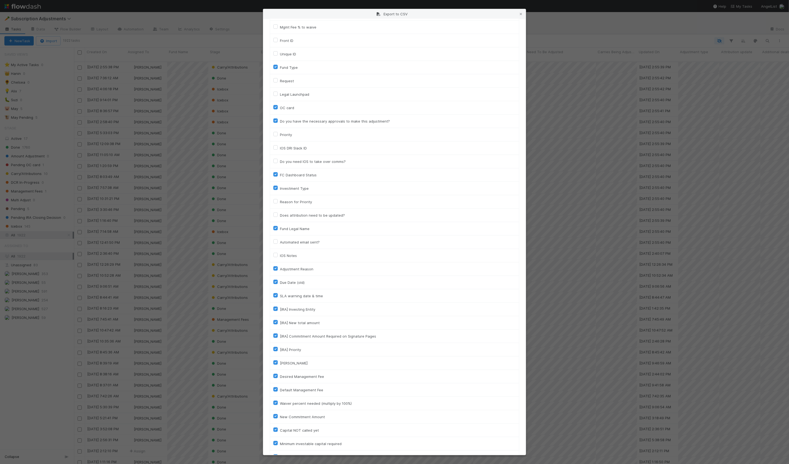
click at [280, 266] on label "Adjustment Reason" at bounding box center [296, 269] width 33 height 7
click at [274, 266] on input "Adjustment Reason" at bounding box center [275, 268] width 4 height 5
checkbox input "false"
click at [280, 279] on label "Due Date (old)" at bounding box center [292, 282] width 25 height 7
click at [277, 279] on input "Due Date (old)" at bounding box center [275, 281] width 4 height 5
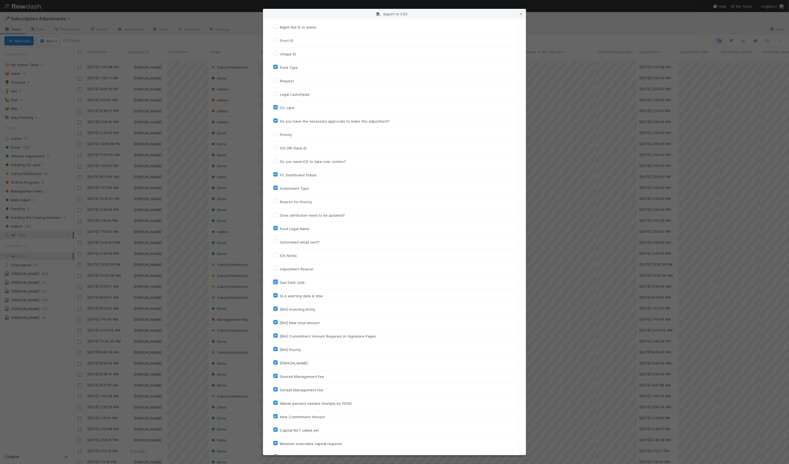
checkbox input "false"
click at [280, 292] on label "SLA warning date & time" at bounding box center [301, 295] width 43 height 7
click at [274, 292] on input "SLA warning date & time" at bounding box center [275, 294] width 4 height 5
checkbox input "false"
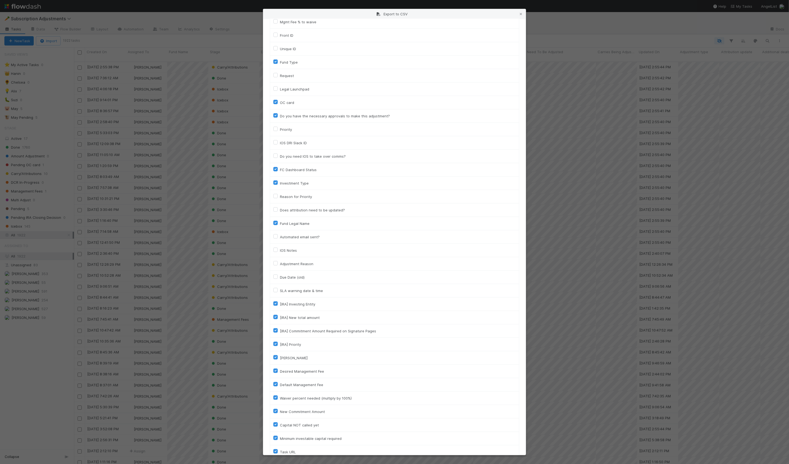
click at [280, 301] on label "[IRA] Investing Entity" at bounding box center [297, 304] width 35 height 7
click at [274, 301] on input "[IRA] Investing Entity" at bounding box center [275, 303] width 4 height 5
checkbox input "false"
drag, startPoint x: 274, startPoint y: 311, endPoint x: 275, endPoint y: 317, distance: 6.9
click at [274, 311] on td "[IRA] New total amount" at bounding box center [394, 317] width 249 height 13
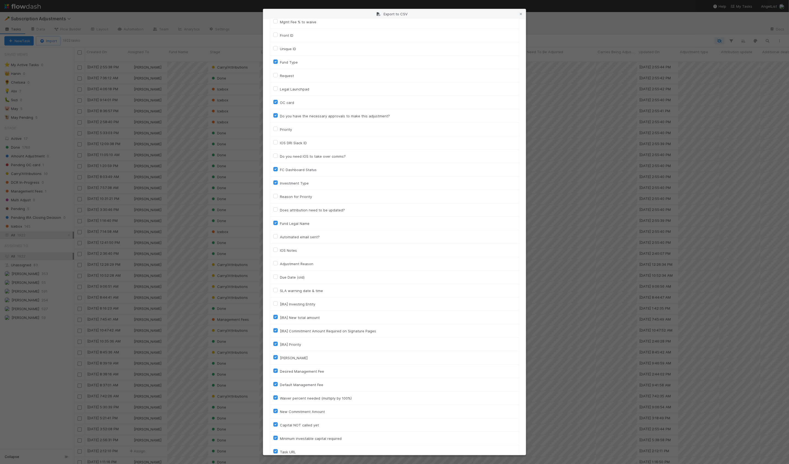
click at [280, 316] on label "[IRA] New total amount" at bounding box center [300, 317] width 40 height 7
click at [274, 316] on input "[IRA] New total amount" at bounding box center [275, 316] width 4 height 5
checkbox input "false"
drag, startPoint x: 275, startPoint y: 329, endPoint x: 275, endPoint y: 344, distance: 14.5
click at [280, 329] on label "[IRA] Commitment Amount Required on Signature Pages" at bounding box center [328, 331] width 96 height 7
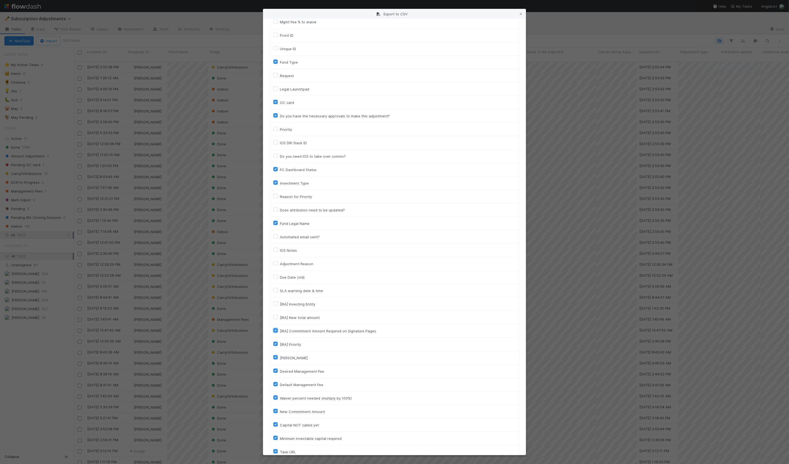
click at [275, 329] on input "[IRA] Commitment Amount Required on Signature Pages" at bounding box center [275, 330] width 4 height 5
checkbox input "false"
drag, startPoint x: 274, startPoint y: 341, endPoint x: 278, endPoint y: 357, distance: 16.3
click at [280, 342] on label "[IRA] Priority" at bounding box center [290, 344] width 21 height 7
click at [275, 342] on input "[IRA] Priority" at bounding box center [275, 343] width 4 height 5
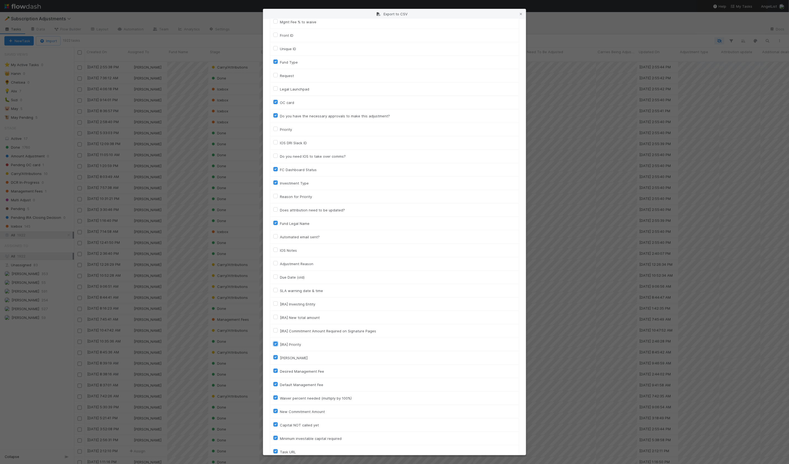
checkbox input "false"
drag, startPoint x: 276, startPoint y: 354, endPoint x: 274, endPoint y: 348, distance: 5.8
click at [280, 354] on label "IRA DRI" at bounding box center [294, 357] width 28 height 7
click at [276, 354] on input "IRA DRI" at bounding box center [275, 356] width 4 height 5
checkbox input "false"
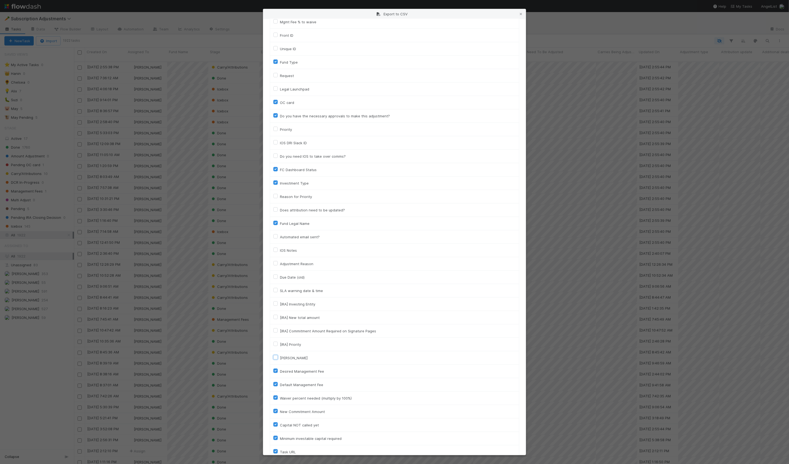
scroll to position [389, 0]
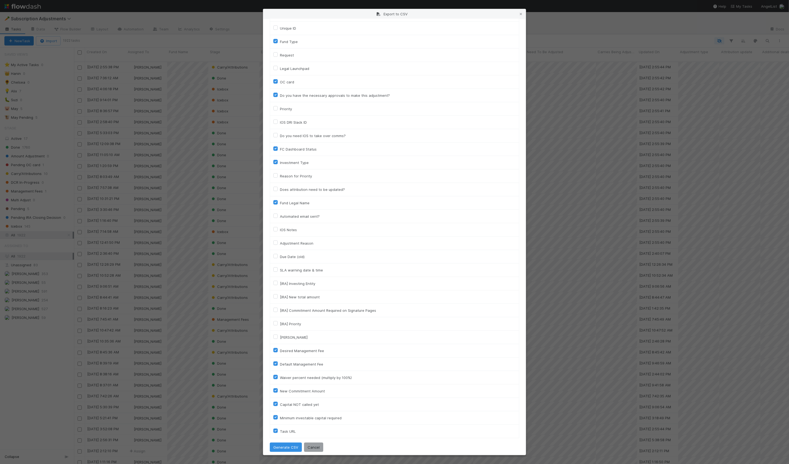
click at [280, 347] on label "Desired Management Fee" at bounding box center [302, 350] width 44 height 7
click at [274, 347] on input "Desired Management Fee" at bounding box center [275, 349] width 4 height 5
checkbox input "false"
click at [280, 361] on label "Default Management Fee" at bounding box center [301, 364] width 43 height 7
click at [275, 361] on input "Default Management Fee" at bounding box center [275, 363] width 4 height 5
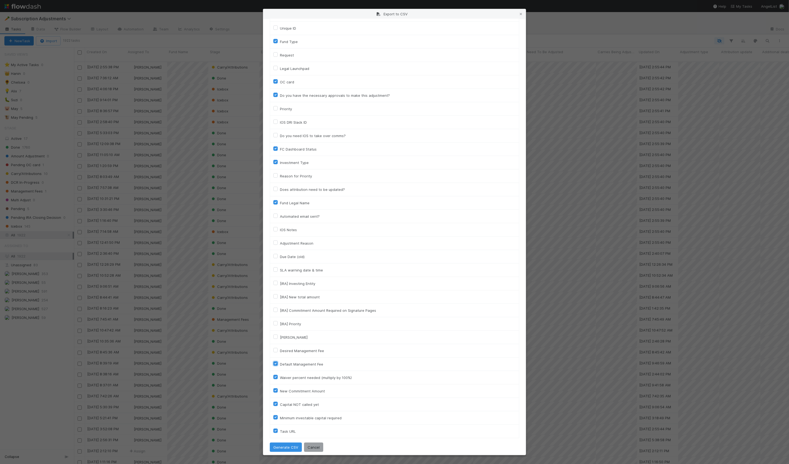
checkbox input "false"
click at [280, 374] on label "Waiver percent needed (multiply by 100%)" at bounding box center [316, 377] width 72 height 7
click at [276, 374] on input "Waiver percent needed (multiply by 100%)" at bounding box center [275, 376] width 4 height 5
checkbox input "false"
drag, startPoint x: 276, startPoint y: 386, endPoint x: 275, endPoint y: 390, distance: 4.5
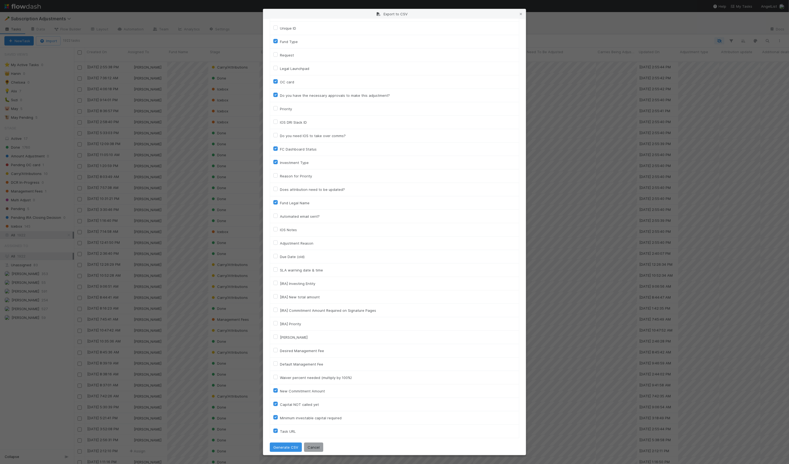
click at [280, 388] on label "New Commitment Amount" at bounding box center [302, 391] width 45 height 7
click at [276, 388] on input "New Commitment Amount" at bounding box center [275, 390] width 4 height 5
checkbox input "false"
drag, startPoint x: 274, startPoint y: 400, endPoint x: 275, endPoint y: 411, distance: 11.9
click at [280, 401] on label "Capital NOT called yet" at bounding box center [299, 404] width 39 height 7
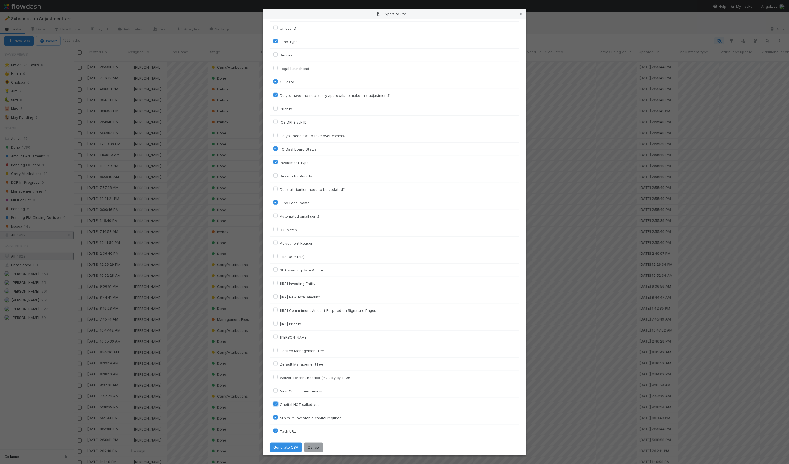
click at [274, 401] on input "Capital NOT called yet" at bounding box center [275, 403] width 4 height 5
checkbox input "false"
click at [280, 414] on label "Minimum investable capital required" at bounding box center [311, 417] width 62 height 7
click at [275, 414] on input "Minimum investable capital required" at bounding box center [275, 416] width 4 height 5
checkbox input "false"
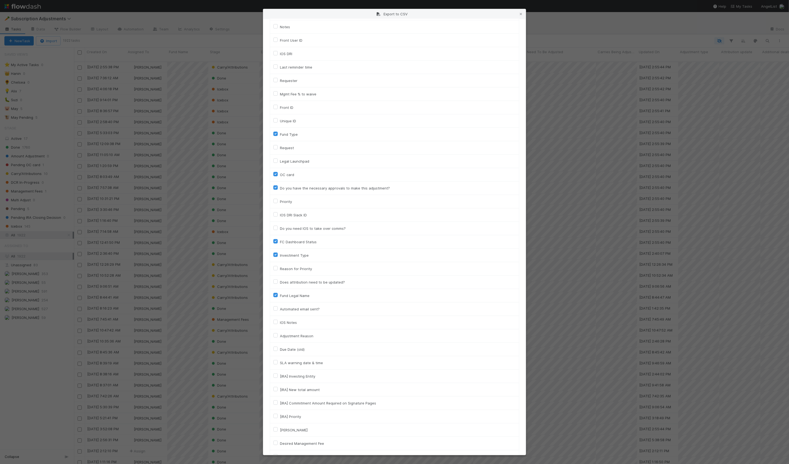
scroll to position [298, 0]
click at [280, 185] on label "Do you have the necessary approvals to make this adjustment?" at bounding box center [335, 186] width 110 height 7
click at [277, 185] on input "Do you have the necessary approvals to make this adjustment?" at bounding box center [275, 185] width 4 height 5
checkbox input "false"
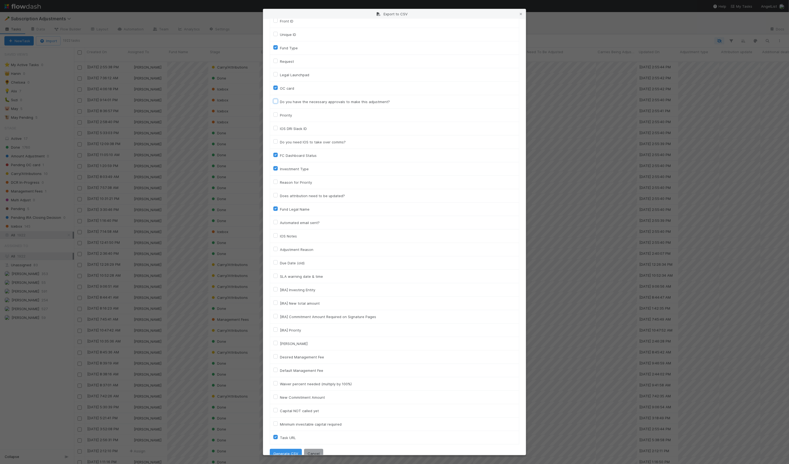
scroll to position [389, 0]
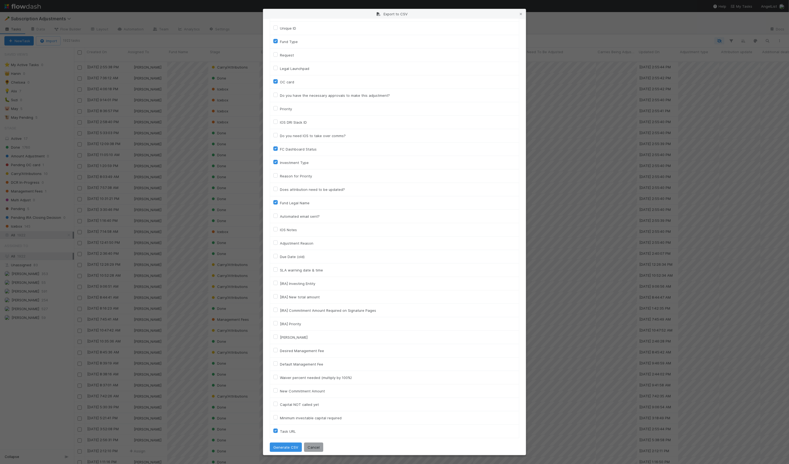
click at [280, 200] on label "Fund Legal Name" at bounding box center [295, 203] width 30 height 7
click at [276, 200] on input "Fund Legal Name" at bounding box center [275, 202] width 4 height 5
checkbox input "false"
click at [281, 443] on button "Generate CSV" at bounding box center [286, 446] width 32 height 9
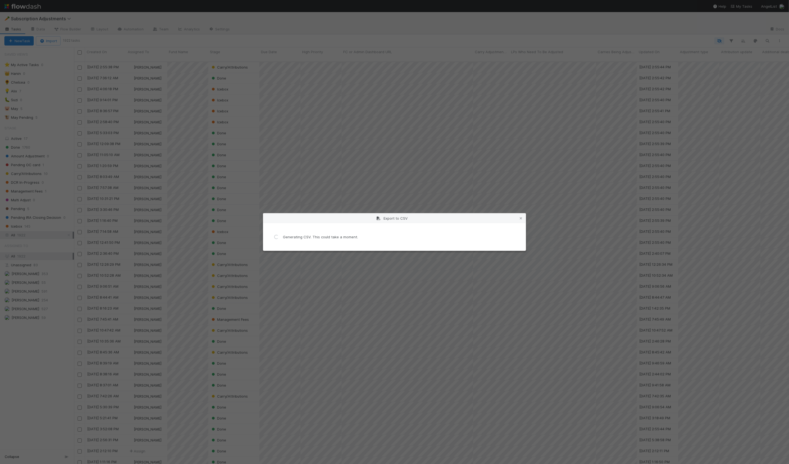
scroll to position [0, 0]
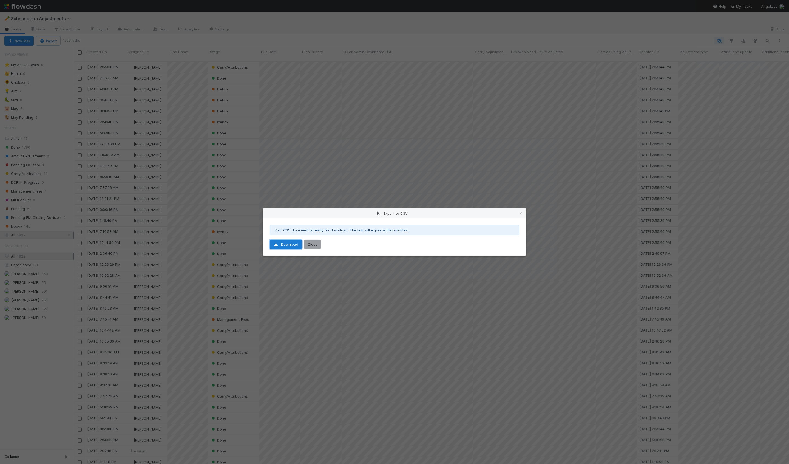
click at [283, 244] on link "Download" at bounding box center [286, 244] width 32 height 9
click at [312, 244] on button "Close" at bounding box center [312, 244] width 17 height 9
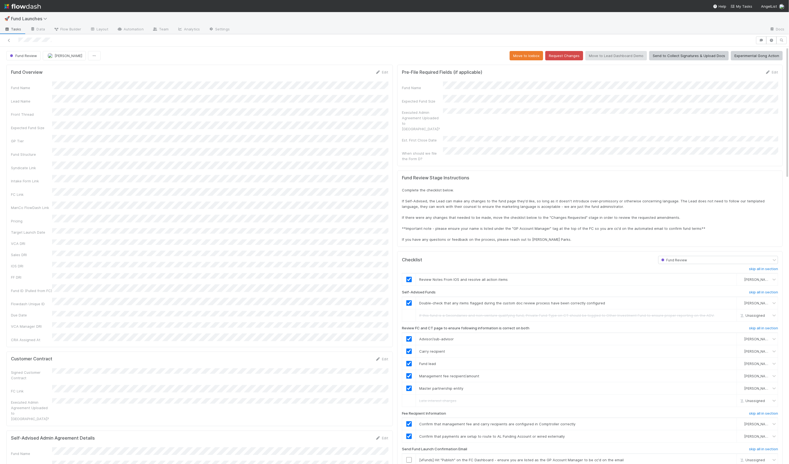
scroll to position [112, 767]
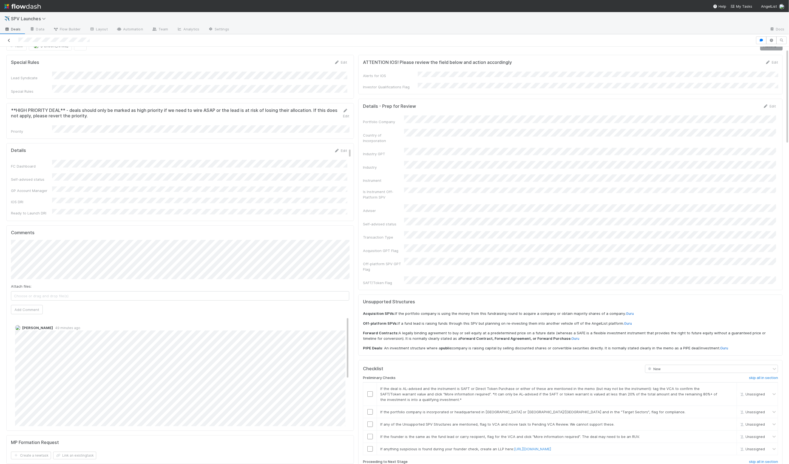
click at [11, 41] on icon at bounding box center [8, 41] width 5 height 4
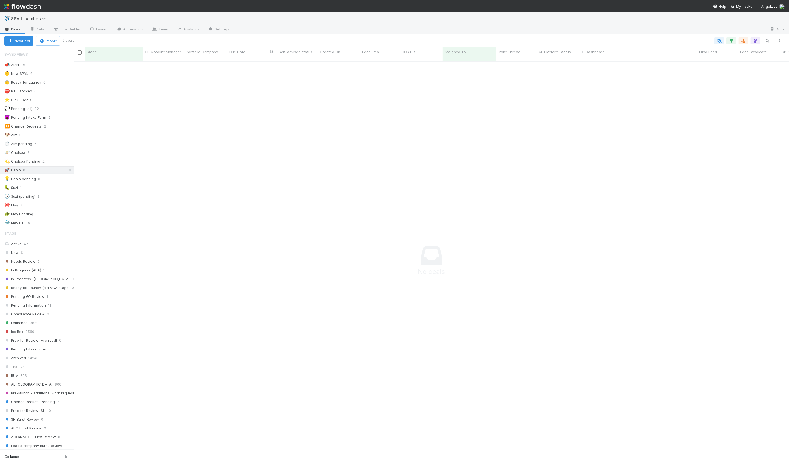
scroll to position [407, 715]
click at [56, 188] on div "🐛 Suzi 2" at bounding box center [39, 187] width 70 height 7
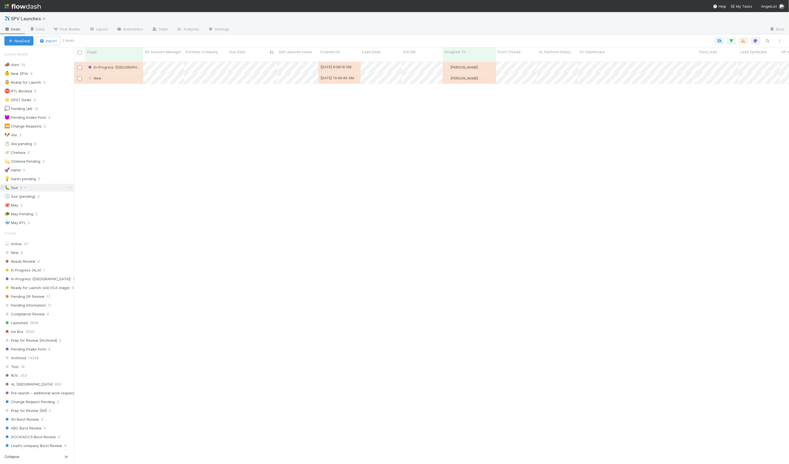
scroll to position [407, 715]
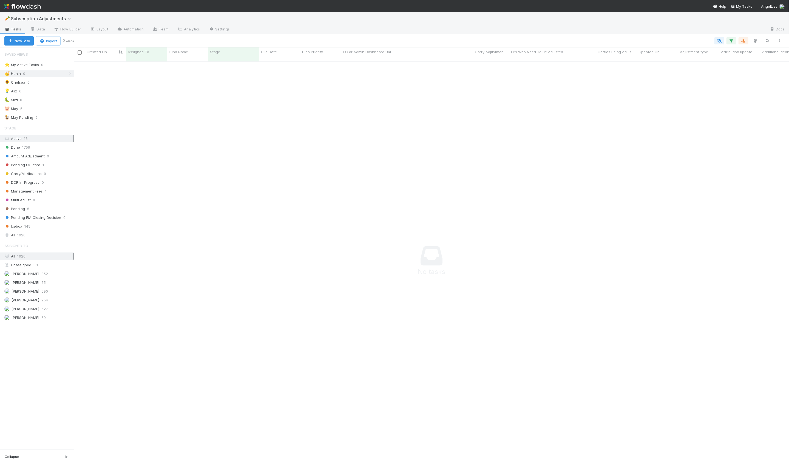
scroll to position [407, 715]
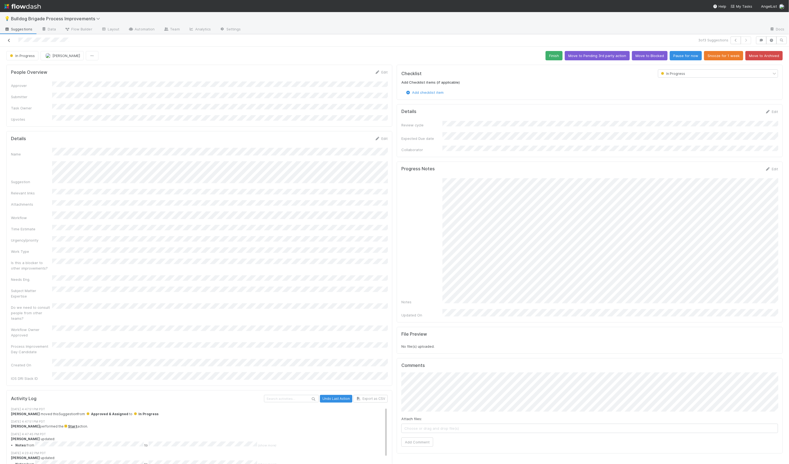
click at [8, 41] on icon at bounding box center [8, 41] width 5 height 4
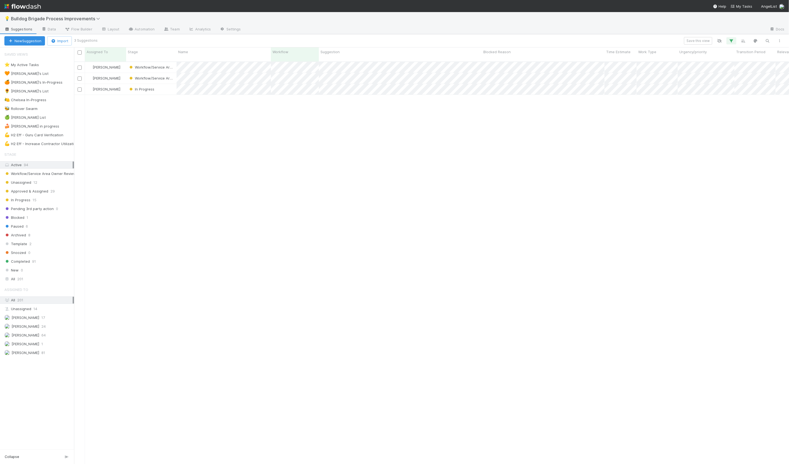
scroll to position [407, 715]
click at [174, 76] on span "Workflow/Service Area Owner Review" at bounding box center [151, 78] width 48 height 7
click at [117, 76] on div at bounding box center [394, 232] width 789 height 464
click at [123, 77] on div "[PERSON_NAME]" at bounding box center [105, 78] width 41 height 11
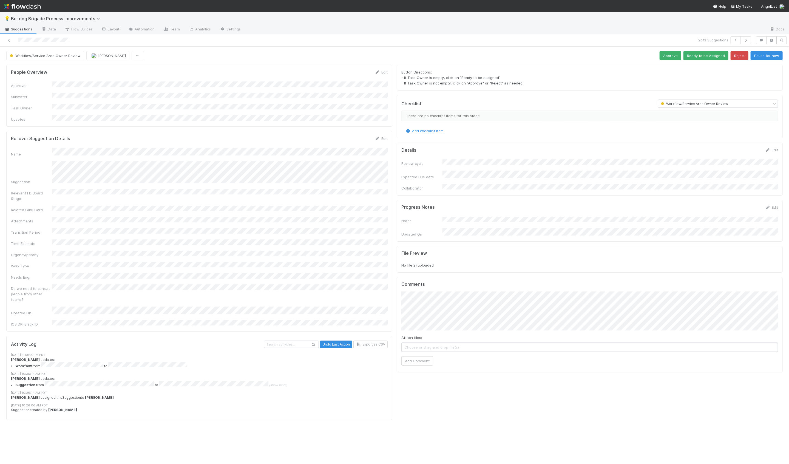
click at [100, 151] on div "Name Suggestion Relevant FD Board Stage Related Guru Card Attachments Transitio…" at bounding box center [199, 237] width 377 height 179
click at [165, 176] on div "Name Suggestion Relevant FD Board Stage Related Guru Card Attachments Transitio…" at bounding box center [199, 237] width 377 height 179
click at [735, 41] on icon "button" at bounding box center [735, 40] width 5 height 3
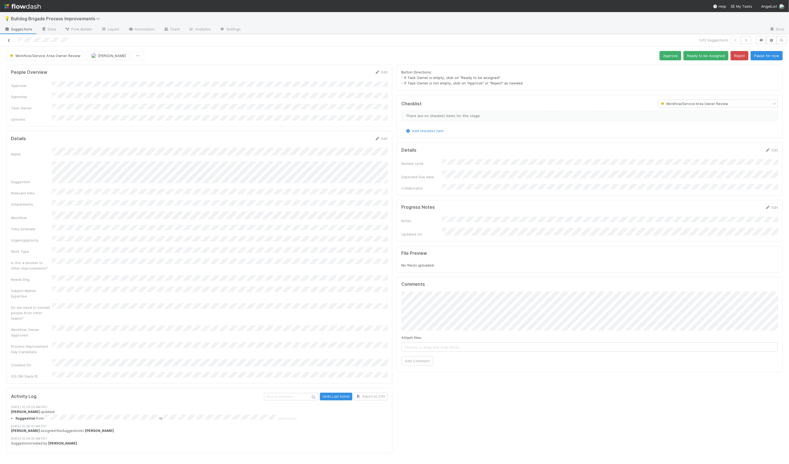
click at [7, 39] on icon at bounding box center [8, 41] width 5 height 4
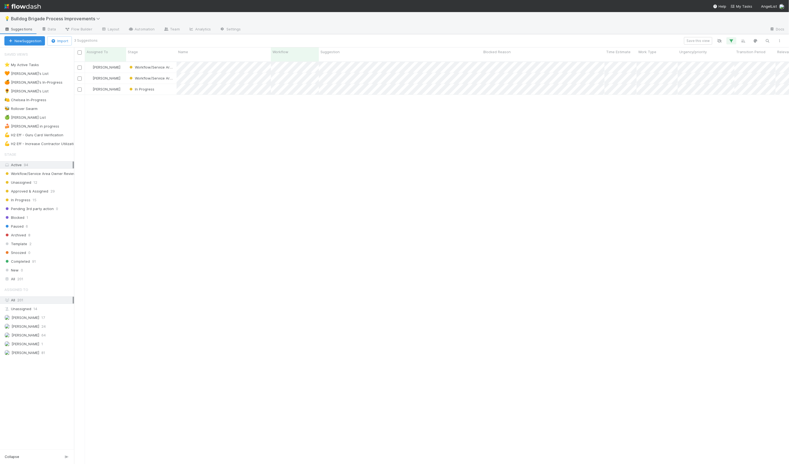
scroll to position [407, 715]
click at [159, 88] on div "In Progress" at bounding box center [151, 89] width 50 height 11
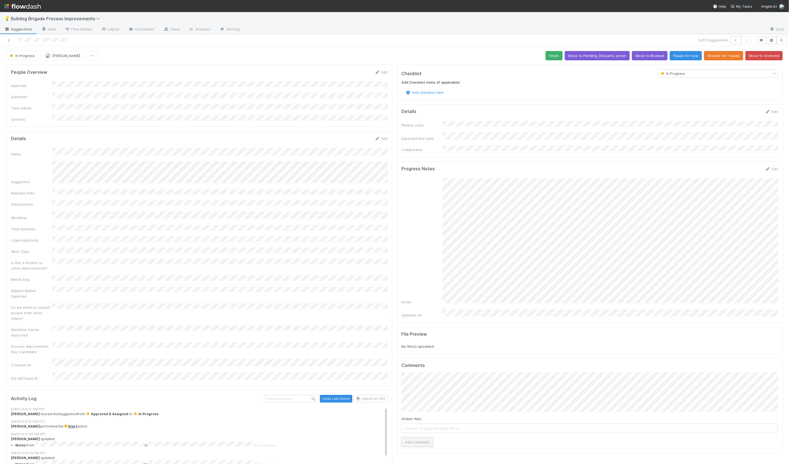
click at [425, 437] on button "Add Comment" at bounding box center [417, 441] width 32 height 9
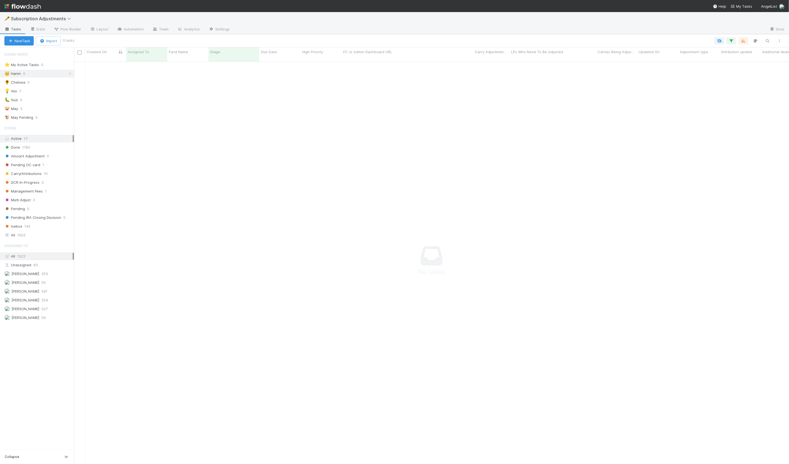
scroll to position [407, 715]
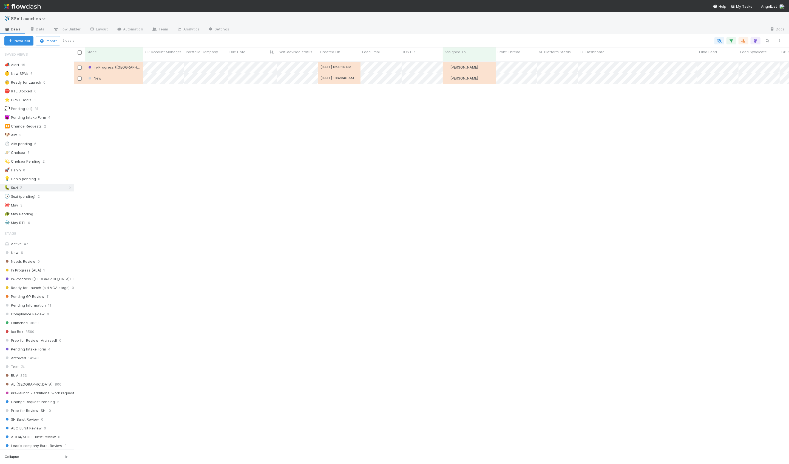
scroll to position [407, 715]
click at [42, 168] on div "🚀 Hanin 0" at bounding box center [39, 170] width 70 height 7
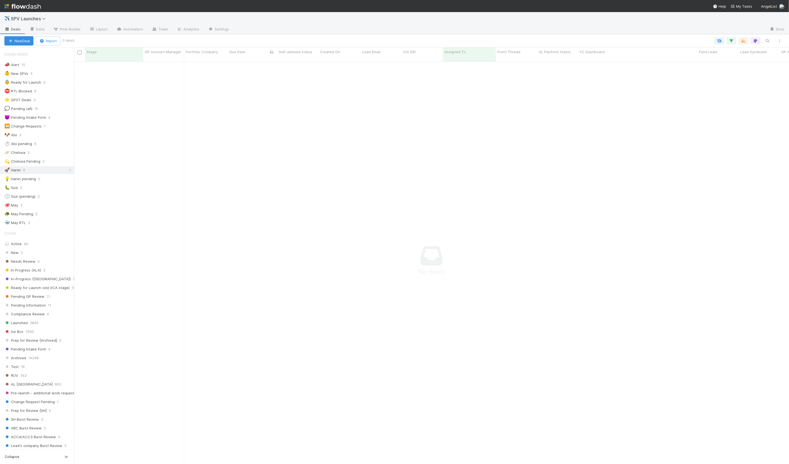
scroll to position [407, 715]
click at [54, 88] on div "⛔ RTL Blocked 6" at bounding box center [39, 91] width 70 height 7
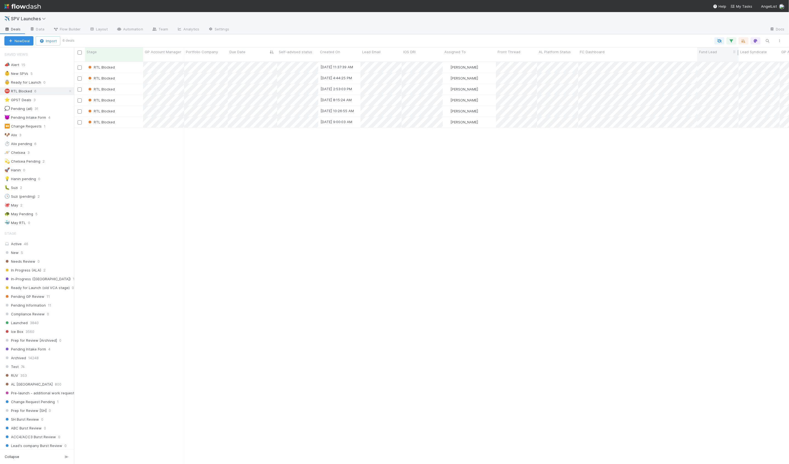
scroll to position [407, 715]
click at [133, 62] on div "RTL Blocked" at bounding box center [114, 67] width 58 height 11
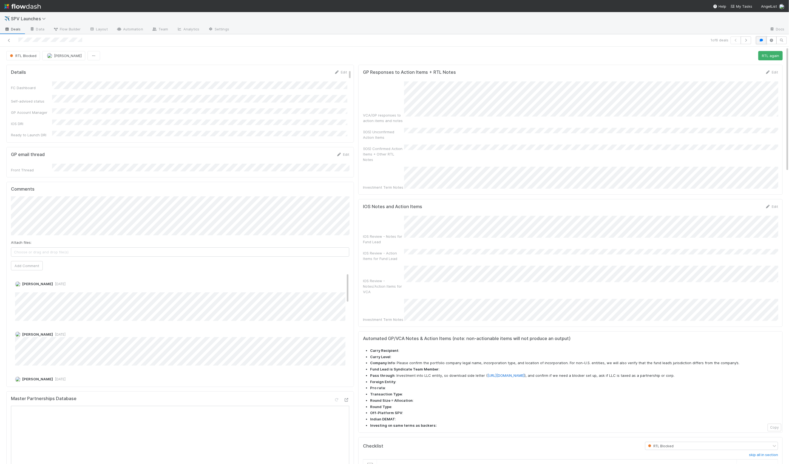
click at [758, 43] on button "button" at bounding box center [761, 40] width 10 height 8
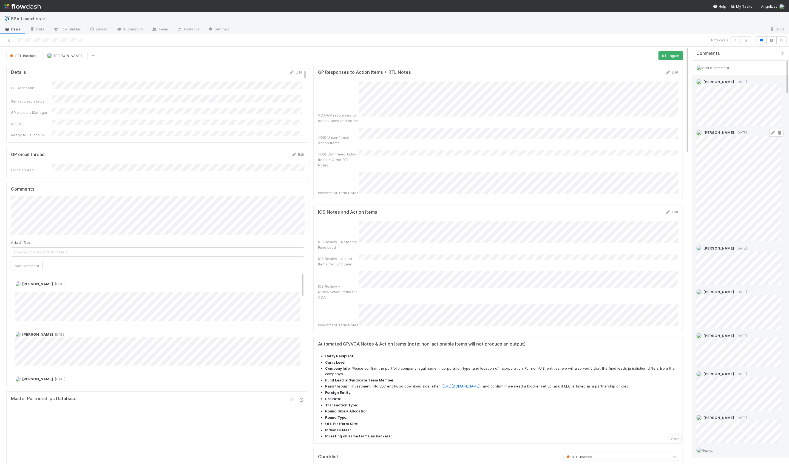
scroll to position [19, 0]
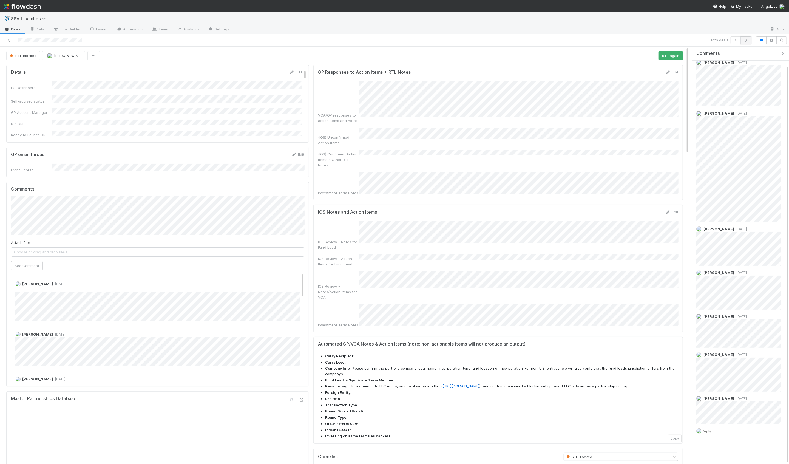
click at [746, 40] on icon "button" at bounding box center [745, 40] width 5 height 3
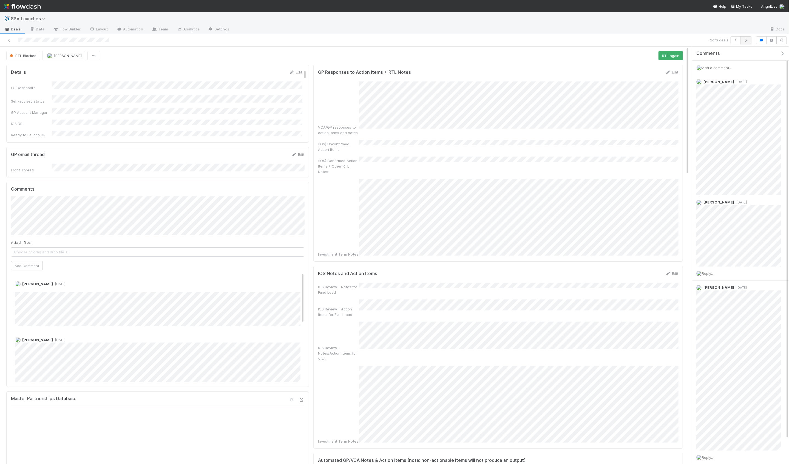
click at [746, 37] on button "button" at bounding box center [746, 40] width 10 height 8
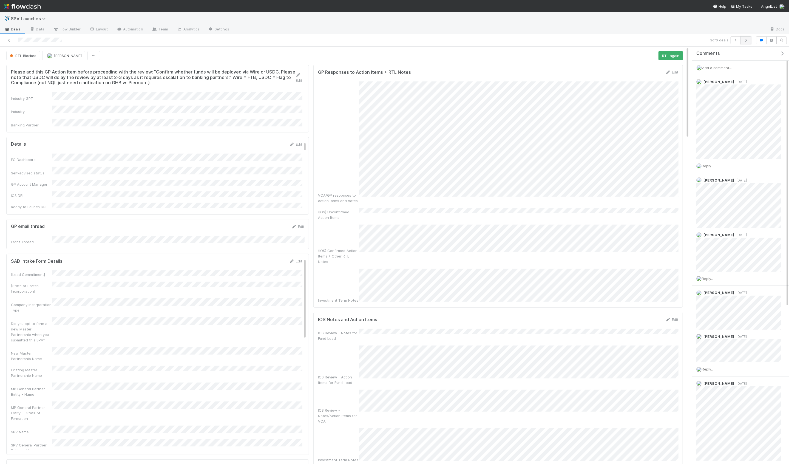
click at [744, 40] on icon "button" at bounding box center [745, 40] width 5 height 3
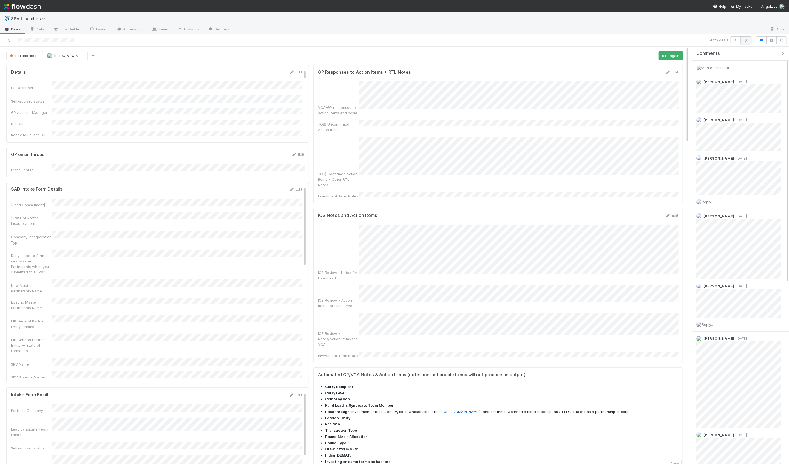
click at [744, 41] on icon "button" at bounding box center [745, 40] width 5 height 3
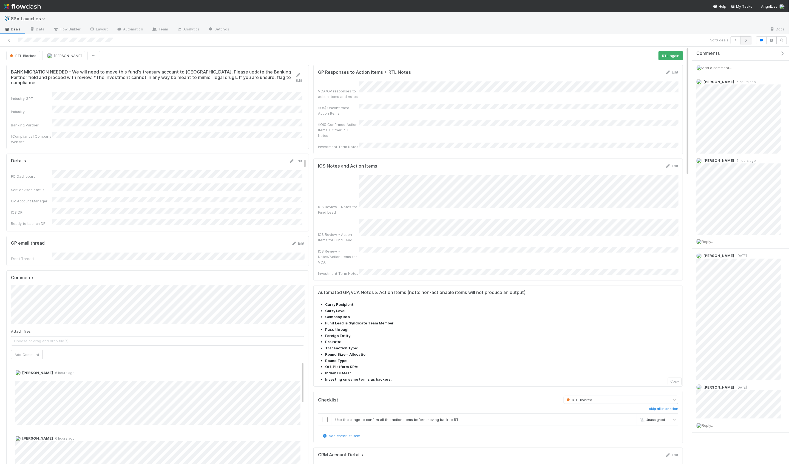
click at [750, 39] on button "button" at bounding box center [746, 40] width 10 height 8
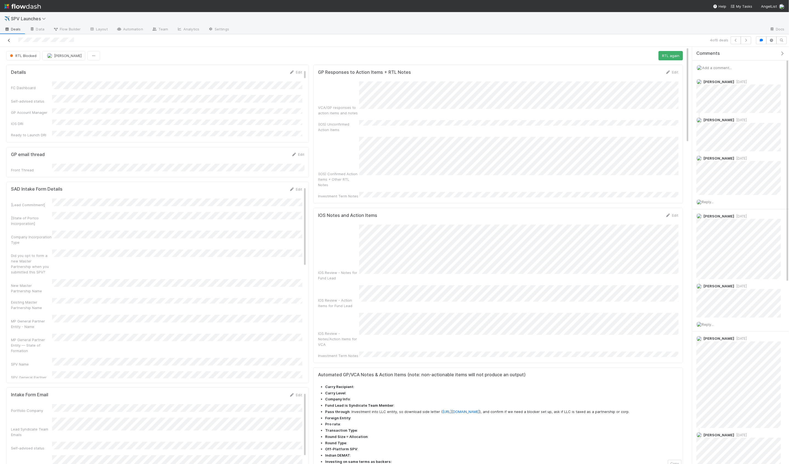
click at [9, 42] on link at bounding box center [8, 40] width 5 height 5
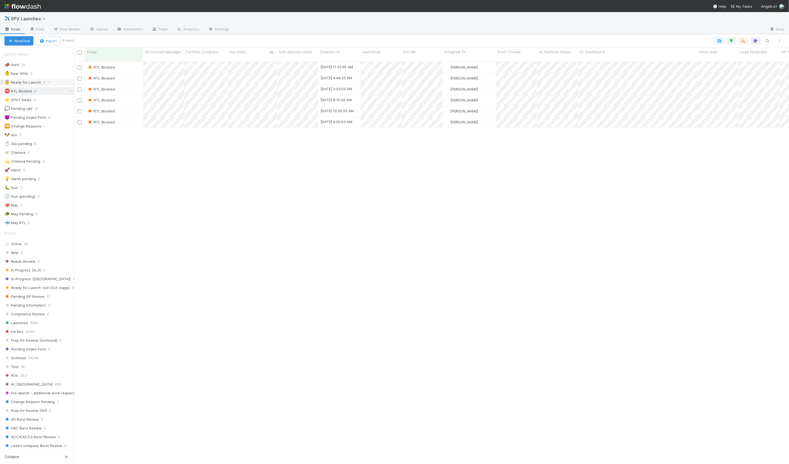
click at [52, 83] on div "👵 Ready for Launch 0" at bounding box center [39, 82] width 70 height 7
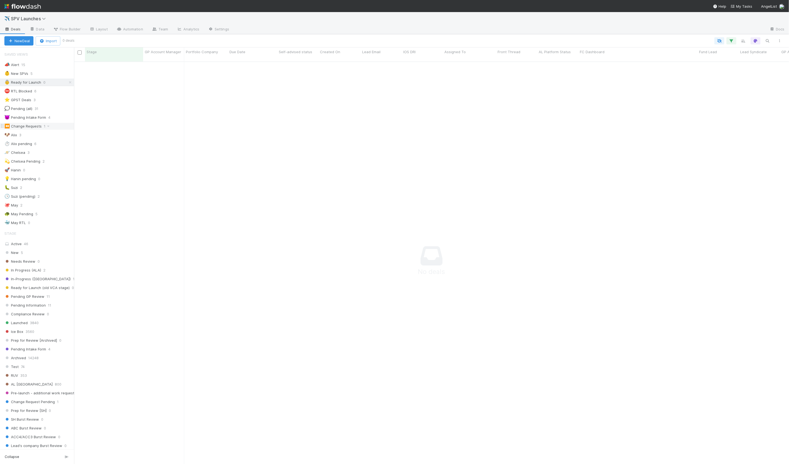
scroll to position [407, 715]
click at [50, 169] on div "🚀 Hanin 0" at bounding box center [39, 170] width 70 height 7
click at [59, 92] on div "⛔ RTL Blocked 6" at bounding box center [39, 91] width 70 height 7
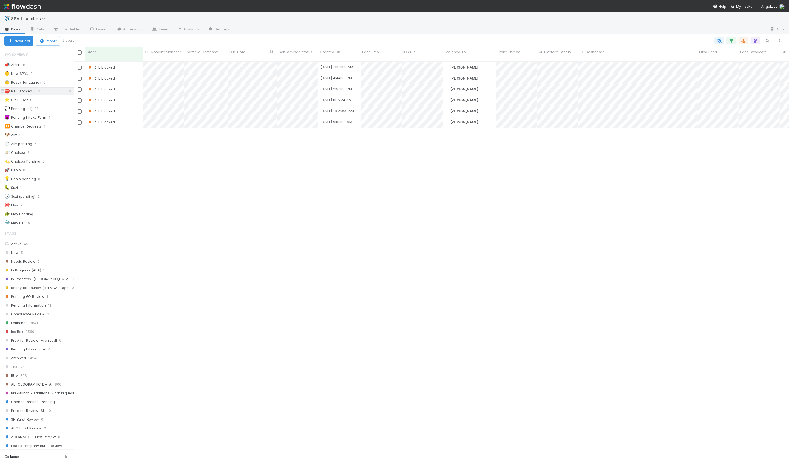
scroll to position [407, 715]
click at [132, 64] on div "RTL Blocked" at bounding box center [114, 67] width 58 height 11
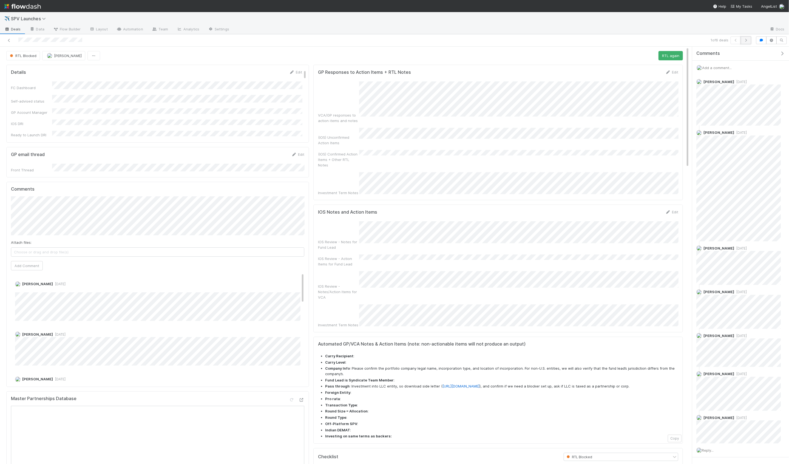
click at [747, 40] on icon "button" at bounding box center [745, 40] width 5 height 3
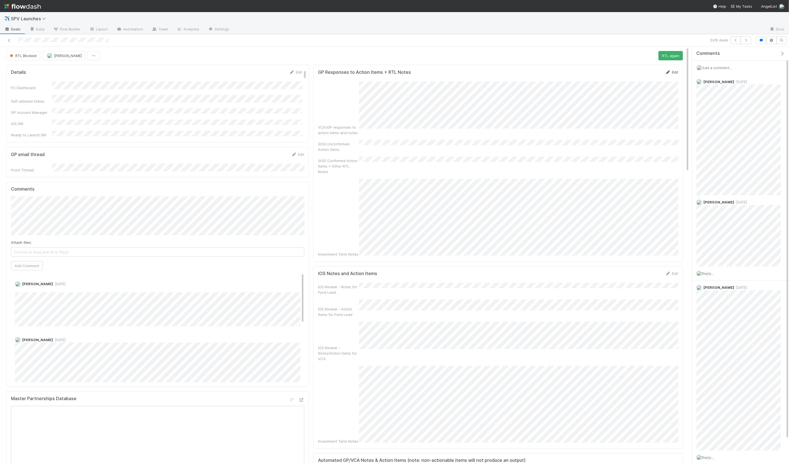
click at [675, 70] on link "Edit" at bounding box center [671, 72] width 13 height 4
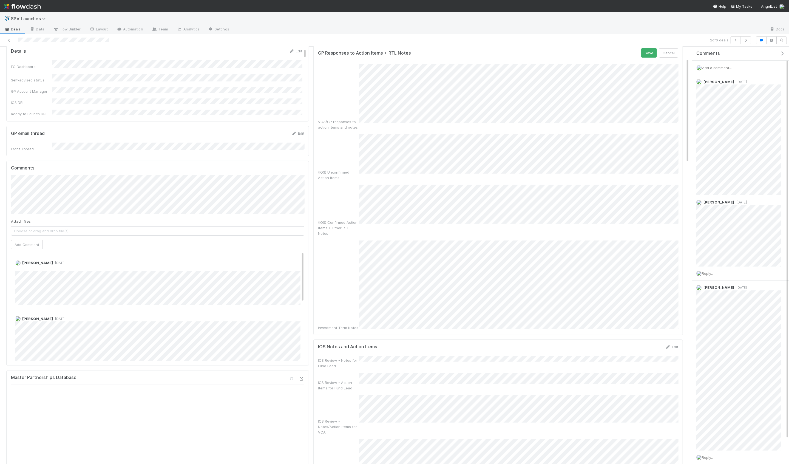
scroll to position [88, 0]
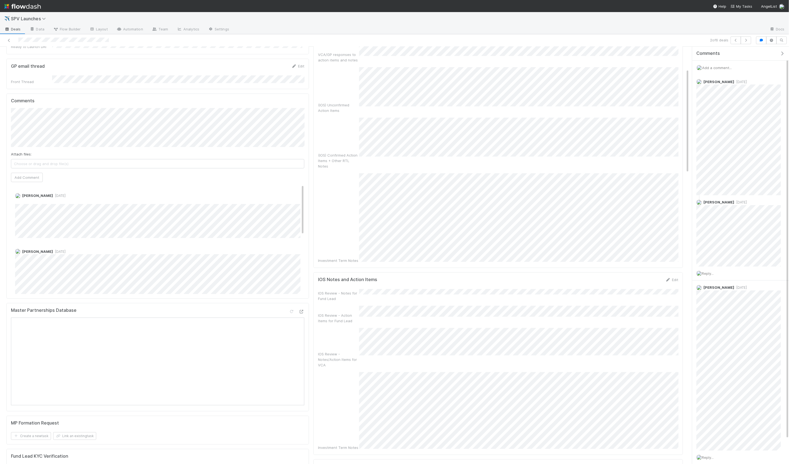
click at [385, 307] on div "IOS Review - Notes for Fund Lead IOS Review - Action Items for Fund Lead IOS Re…" at bounding box center [498, 369] width 360 height 161
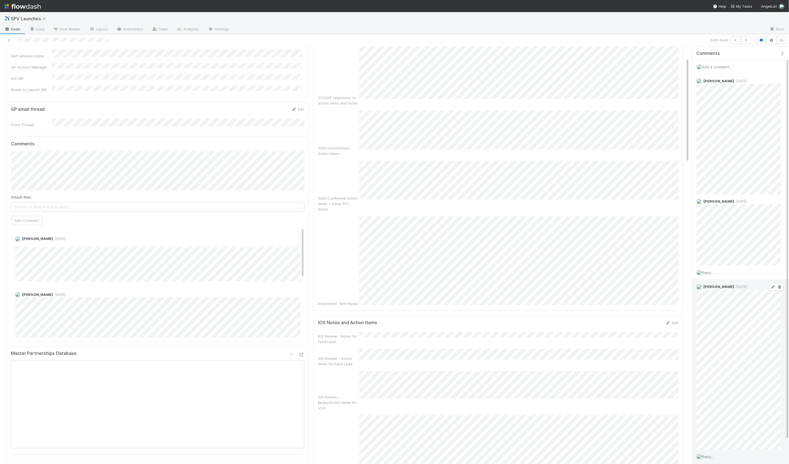
scroll to position [1, 0]
click at [424, 332] on div "IOS Review - Notes for Fund Lead" at bounding box center [498, 338] width 360 height 12
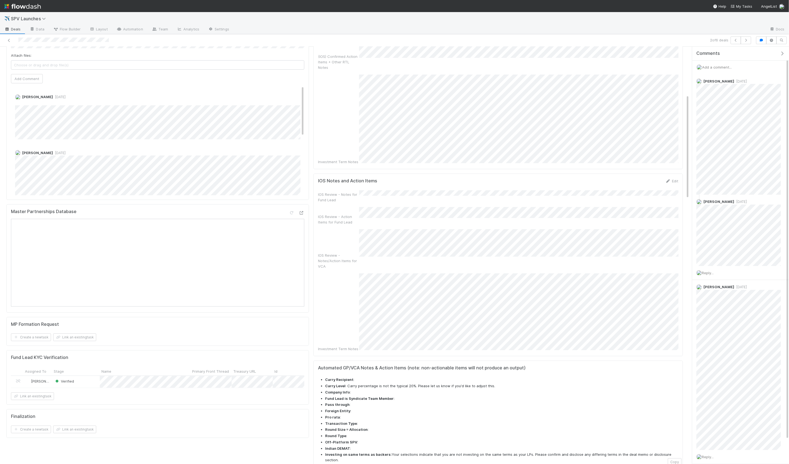
scroll to position [194, 0]
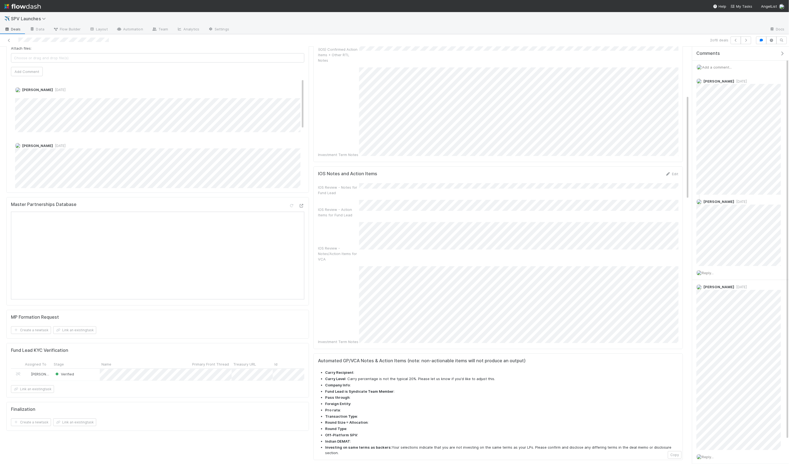
drag, startPoint x: 389, startPoint y: 398, endPoint x: 389, endPoint y: 401, distance: 3.0
click at [389, 401] on div "Automated GP/VCA Notes & Action Items (note: non-actionable items will not prod…" at bounding box center [498, 406] width 370 height 107
copy li "Your selections indicate that you are not investing on the same terms as your L…"
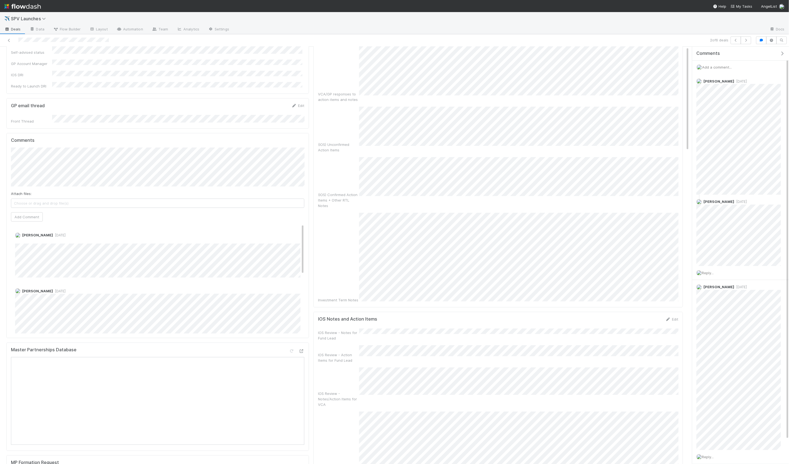
scroll to position [0, 0]
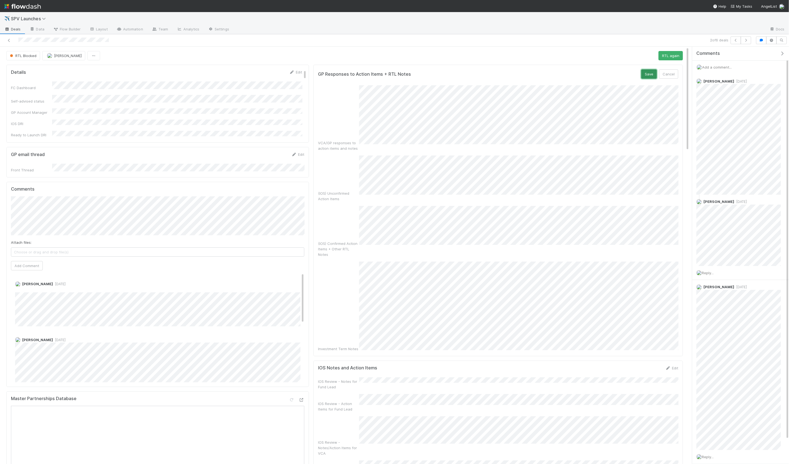
click at [647, 75] on button "Save" at bounding box center [649, 73] width 16 height 9
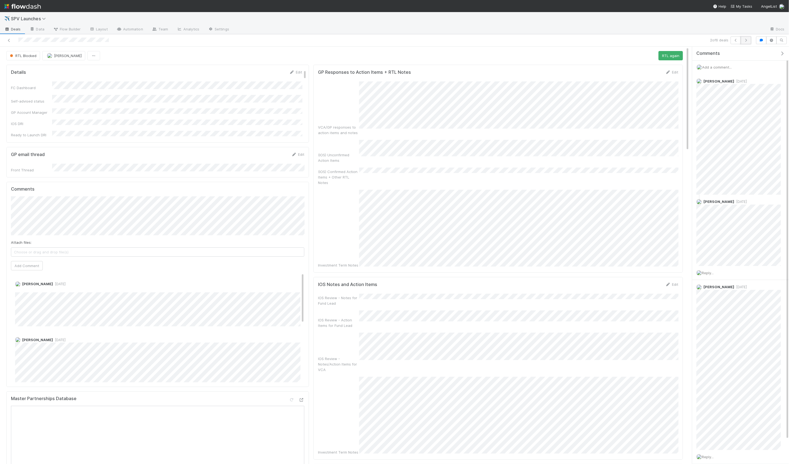
click at [743, 40] on icon "button" at bounding box center [745, 40] width 5 height 3
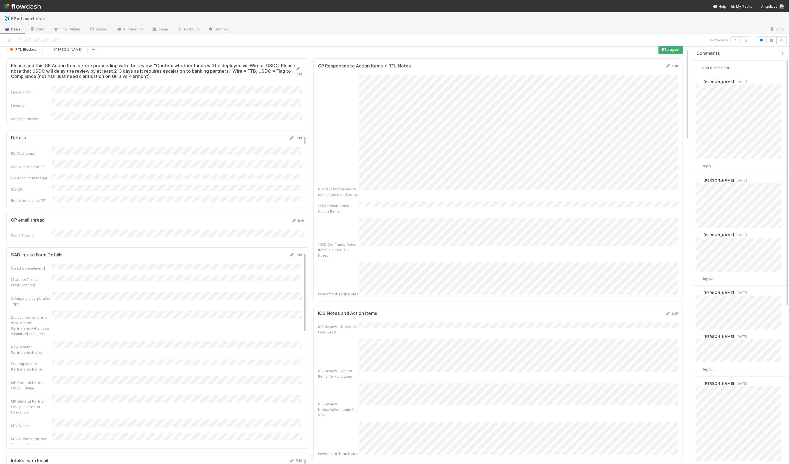
scroll to position [6, 0]
click at [746, 42] on button "button" at bounding box center [746, 40] width 10 height 8
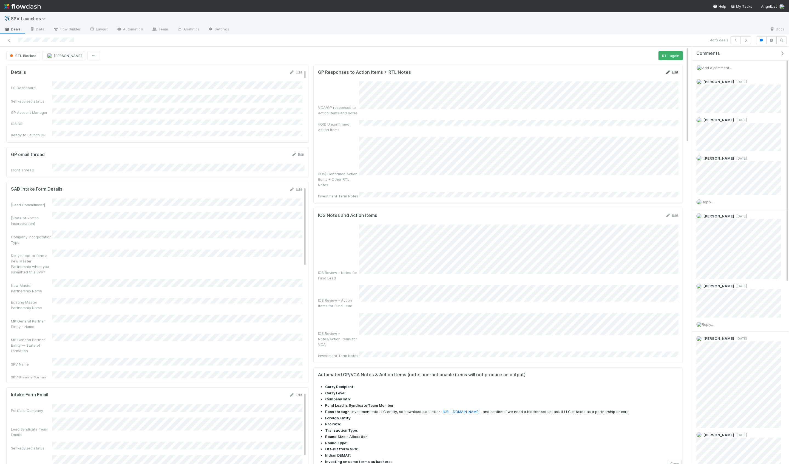
click at [673, 73] on link "Edit" at bounding box center [671, 72] width 13 height 4
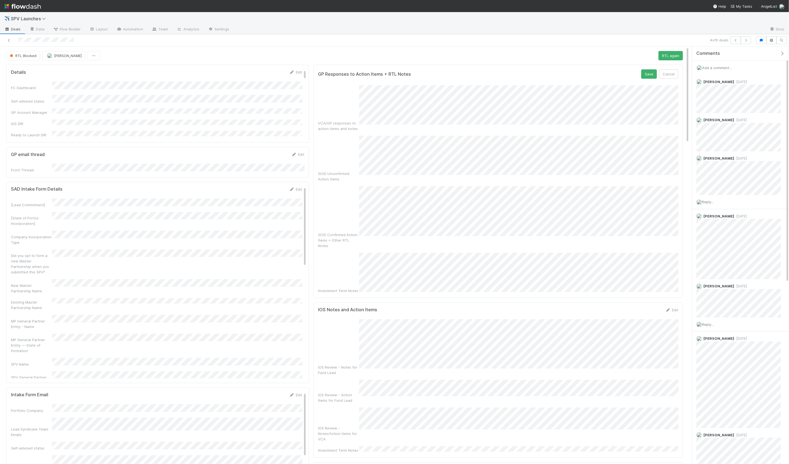
click at [328, 147] on div "(IOS) Unconfirmed Action Items" at bounding box center [498, 159] width 360 height 46
click at [645, 75] on button "Save" at bounding box center [649, 73] width 16 height 9
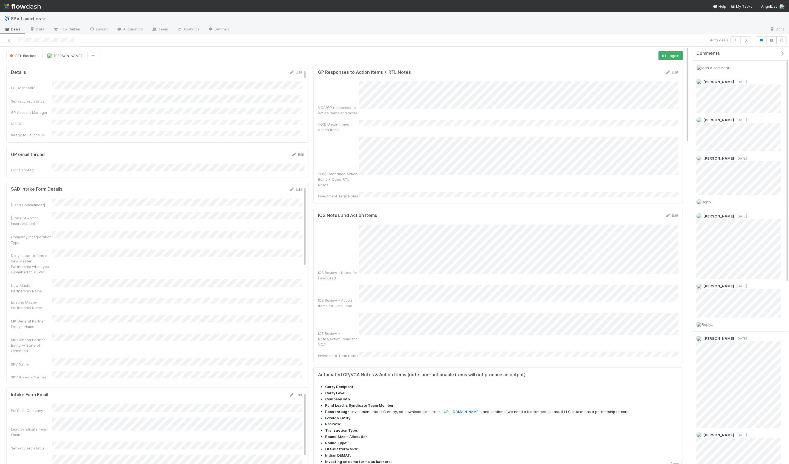
click at [679, 72] on div "GP Responses to Action Items + RTL Notes Edit" at bounding box center [498, 71] width 368 height 5
click at [676, 72] on link "Edit" at bounding box center [671, 72] width 13 height 4
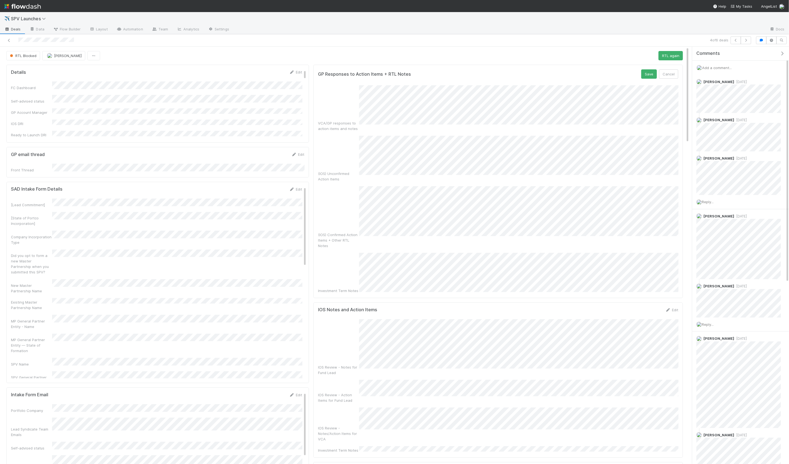
click at [648, 75] on button "Save" at bounding box center [649, 73] width 16 height 9
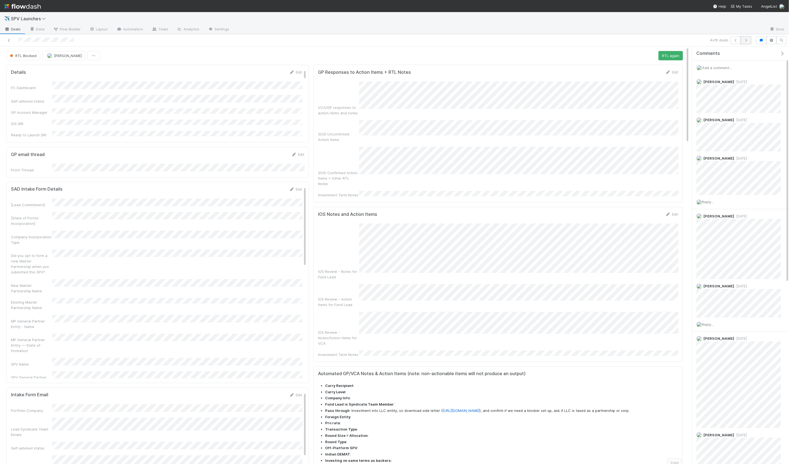
click at [747, 42] on button "button" at bounding box center [746, 40] width 10 height 8
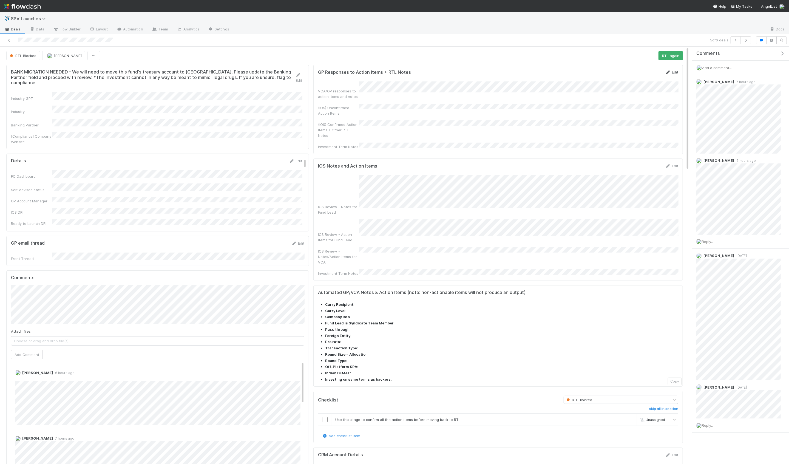
click at [671, 73] on link "Edit" at bounding box center [671, 72] width 13 height 4
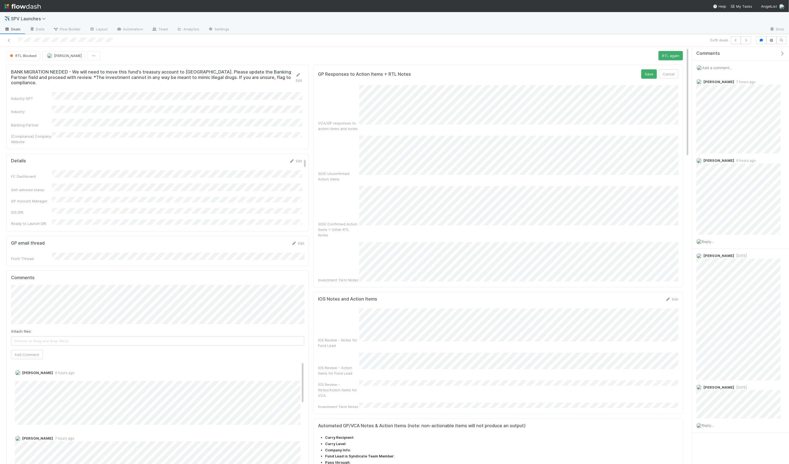
scroll to position [3, 0]
click at [653, 73] on button "Save" at bounding box center [649, 70] width 16 height 9
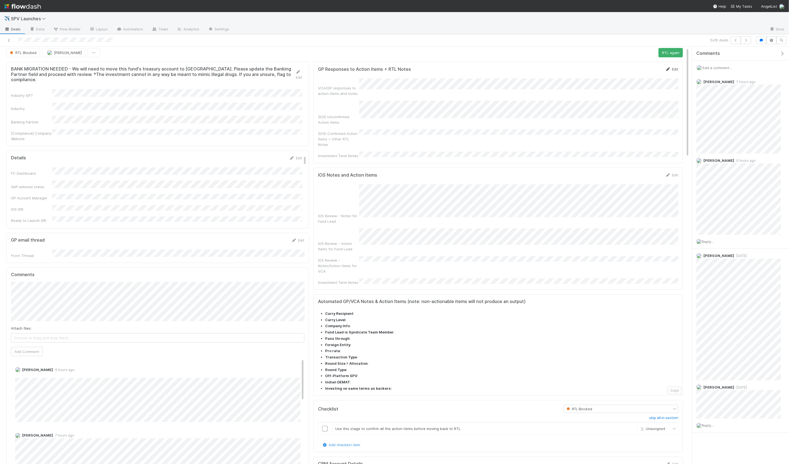
click at [673, 69] on link "Edit" at bounding box center [671, 69] width 13 height 4
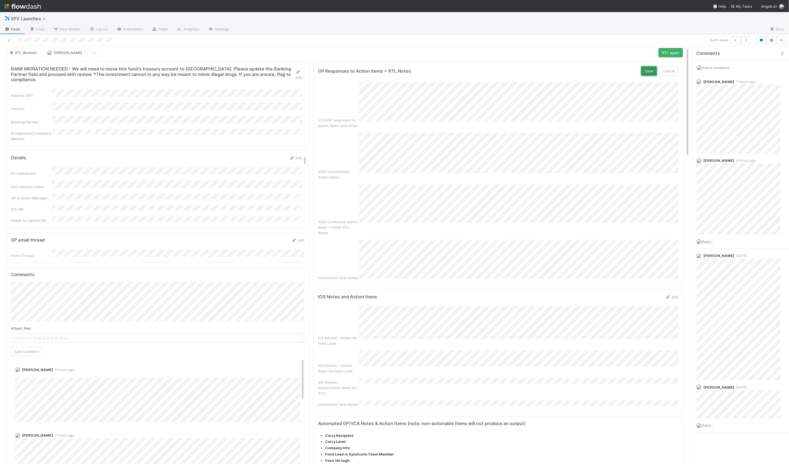
click at [649, 68] on button "Save" at bounding box center [649, 70] width 16 height 9
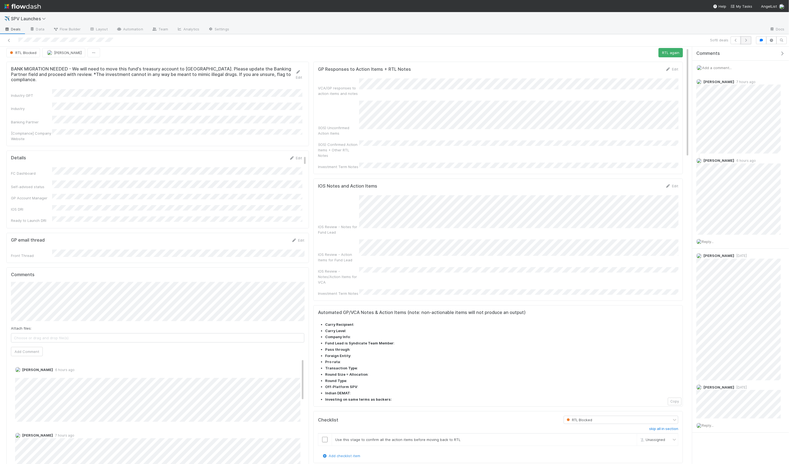
click at [747, 43] on button "button" at bounding box center [746, 40] width 10 height 8
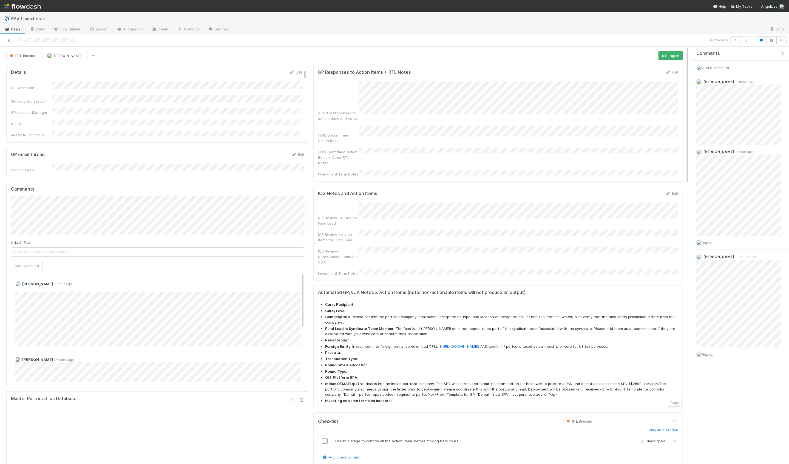
click at [10, 41] on icon at bounding box center [8, 41] width 5 height 4
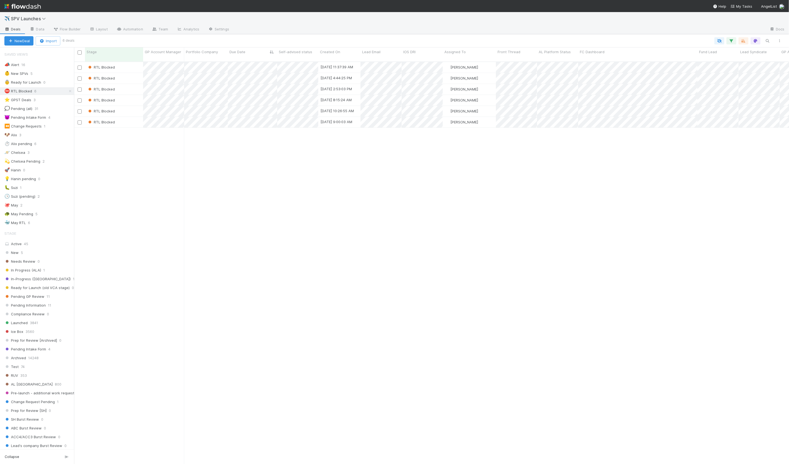
click at [143, 208] on div "RTL Blocked 8/15/25, 11:37:39 AM May Chang 0 0 0 0 0 0 0 0 1 0 0 0 RTL Blocked …" at bounding box center [431, 265] width 715 height 407
click at [47, 169] on div "🚀 Hanin 0" at bounding box center [39, 170] width 70 height 7
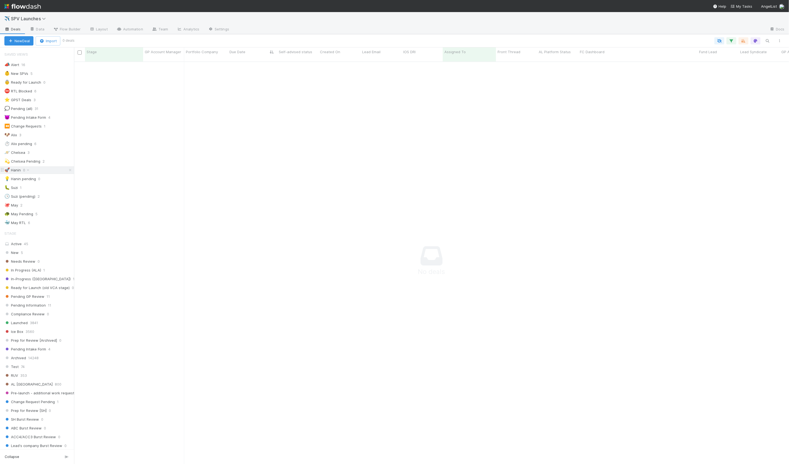
scroll to position [407, 715]
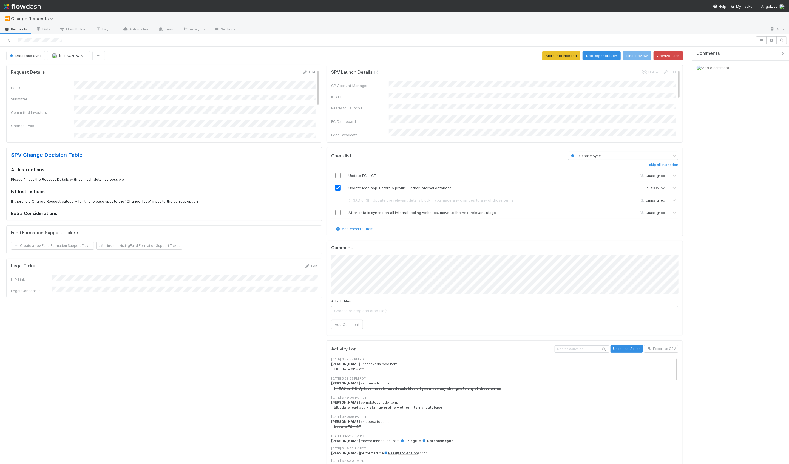
click at [357, 105] on div "Ready to Launch DRI" at bounding box center [360, 107] width 58 height 5
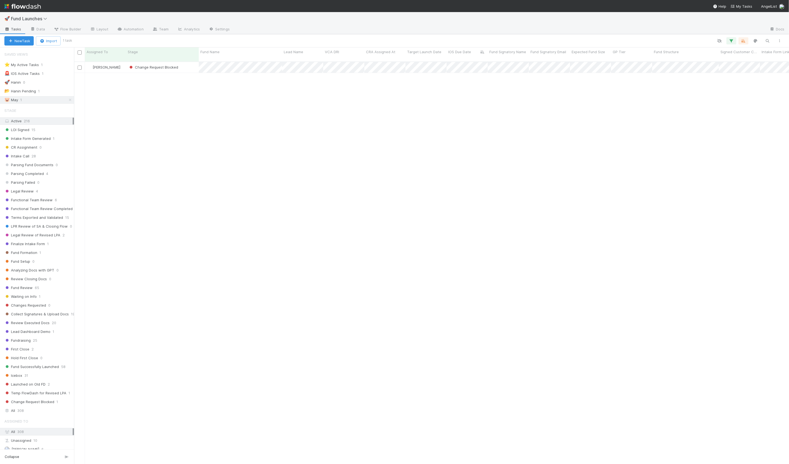
scroll to position [407, 715]
click at [50, 80] on div "🚀 Hanin 0" at bounding box center [39, 82] width 70 height 7
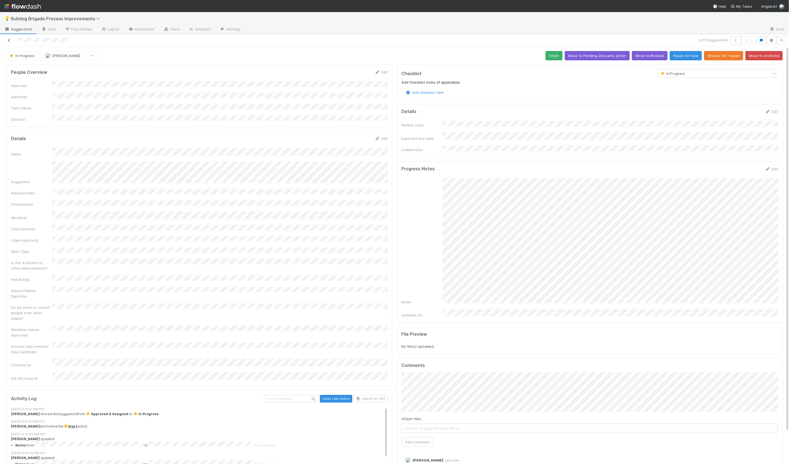
click at [9, 41] on icon at bounding box center [8, 41] width 5 height 4
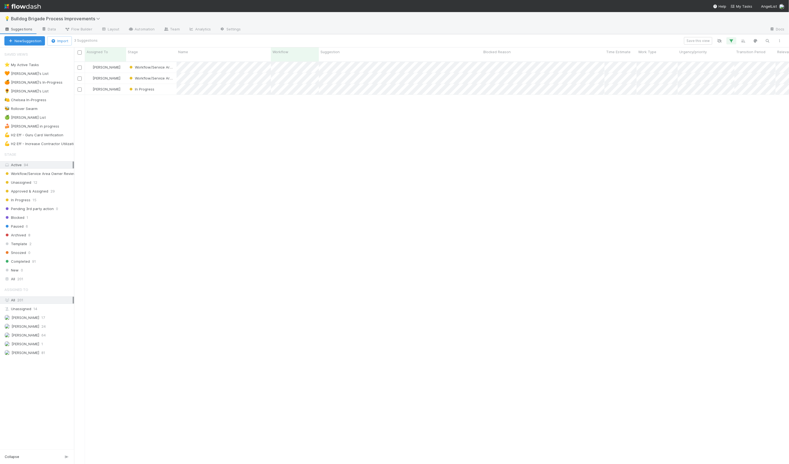
scroll to position [407, 715]
click at [32, 126] on div "🍰 [PERSON_NAME] in progress" at bounding box center [31, 126] width 55 height 7
click at [173, 76] on div "In Progress" at bounding box center [151, 78] width 50 height 11
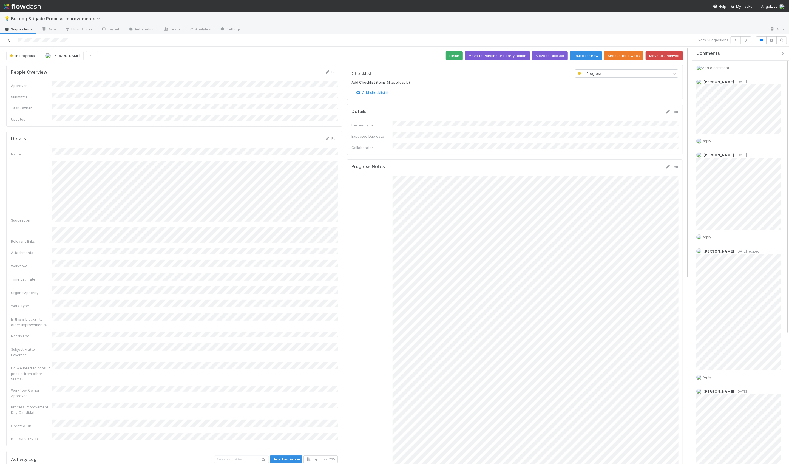
click at [8, 41] on icon at bounding box center [8, 41] width 5 height 4
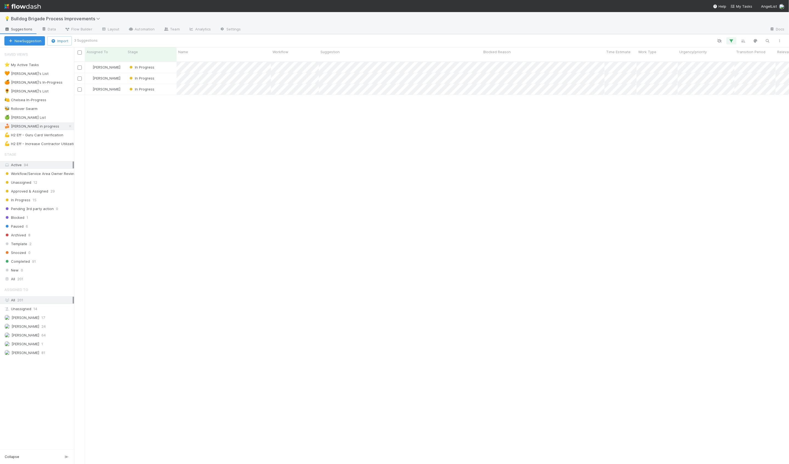
scroll to position [407, 715]
click at [164, 64] on div "In Progress" at bounding box center [151, 67] width 50 height 11
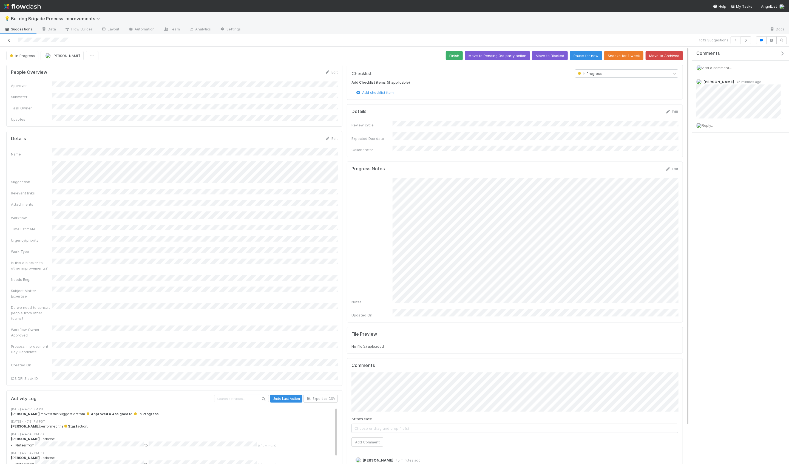
click at [9, 39] on icon at bounding box center [8, 41] width 5 height 4
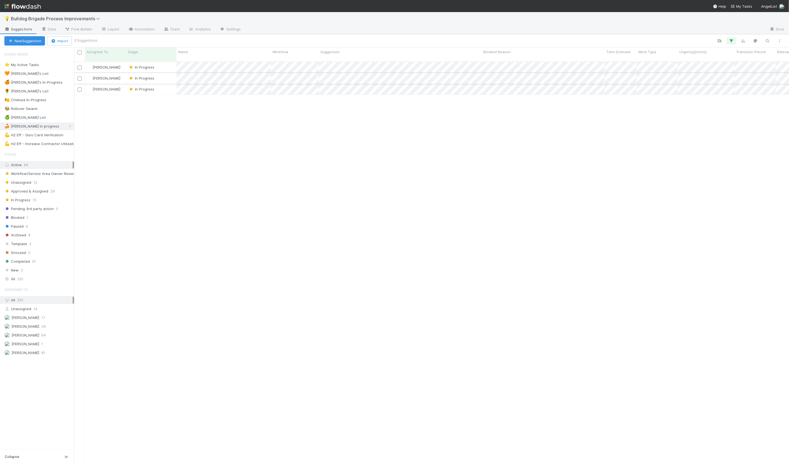
scroll to position [407, 715]
click at [171, 84] on div "In Progress" at bounding box center [151, 89] width 50 height 11
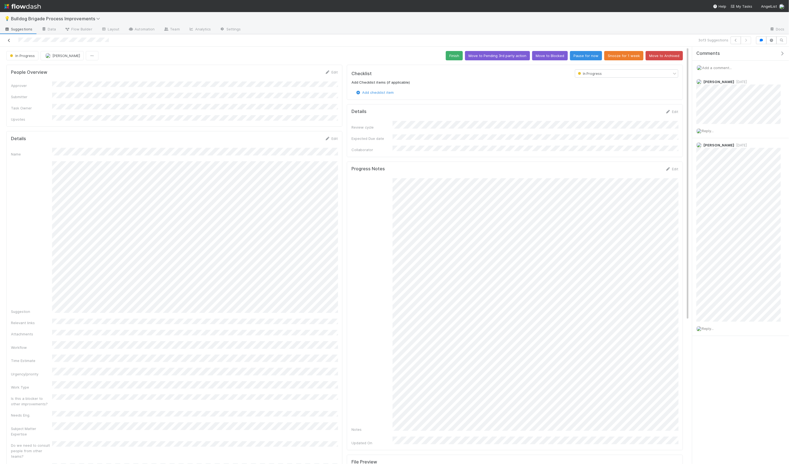
click at [10, 39] on icon at bounding box center [8, 41] width 5 height 4
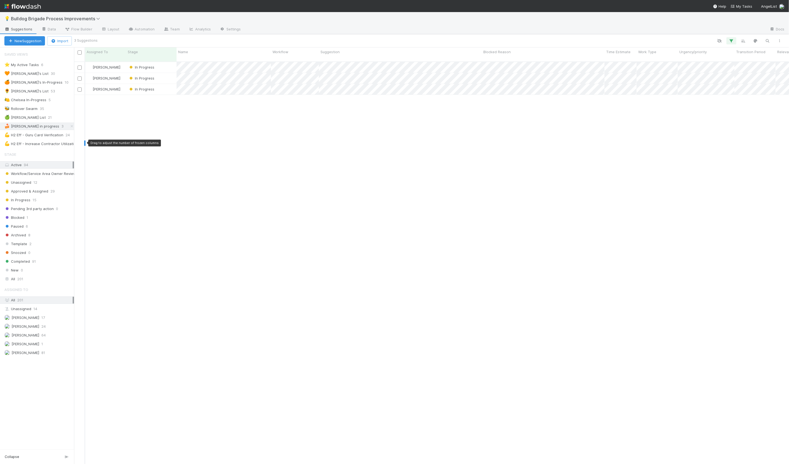
scroll to position [407, 715]
click at [55, 110] on div "🐝 Rollover Swarm 35" at bounding box center [39, 108] width 70 height 7
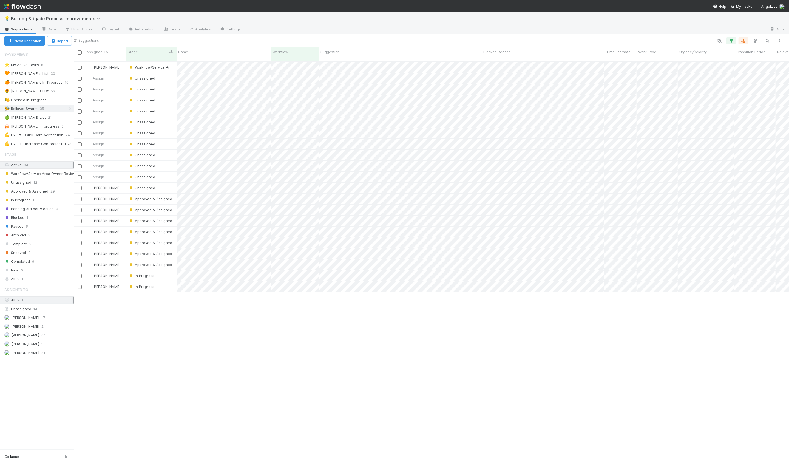
scroll to position [407, 715]
click at [713, 50] on div "Urgency/priority" at bounding box center [706, 51] width 54 height 5
click at [712, 61] on div "Sort First → Last" at bounding box center [711, 62] width 63 height 8
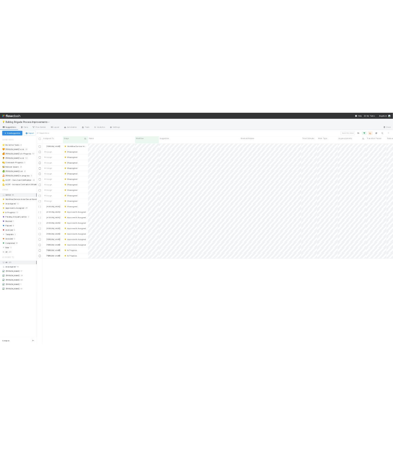
scroll to position [407, 715]
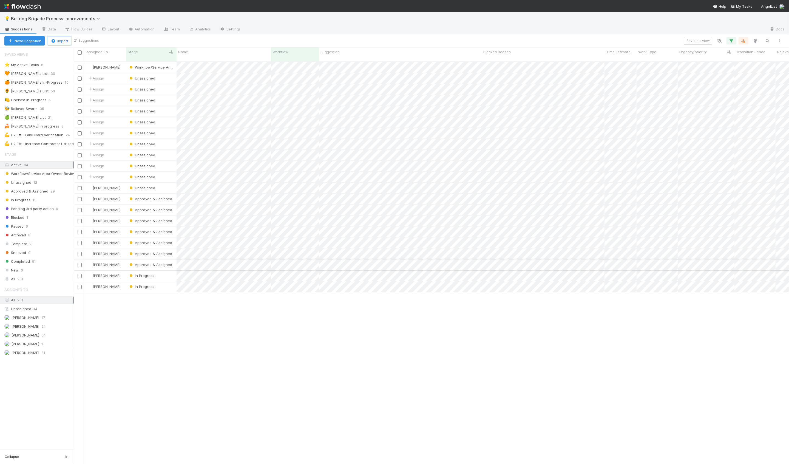
click at [175, 262] on div "Approved & Assigned" at bounding box center [151, 264] width 50 height 11
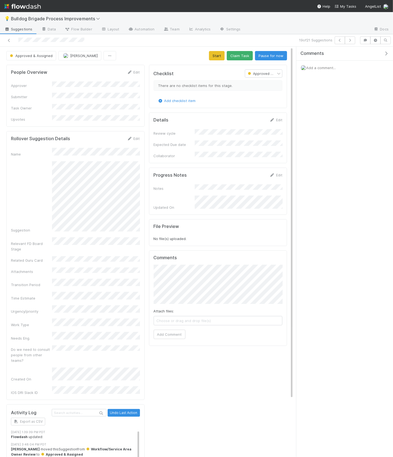
click at [386, 53] on icon "button" at bounding box center [386, 53] width 5 height 4
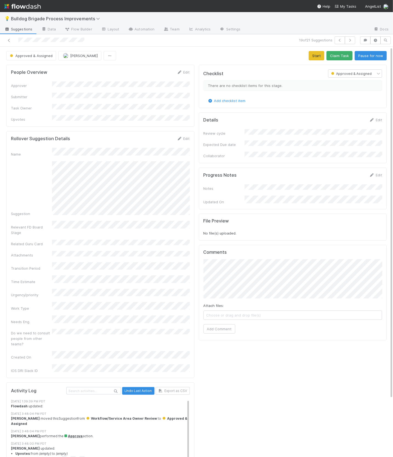
click at [3, 37] on div at bounding box center [91, 40] width 179 height 8
click at [6, 39] on icon at bounding box center [8, 41] width 5 height 4
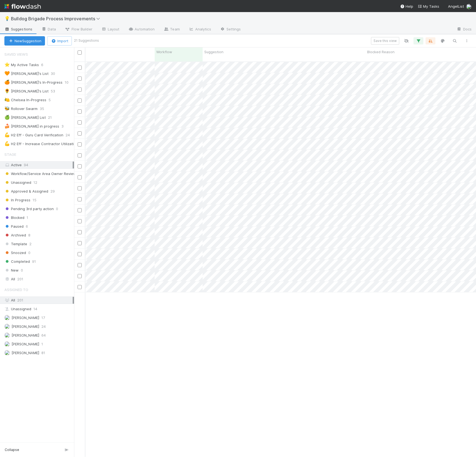
scroll to position [0, 88]
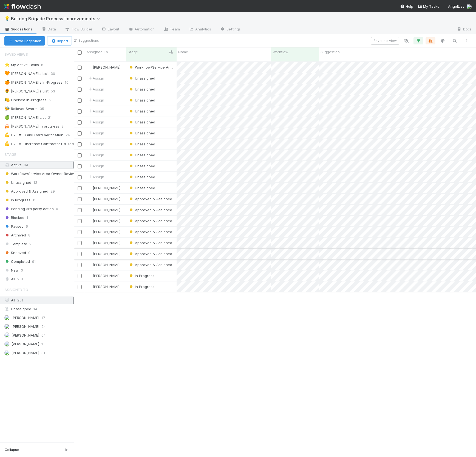
click at [175, 251] on div "Approved & Assigned" at bounding box center [151, 253] width 50 height 11
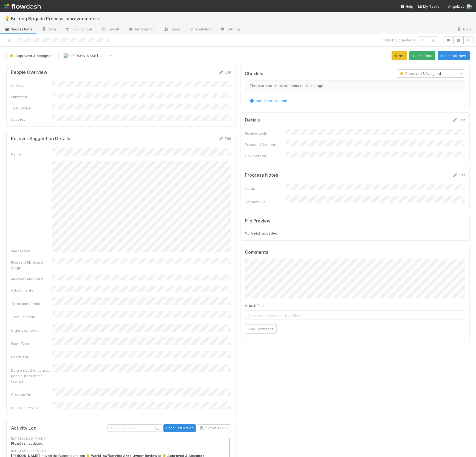
click at [283, 156] on div "Details Edit Review cycle Expected Due date Collaborator" at bounding box center [354, 137] width 229 height 51
click at [8, 39] on icon at bounding box center [8, 41] width 5 height 4
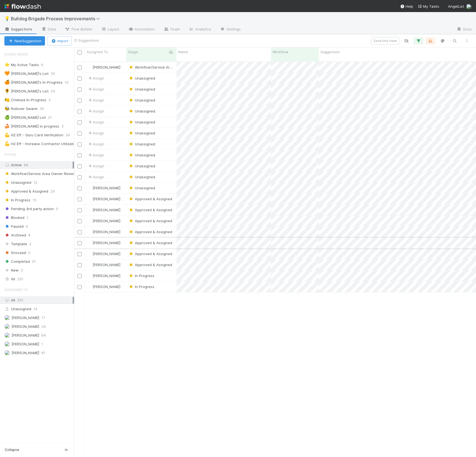
click at [175, 238] on div "Approved & Assigned" at bounding box center [151, 242] width 50 height 11
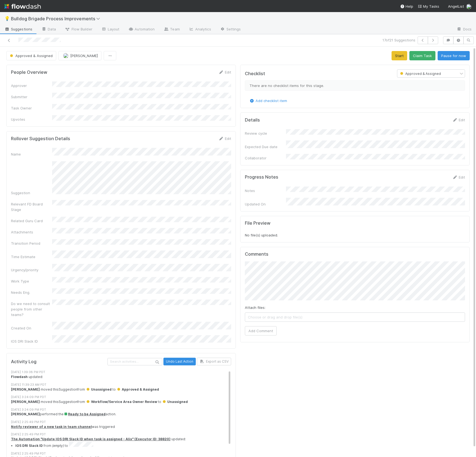
click at [172, 90] on div "Approver Submitter Task Owner Upvotes" at bounding box center [121, 101] width 220 height 41
click at [225, 52] on div "Approved & Assigned Alix Hashagen Start Claim Task Pause for now" at bounding box center [237, 55] width 463 height 9
click at [9, 41] on icon at bounding box center [8, 41] width 5 height 4
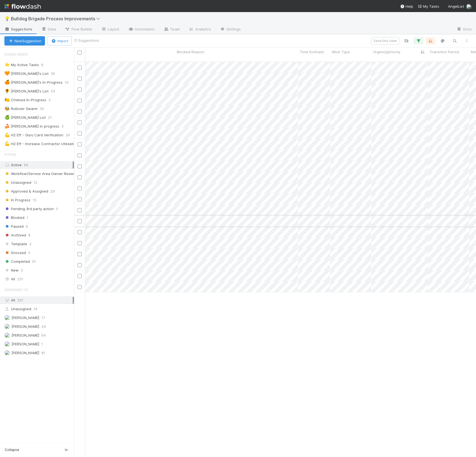
scroll to position [0, 171]
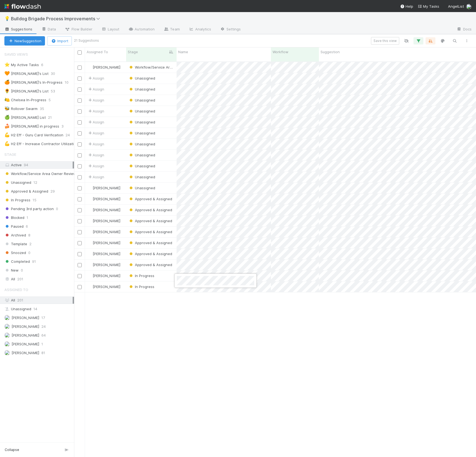
click at [225, 294] on div at bounding box center [238, 228] width 476 height 457
click at [258, 290] on div at bounding box center [238, 228] width 476 height 457
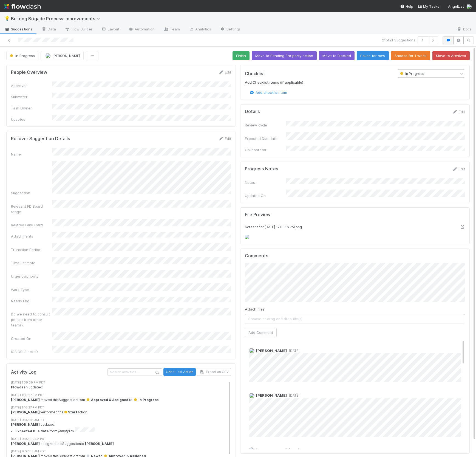
click at [446, 43] on button "button" at bounding box center [448, 40] width 10 height 8
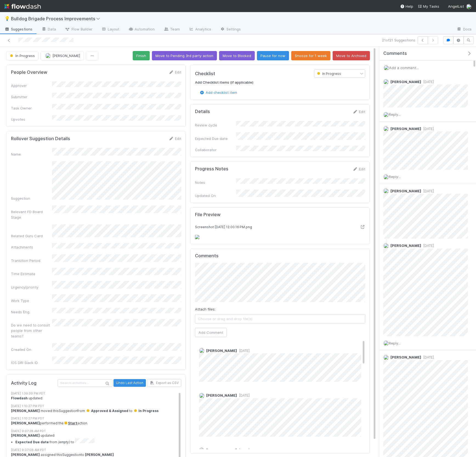
click at [186, 122] on div "People Overview Edit Approver Submitter Task Owner Upvotes Rollover Suggestion …" at bounding box center [96, 287] width 184 height 449
click at [12, 42] on link at bounding box center [8, 40] width 5 height 5
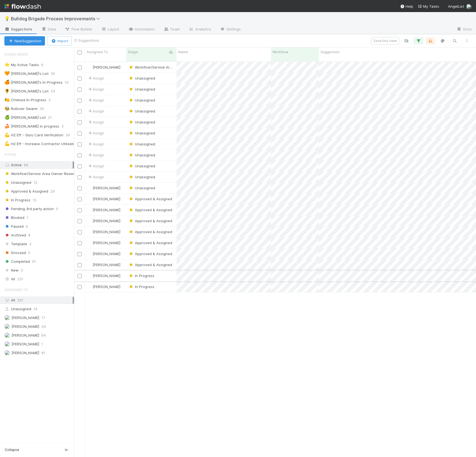
click at [166, 271] on div "In Progress" at bounding box center [151, 275] width 50 height 11
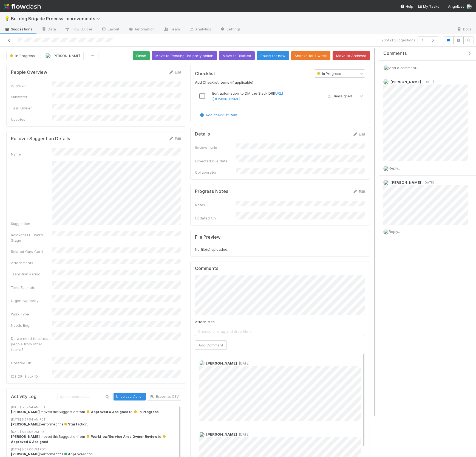
click at [10, 41] on icon at bounding box center [8, 41] width 5 height 4
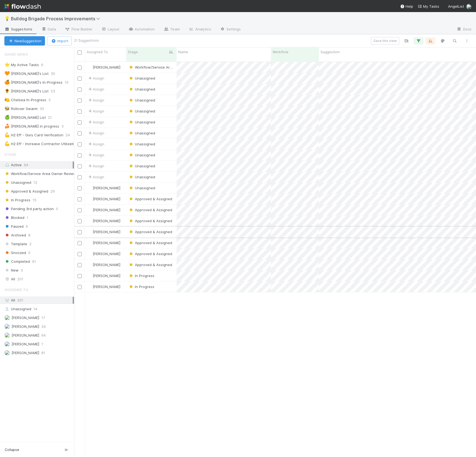
click at [175, 228] on div "Approved & Assigned" at bounding box center [151, 231] width 50 height 11
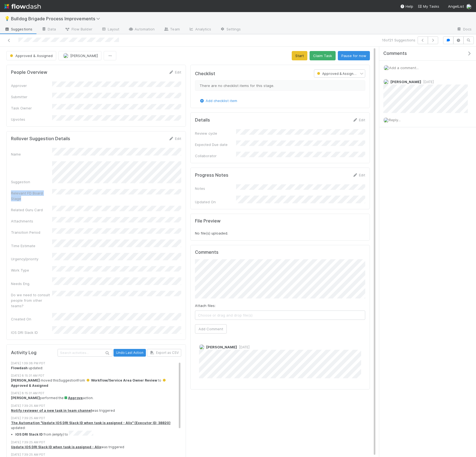
click at [153, 179] on div "Name Suggestion Relevant FD Board Stage Related Guru Card Attachments Transitio…" at bounding box center [96, 241] width 170 height 187
click at [154, 177] on div "Name Suggestion Relevant FD Board Stage Related Guru Card Attachments Transitio…" at bounding box center [96, 241] width 170 height 187
click at [126, 131] on div "Rollover Suggestion Details Edit Name Suggestion Relevant FD Board Stage Relate…" at bounding box center [96, 235] width 180 height 209
click at [203, 118] on h5 "Details" at bounding box center [202, 119] width 15 height 5
click at [8, 40] on icon at bounding box center [8, 41] width 5 height 4
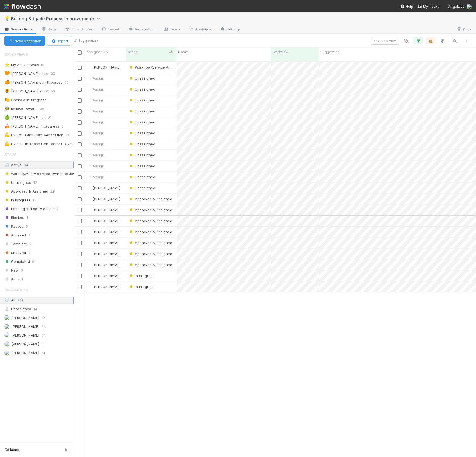
click at [174, 217] on div "Approved & Assigned" at bounding box center [151, 220] width 50 height 11
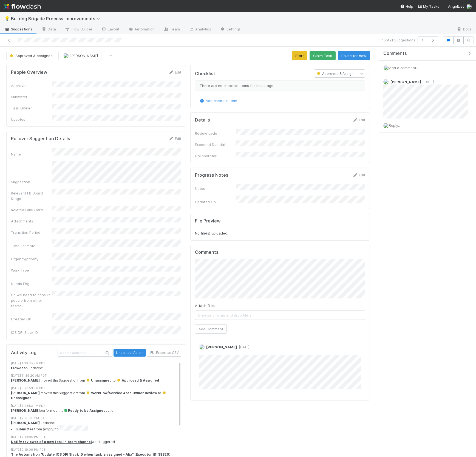
drag, startPoint x: 140, startPoint y: 141, endPoint x: 143, endPoint y: 141, distance: 3.6
click at [141, 141] on form "Rollover Suggestion Details Edit Name Suggestion Relevant FD Board Stage Relate…" at bounding box center [96, 235] width 170 height 199
click at [7, 39] on icon at bounding box center [8, 41] width 5 height 4
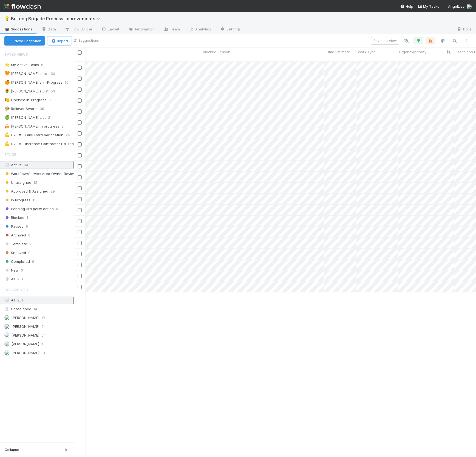
scroll to position [0, 280]
drag, startPoint x: 419, startPoint y: 53, endPoint x: 409, endPoint y: 53, distance: 9.3
click at [409, 53] on span "Urgency/priority" at bounding box center [412, 51] width 27 height 5
click at [444, 53] on div "Sort First → Last Sort Last → First Hide Edit field Delete field" at bounding box center [238, 228] width 476 height 457
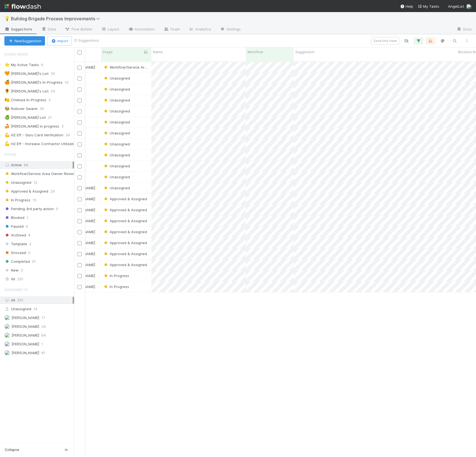
scroll to position [0, 0]
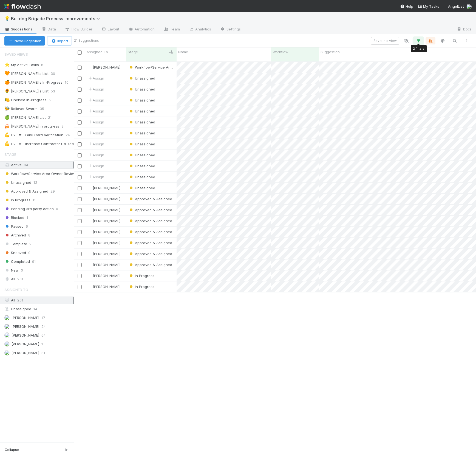
click at [416, 41] on icon "button" at bounding box center [418, 40] width 5 height 5
click at [266, 92] on link "And.." at bounding box center [263, 95] width 17 height 8
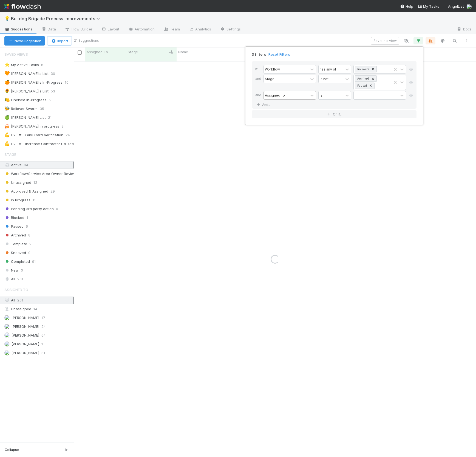
click at [282, 96] on div "Assigned To" at bounding box center [275, 95] width 20 height 5
type input "urg"
click at [362, 96] on div at bounding box center [376, 95] width 44 height 8
click at [364, 129] on div "Actively causing issues" at bounding box center [379, 130] width 53 height 9
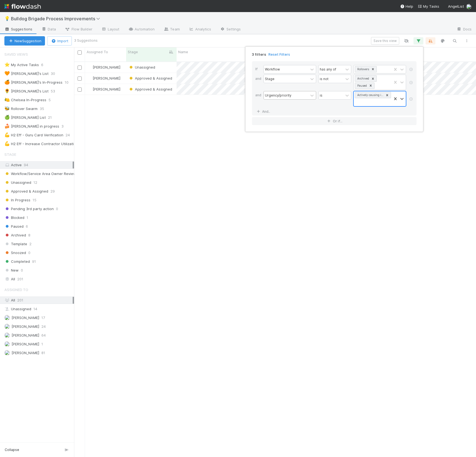
click at [386, 95] on icon at bounding box center [387, 95] width 2 height 2
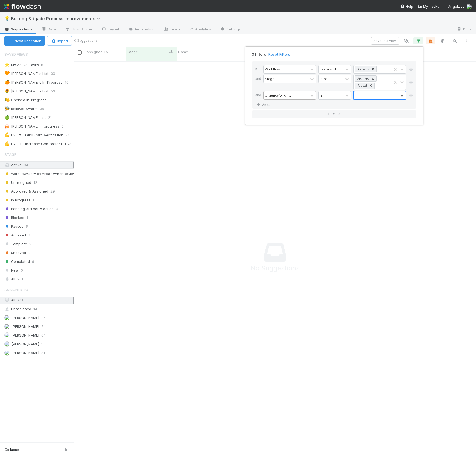
click at [366, 97] on div at bounding box center [376, 95] width 44 height 8
click at [370, 118] on div "Time Saver/gained efficiency" at bounding box center [379, 119] width 53 height 15
click at [288, 39] on div "3 filters Reset Filters If Workflow has any of Rollovers and Stage is not Archi…" at bounding box center [238, 228] width 476 height 457
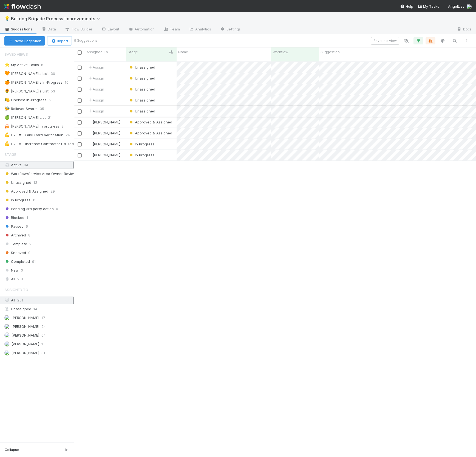
click at [174, 108] on div "Unassigned" at bounding box center [151, 111] width 50 height 11
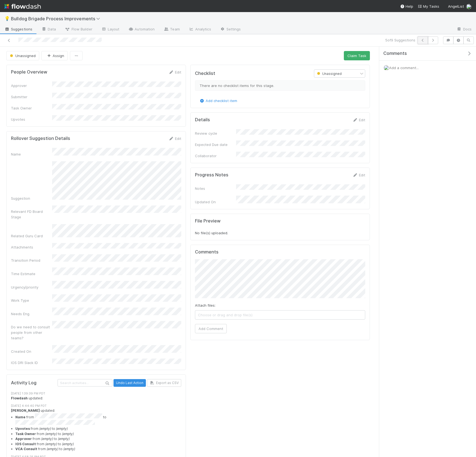
click at [421, 41] on icon "button" at bounding box center [422, 40] width 5 height 3
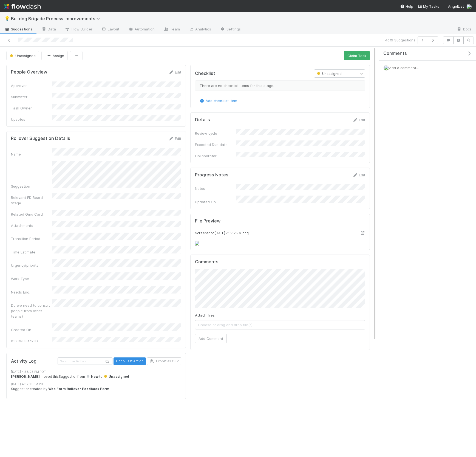
click at [190, 163] on div "Checklist Unassigned There are no checklist items for this stage. Add checklist…" at bounding box center [280, 234] width 184 height 343
click at [281, 49] on div "Unassigned Assign Claim Task People Overview Edit Approver Submitter Task Owner…" at bounding box center [188, 226] width 376 height 359
click at [235, 147] on div "Review cycle Expected Due date Collaborator" at bounding box center [280, 143] width 170 height 29
click at [421, 41] on icon "button" at bounding box center [422, 40] width 5 height 3
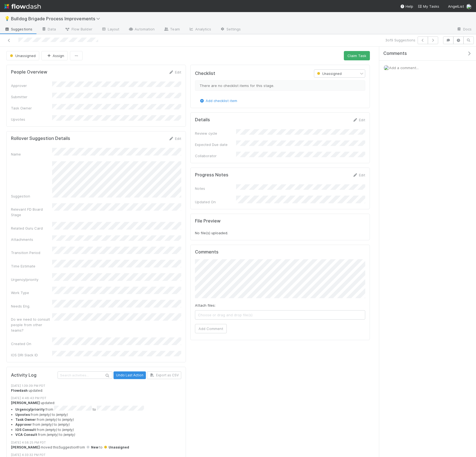
click at [96, 152] on div "Name Suggestion Relevant FD Board Stage Related Guru Card Attachments Transitio…" at bounding box center [96, 253] width 170 height 210
click at [306, 66] on div "Checklist Unassigned There are no checklist items for this stage. Add checklist…" at bounding box center [280, 86] width 180 height 43
click at [422, 41] on icon "button" at bounding box center [422, 40] width 5 height 3
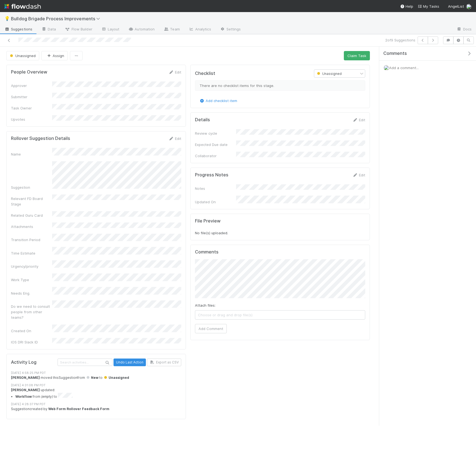
click at [229, 66] on div "Checklist Unassigned There are no checklist items for this stage. Add checklist…" at bounding box center [280, 86] width 180 height 43
click at [303, 49] on div "Unassigned Assign Claim Task People Overview Edit Approver Submitter Task Owner…" at bounding box center [188, 236] width 376 height 379
click at [421, 40] on icon "button" at bounding box center [422, 40] width 5 height 3
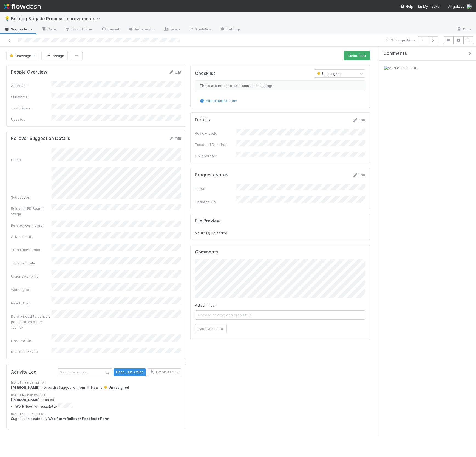
click at [397, 212] on div "Comments Add a comment..." at bounding box center [427, 241] width 97 height 389
click at [356, 218] on div "File Preview" at bounding box center [280, 224] width 178 height 12
click at [11, 41] on icon at bounding box center [8, 41] width 5 height 4
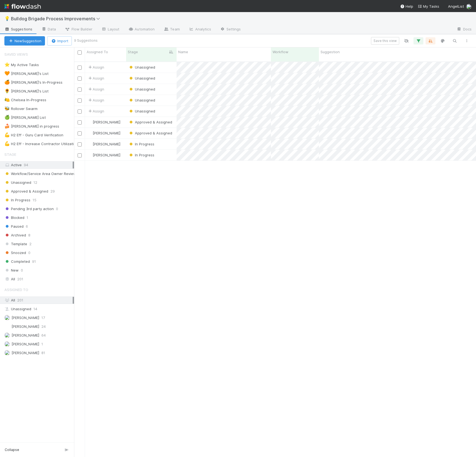
scroll to position [400, 402]
click at [419, 42] on icon "button" at bounding box center [418, 40] width 5 height 5
click at [386, 94] on icon at bounding box center [387, 95] width 4 height 4
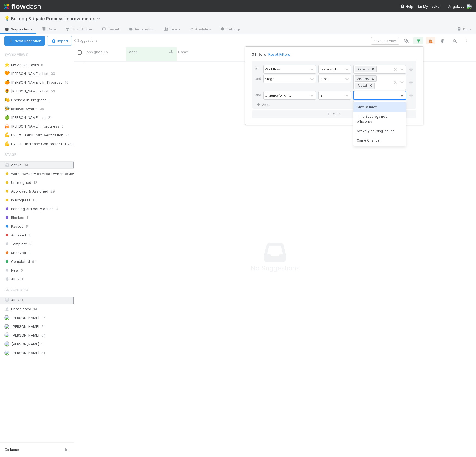
click at [378, 107] on div "Nice to have" at bounding box center [379, 106] width 53 height 9
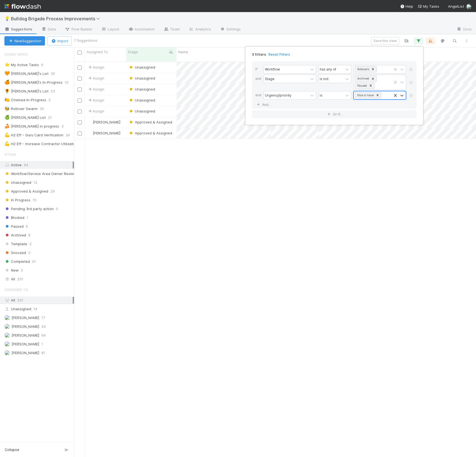
click at [339, 42] on div "3 filters Reset Filters If Workflow has any of Rollovers and Stage is not Archi…" at bounding box center [238, 228] width 476 height 457
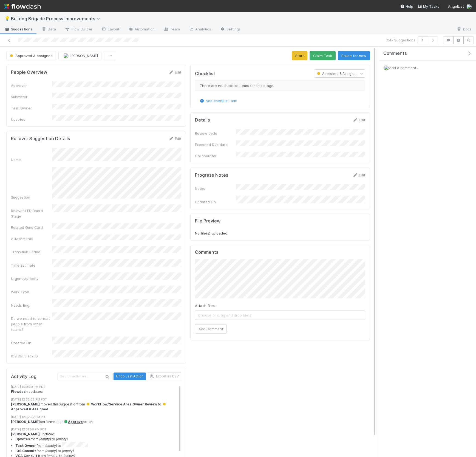
click at [222, 85] on div "There are no checklist items for this stage." at bounding box center [280, 85] width 170 height 10
click at [206, 142] on div "Expected Due date" at bounding box center [215, 144] width 41 height 5
click at [422, 41] on icon "button" at bounding box center [422, 40] width 5 height 3
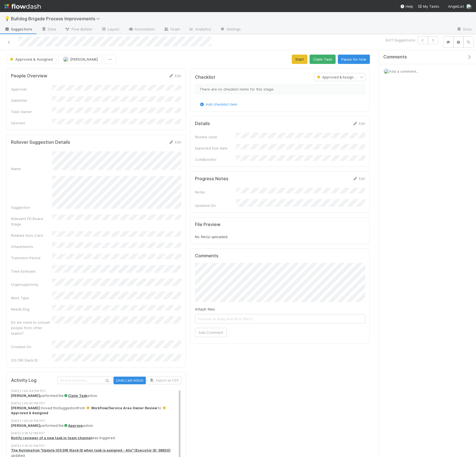
click at [185, 73] on div "People Overview Edit" at bounding box center [96, 75] width 178 height 5
click at [230, 118] on div "Details Edit Review cycle Expected Due date Collaborator" at bounding box center [280, 141] width 180 height 51
click at [422, 40] on icon "button" at bounding box center [422, 40] width 5 height 3
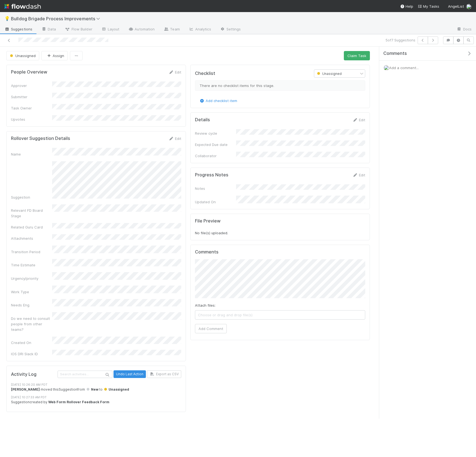
click at [190, 116] on div "Checklist Unassigned There are no checklist items for this stage. Add checklist…" at bounding box center [280, 241] width 184 height 356
click at [421, 41] on icon "button" at bounding box center [422, 40] width 5 height 3
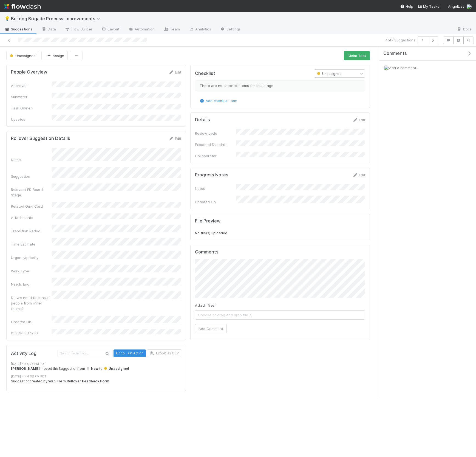
click at [333, 218] on div "File Preview" at bounding box center [280, 224] width 178 height 12
click at [422, 42] on button "button" at bounding box center [422, 40] width 10 height 8
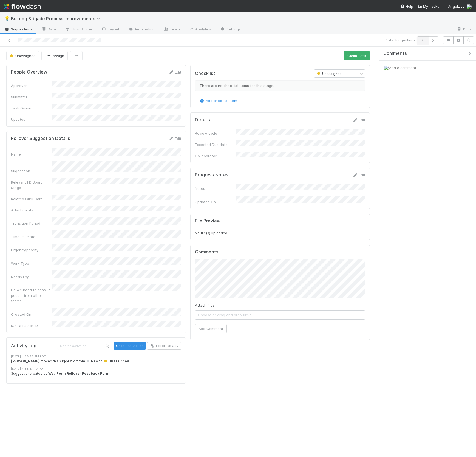
click at [421, 40] on icon "button" at bounding box center [422, 40] width 5 height 3
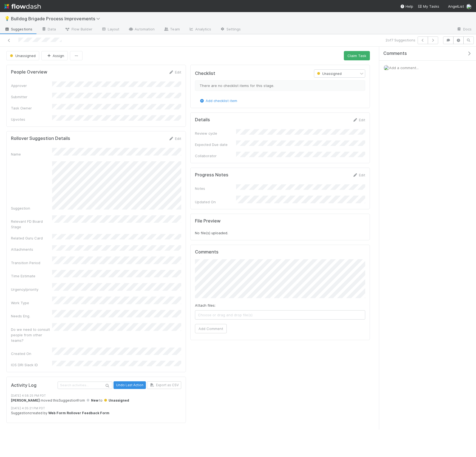
click at [287, 249] on h5 "Comments" at bounding box center [280, 251] width 170 height 5
click at [422, 39] on icon "button" at bounding box center [422, 40] width 5 height 3
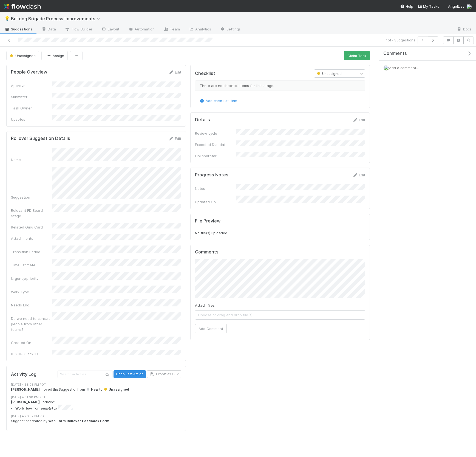
click at [133, 136] on div "Rollover Suggestion Details Edit" at bounding box center [96, 138] width 170 height 5
click at [269, 202] on div "Checklist Unassigned There are no checklist items for this stage. Add checklist…" at bounding box center [280, 250] width 184 height 375
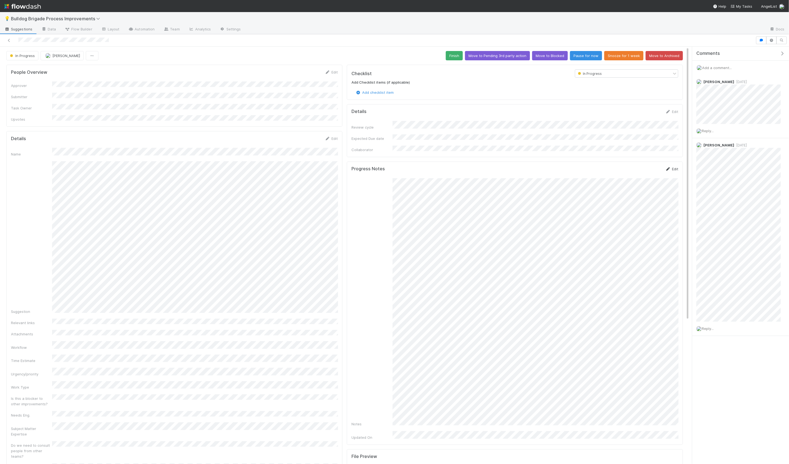
click at [393, 167] on link "Edit" at bounding box center [671, 169] width 13 height 4
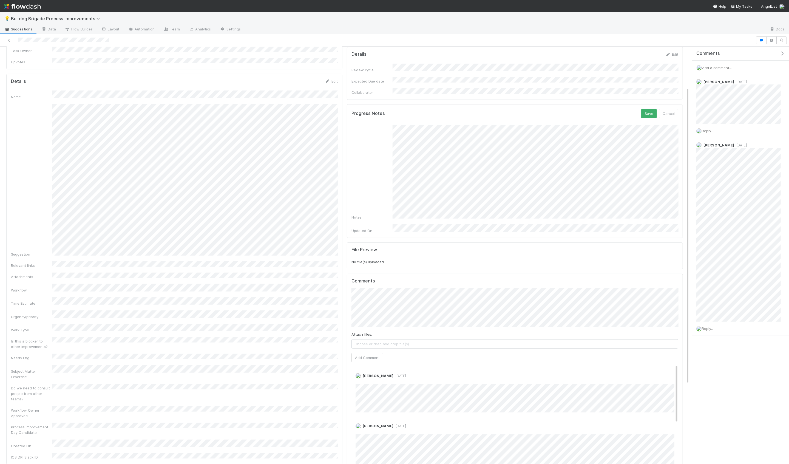
scroll to position [164, 0]
click at [393, 111] on button "Save" at bounding box center [649, 113] width 16 height 9
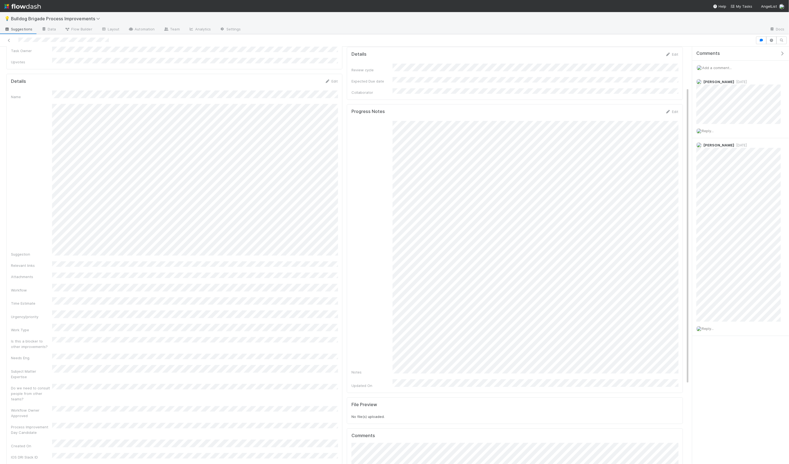
scroll to position [0, 0]
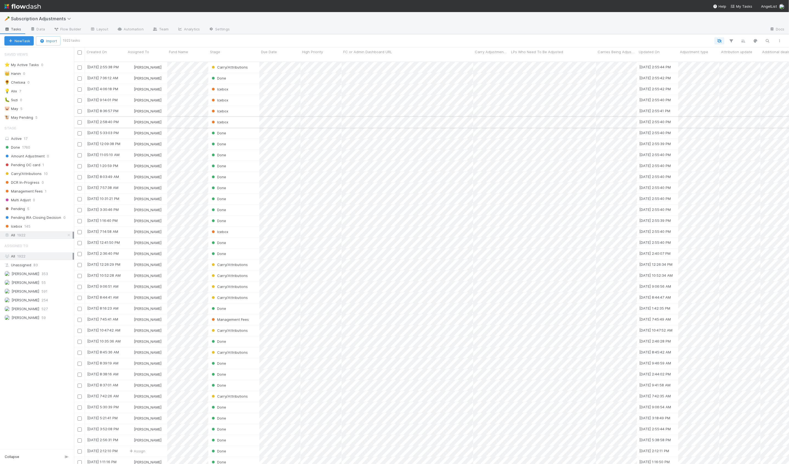
scroll to position [407, 715]
click at [38, 20] on span "Subscription Adjustments" at bounding box center [42, 18] width 63 height 5
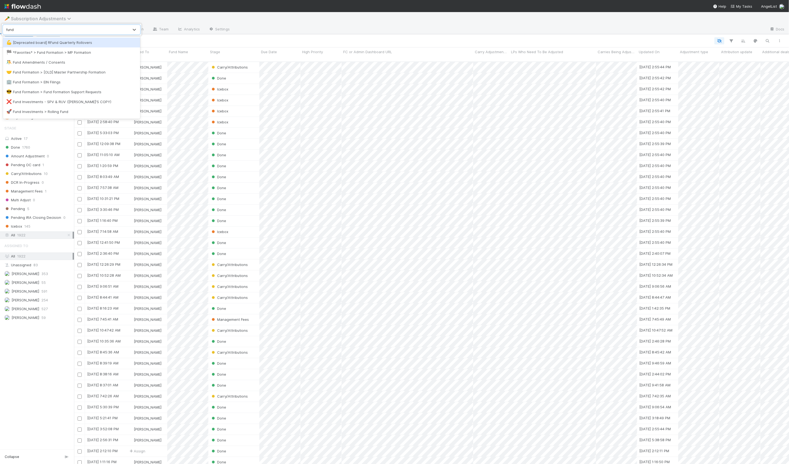
type input "fund l"
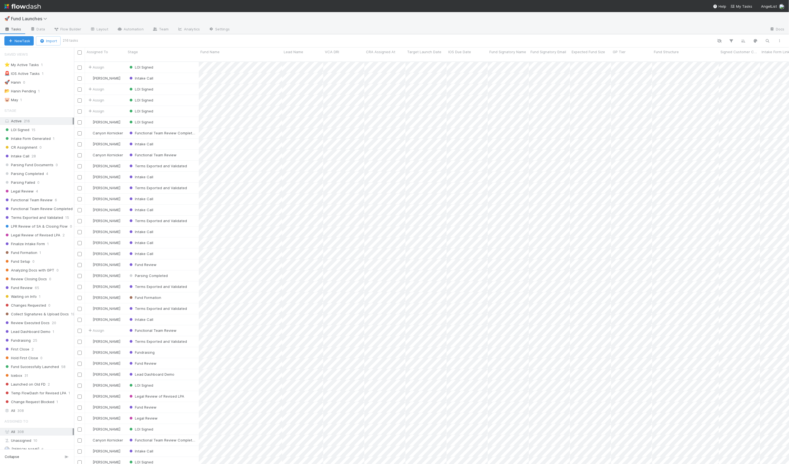
scroll to position [407, 715]
click at [142, 42] on div at bounding box center [431, 40] width 709 height 7
click at [198, 131] on div "Functional Team Review Completed" at bounding box center [162, 133] width 73 height 11
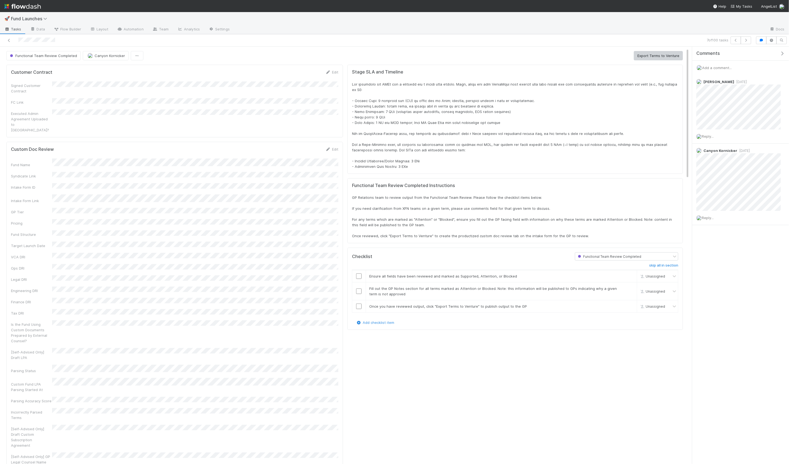
scroll to position [9, 0]
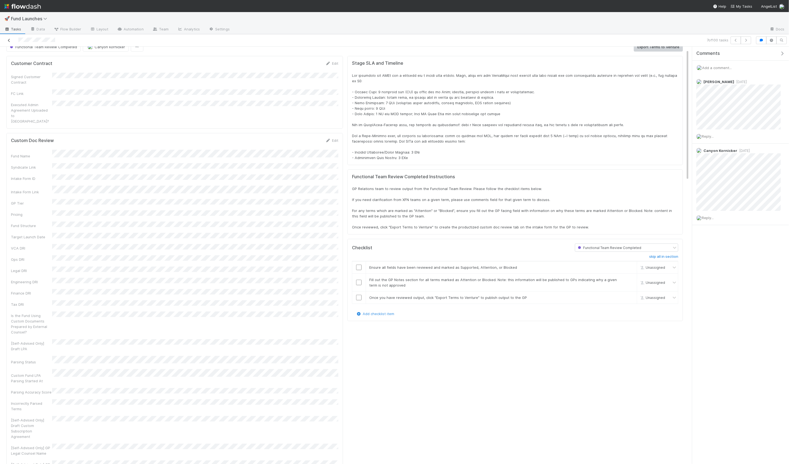
click at [8, 40] on icon at bounding box center [8, 41] width 5 height 4
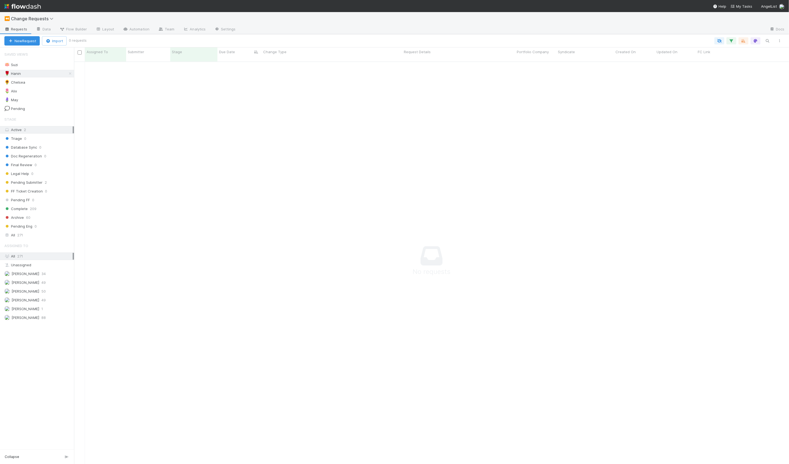
scroll to position [407, 715]
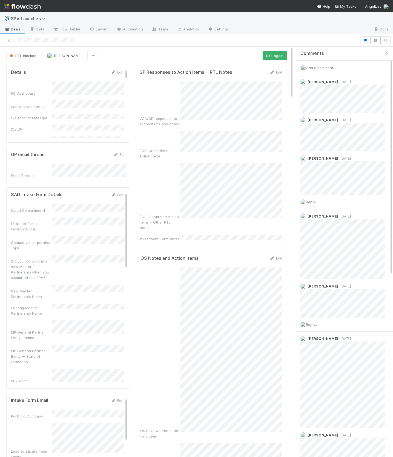
click at [205, 204] on div "VCA/GP responses to action items and notes (IOS) Unconfirmed Action Items (IOS)…" at bounding box center [211, 161] width 143 height 160
click at [386, 53] on icon "button" at bounding box center [386, 53] width 5 height 4
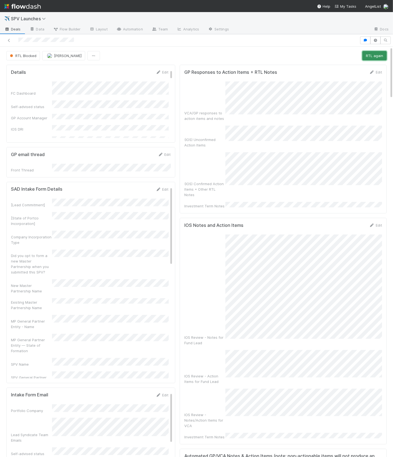
click at [369, 56] on button "RTL again" at bounding box center [375, 55] width 24 height 9
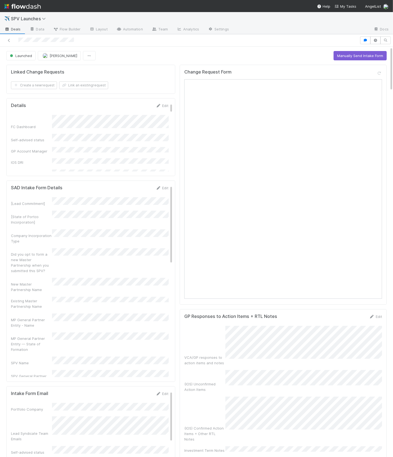
scroll to position [178, 0]
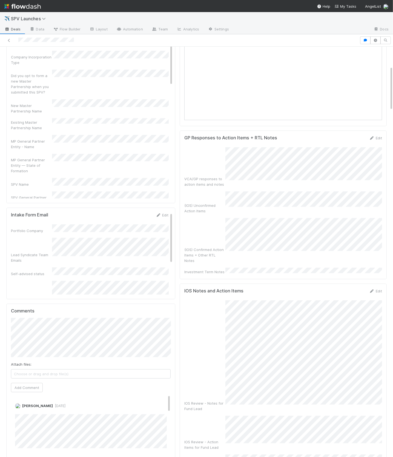
click at [384, 140] on div "GP Responses to Action Items + RTL Notes Edit VCA/GP responses to action items …" at bounding box center [283, 204] width 207 height 149
click at [381, 139] on link "Edit" at bounding box center [376, 138] width 13 height 4
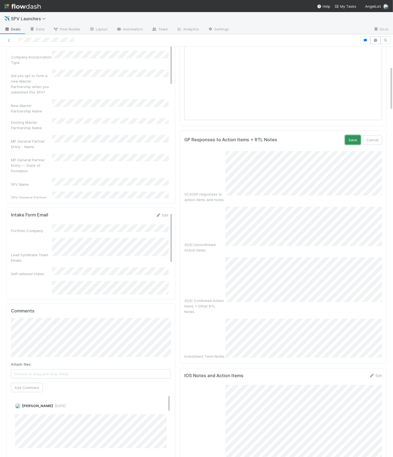
click at [355, 141] on button "Save" at bounding box center [353, 139] width 16 height 9
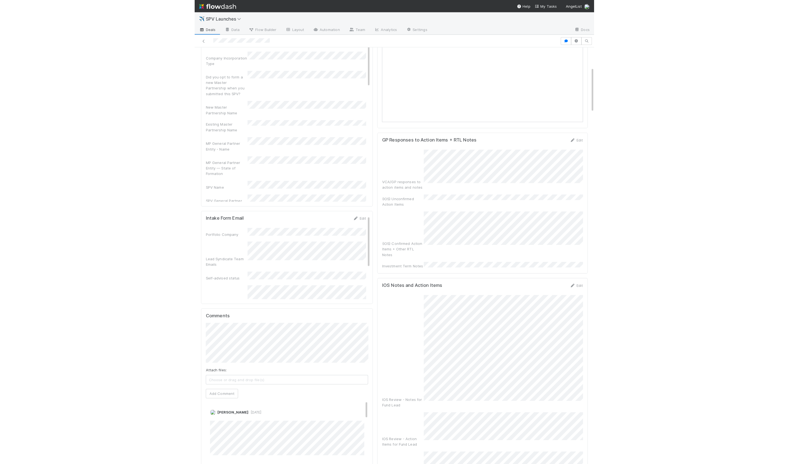
scroll to position [0, 0]
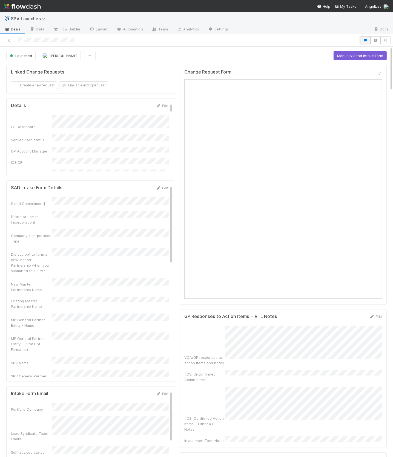
click at [363, 39] on icon "button" at bounding box center [365, 40] width 5 height 3
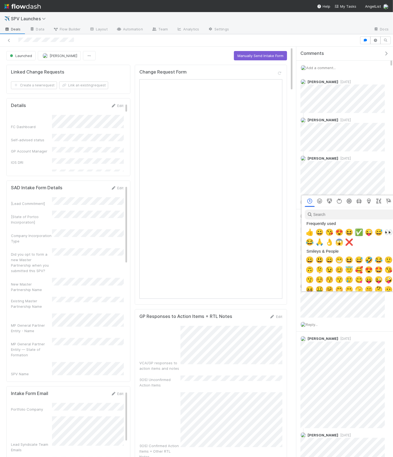
click at [359, 232] on span "✅" at bounding box center [359, 232] width 8 height 8
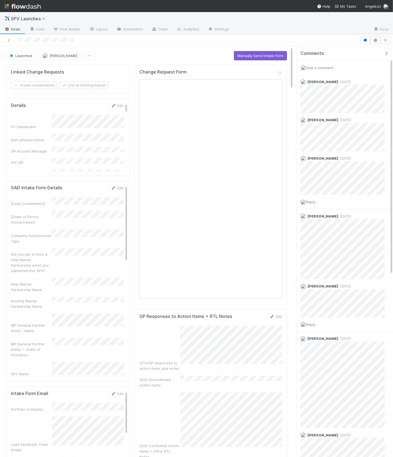
click at [385, 53] on icon "button" at bounding box center [386, 53] width 5 height 4
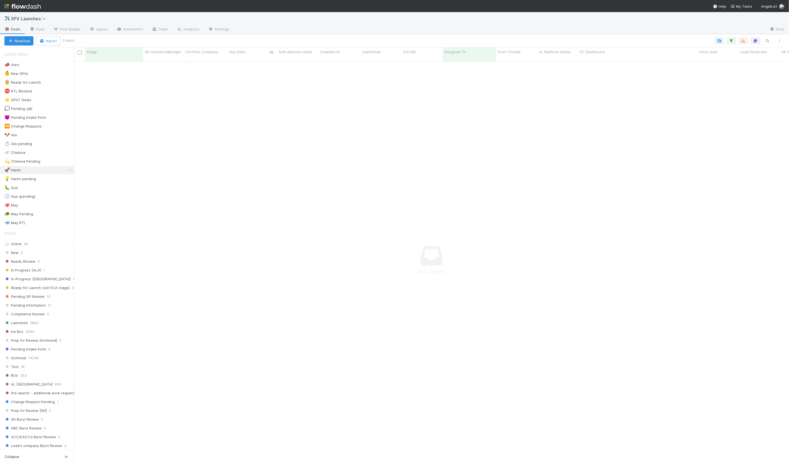
scroll to position [407, 715]
